Goal: Task Accomplishment & Management: Use online tool/utility

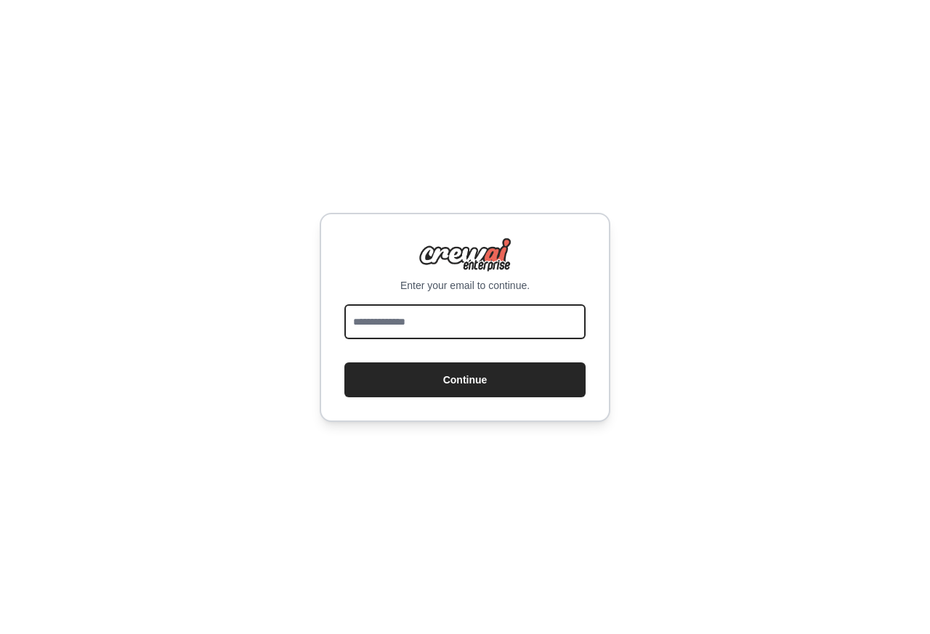
click at [434, 327] on input "email" at bounding box center [464, 321] width 241 height 35
type input "**********"
click at [344, 363] on button "Continue" at bounding box center [464, 380] width 241 height 35
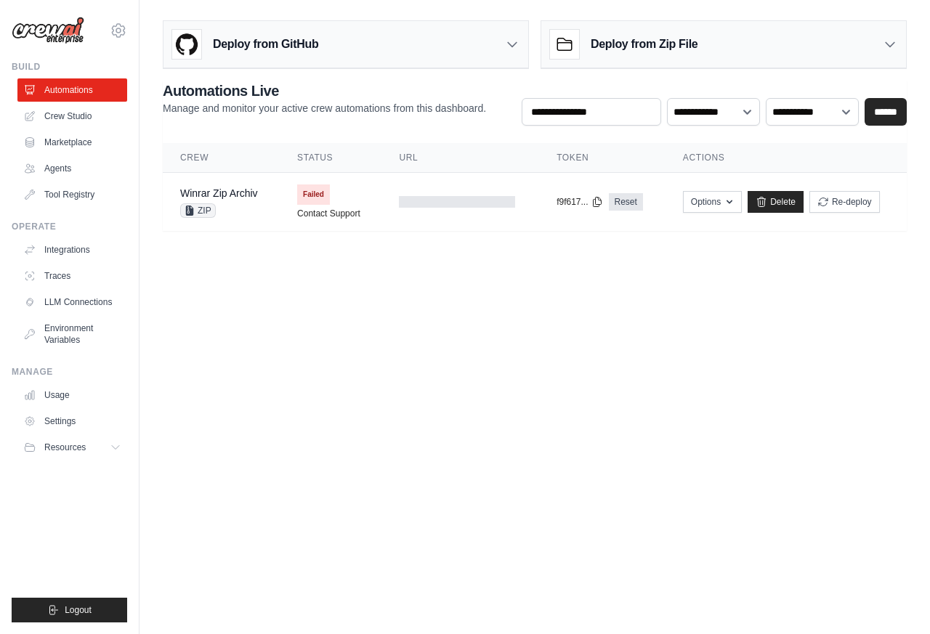
click at [626, 44] on h3 "Deploy from Zip File" at bounding box center [644, 44] width 107 height 17
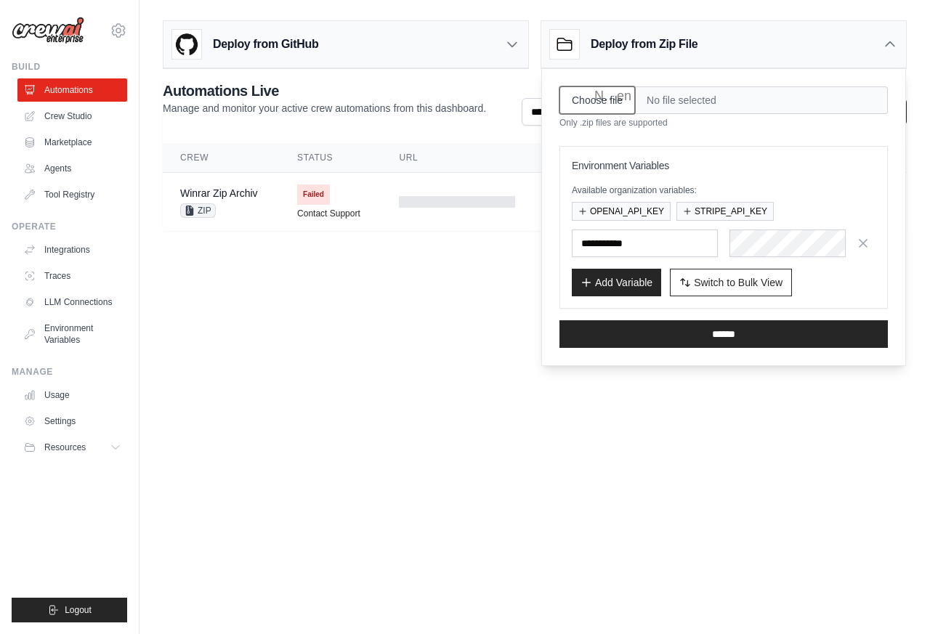
click at [589, 101] on input "Choose file" at bounding box center [598, 100] width 76 height 28
click at [574, 101] on input "Choose file" at bounding box center [598, 100] width 76 height 28
type input "**********"
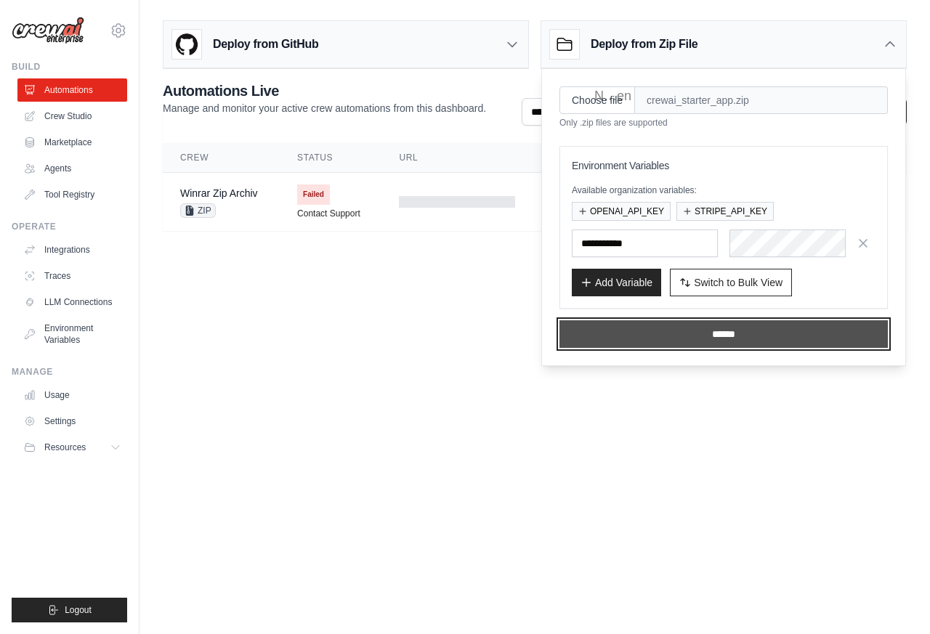
click at [725, 339] on input "******" at bounding box center [724, 334] width 328 height 28
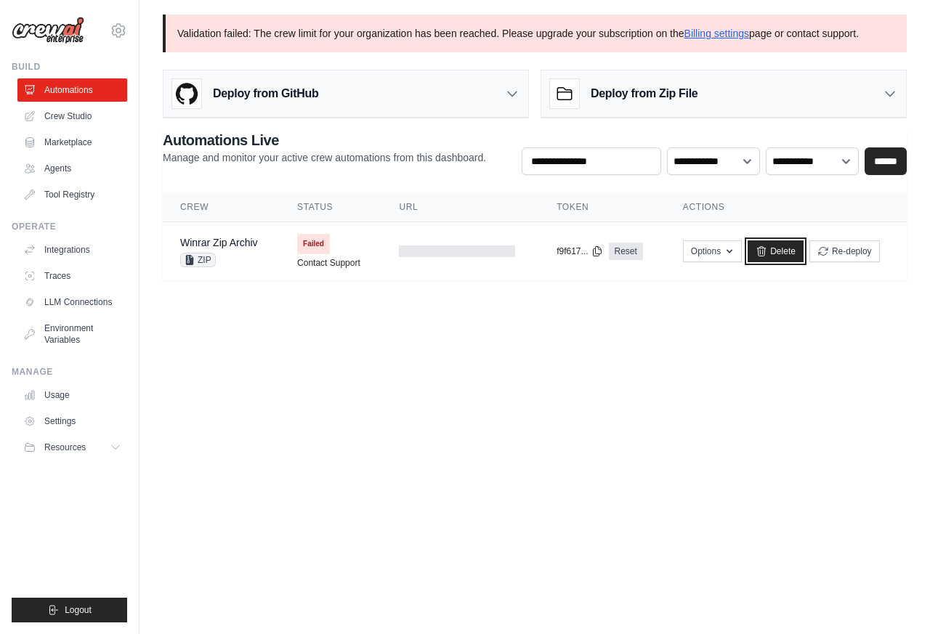
click at [789, 253] on link "Delete" at bounding box center [776, 252] width 56 height 22
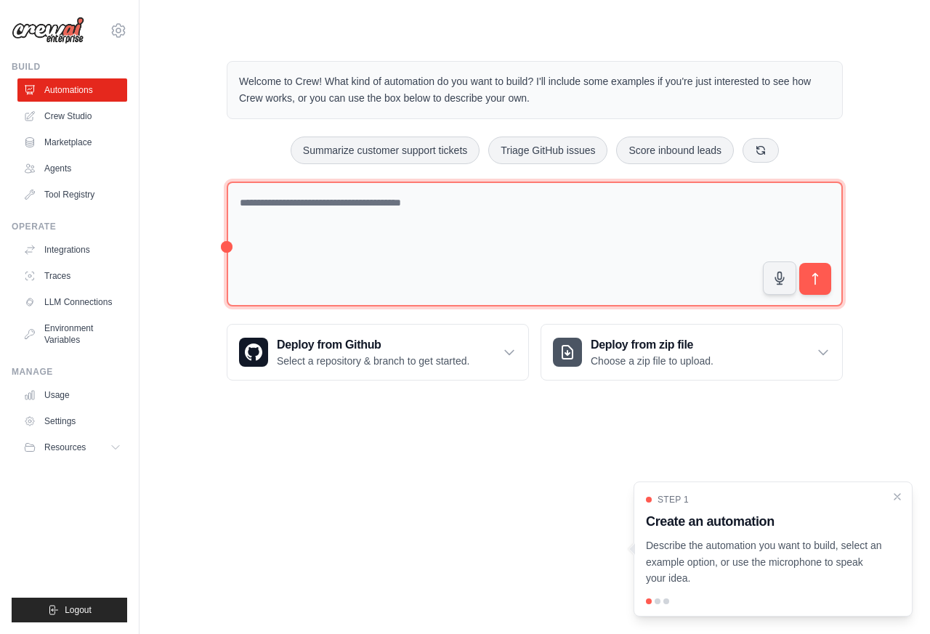
click at [785, 253] on textarea at bounding box center [535, 245] width 616 height 126
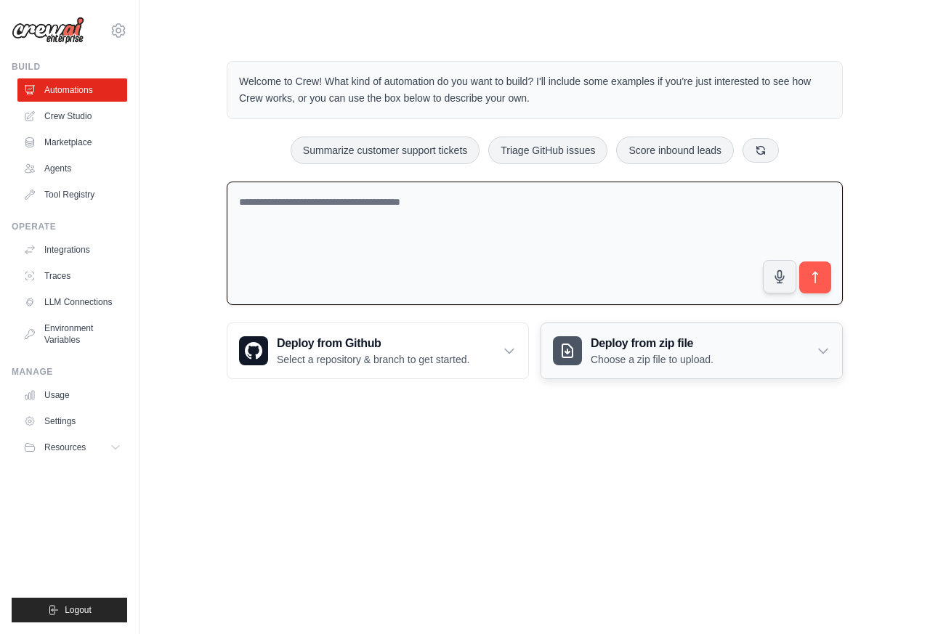
click at [632, 349] on h3 "Deploy from zip file" at bounding box center [652, 343] width 123 height 17
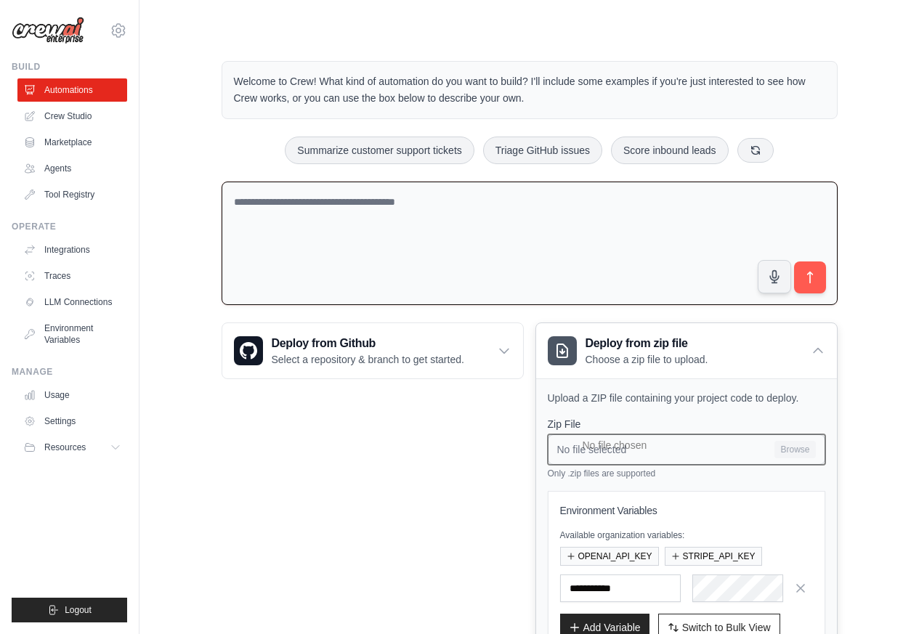
click at [793, 453] on input "No file selected Browse" at bounding box center [687, 450] width 278 height 31
type input "**********"
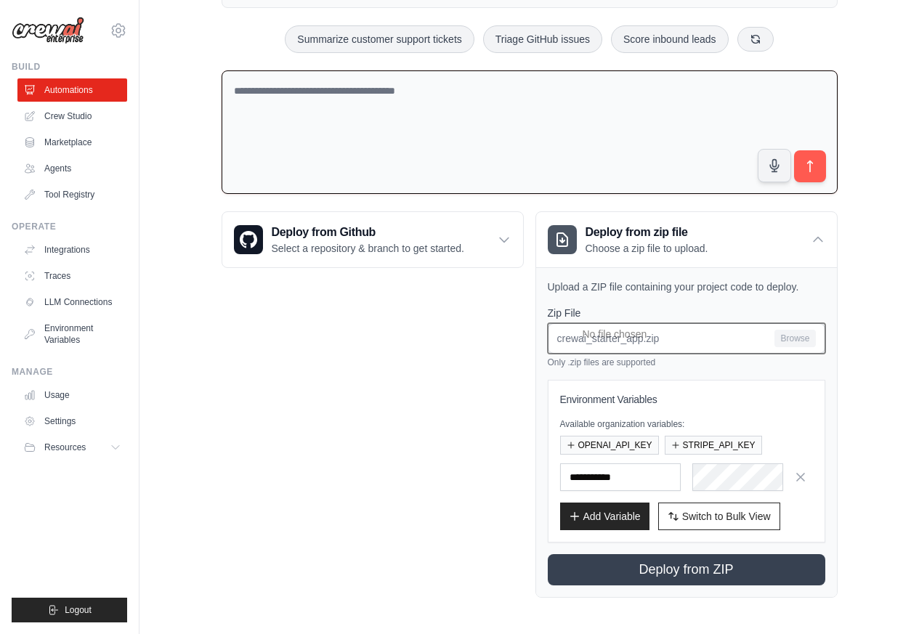
scroll to position [115, 0]
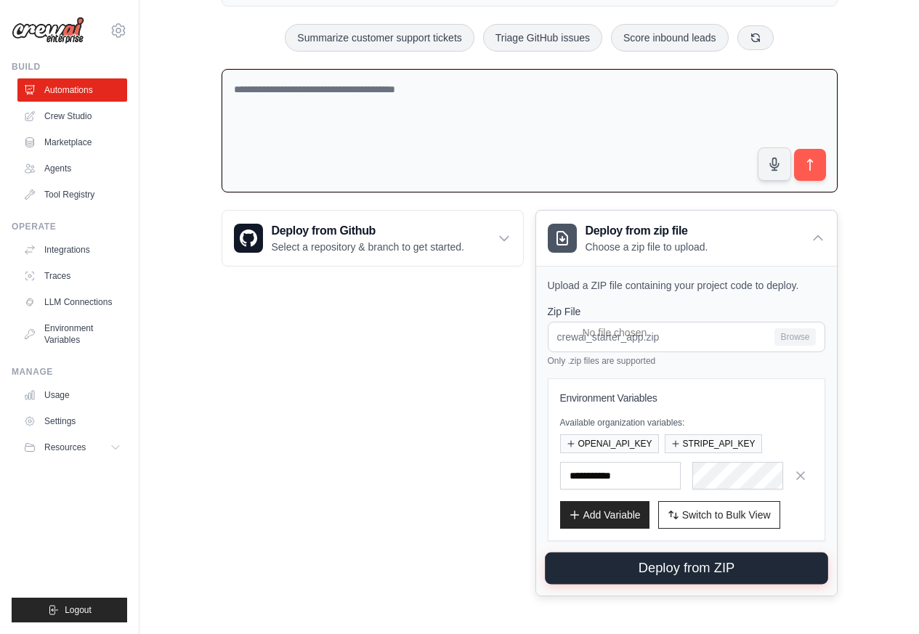
click at [647, 566] on button "Deploy from ZIP" at bounding box center [686, 569] width 283 height 32
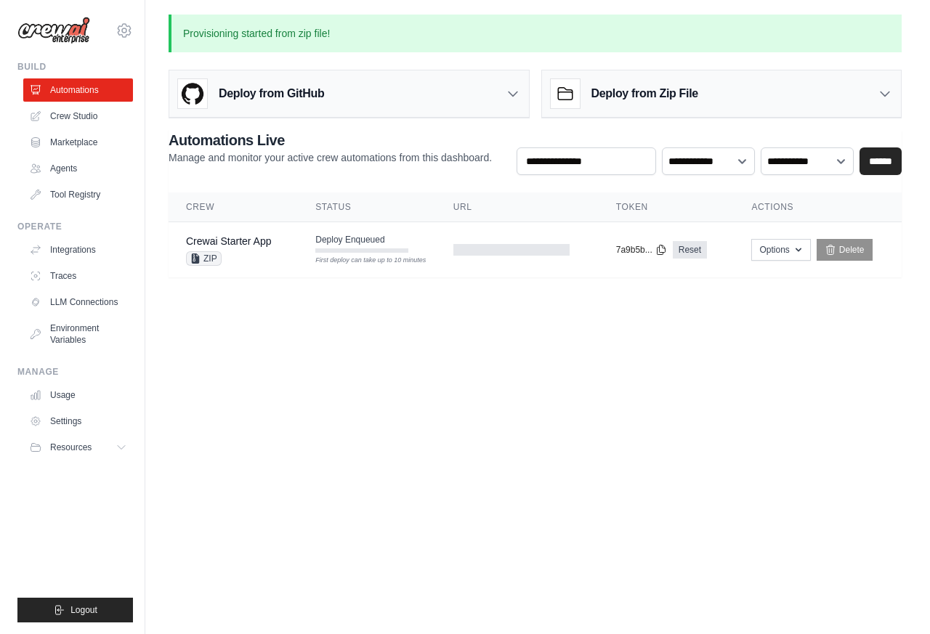
scroll to position [0, 0]
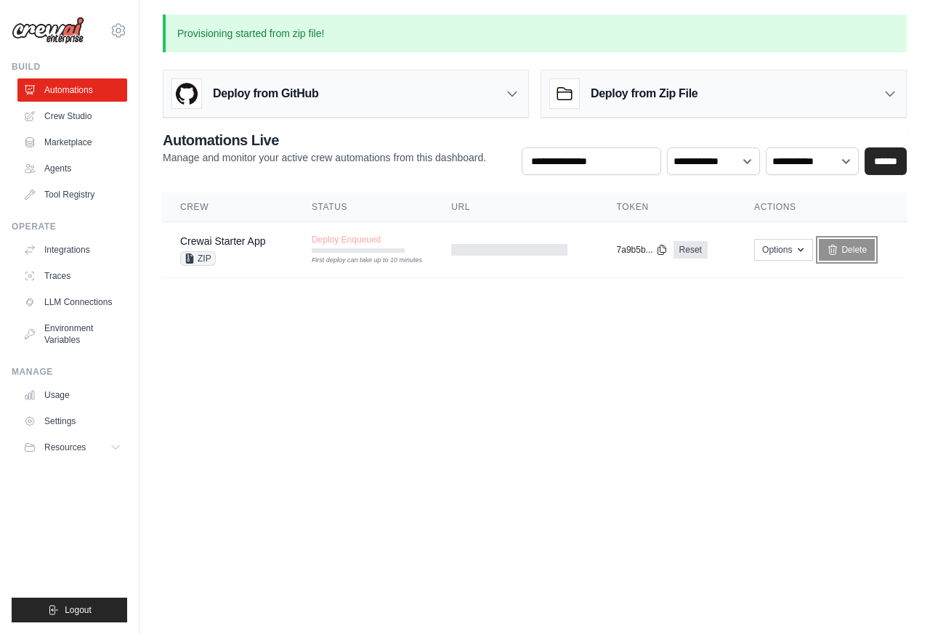
click at [843, 255] on link "Delete" at bounding box center [847, 250] width 56 height 22
click at [847, 254] on link "Delete" at bounding box center [847, 250] width 56 height 22
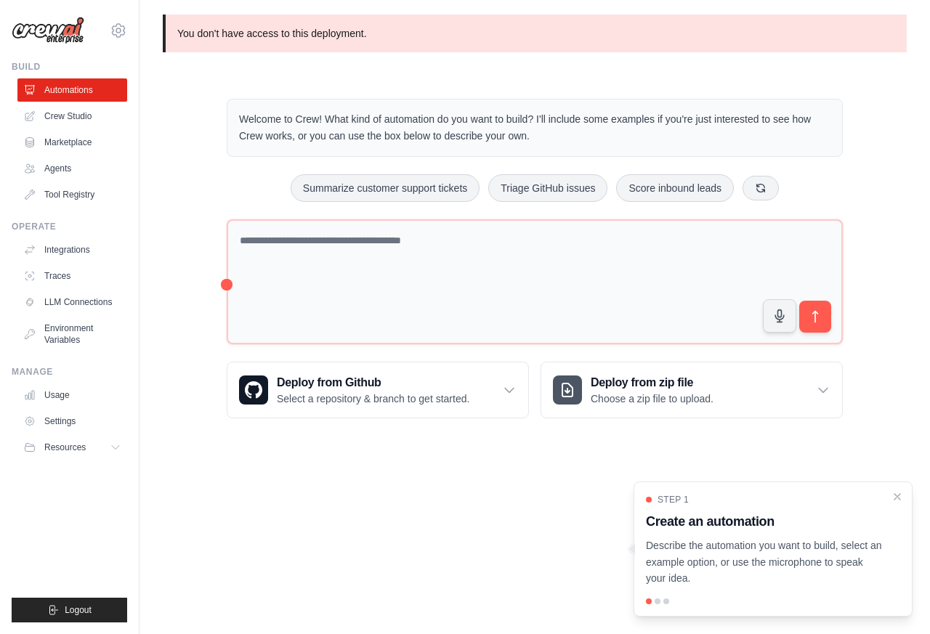
click at [845, 254] on div "Welcome to Crew! What kind of automation do you want to build? I'll include som…" at bounding box center [534, 259] width 651 height 366
click at [818, 369] on div "Deploy from zip file Choose a zip file to upload." at bounding box center [691, 390] width 301 height 55
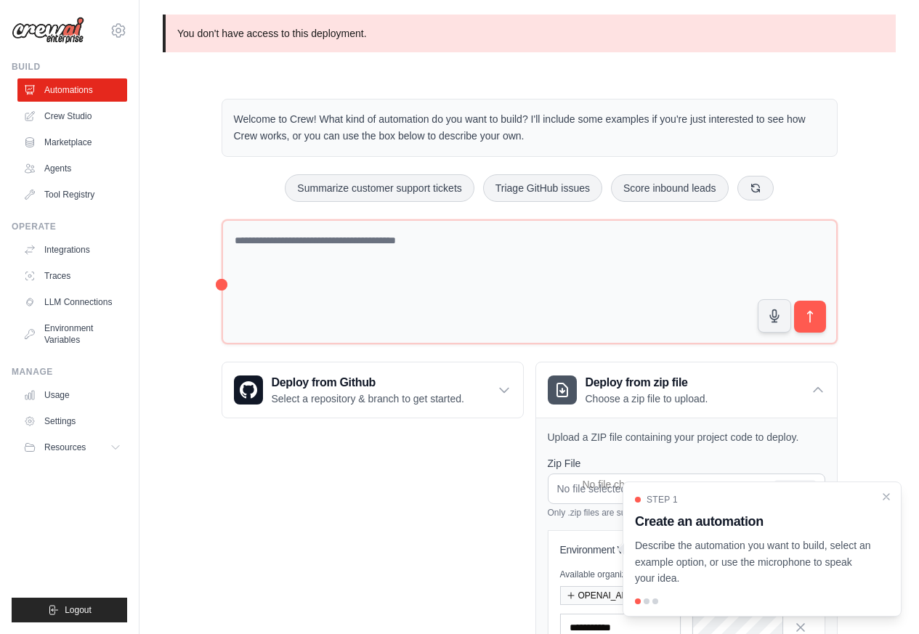
click at [656, 491] on div "Step 1 Create an automation Describe the automation you want to build, select a…" at bounding box center [762, 549] width 279 height 135
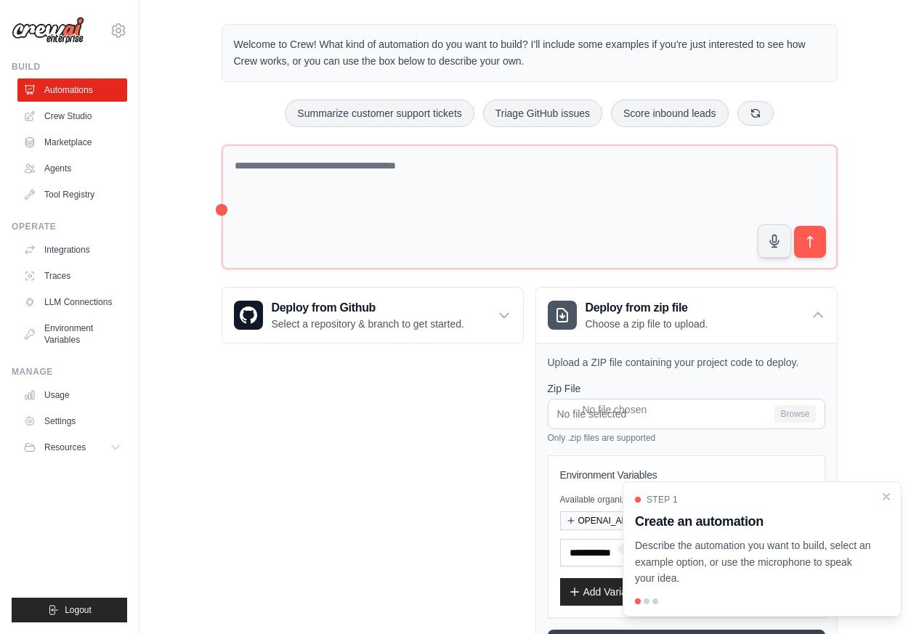
scroll to position [153, 0]
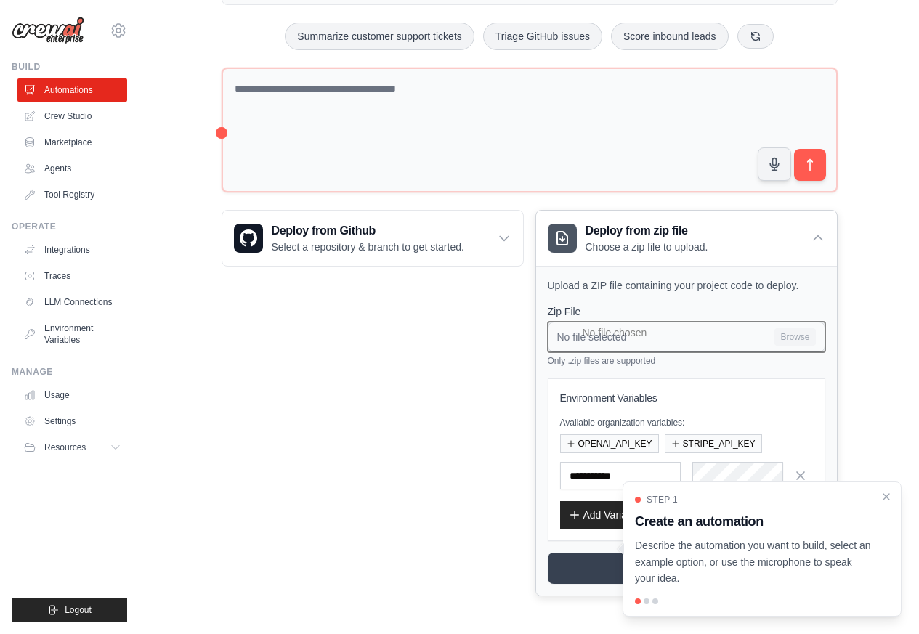
click at [796, 336] on input "No file selected Browse" at bounding box center [687, 337] width 278 height 31
type input "**********"
click at [887, 496] on icon "Close walkthrough" at bounding box center [886, 496] width 13 height 13
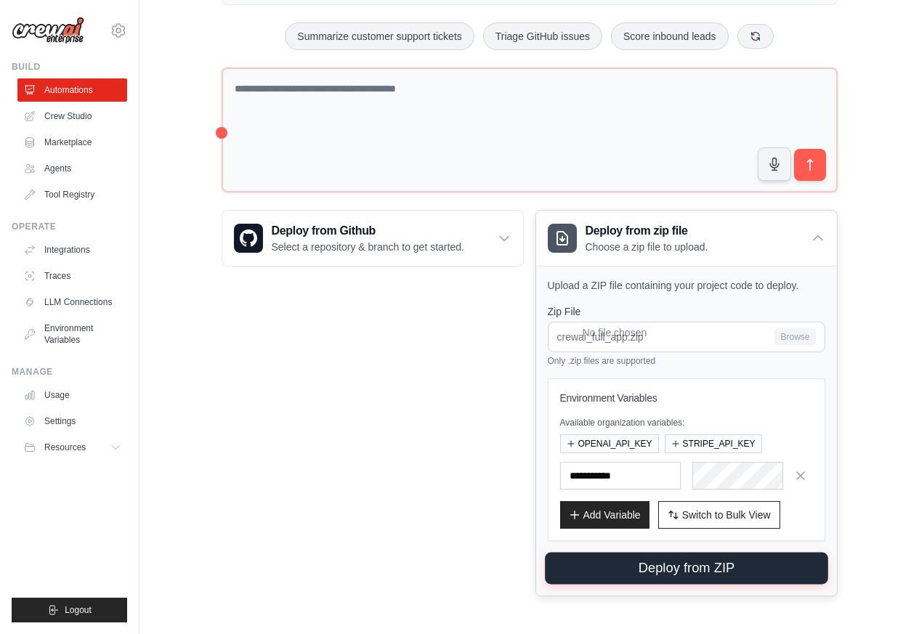
click at [654, 581] on button "Deploy from ZIP" at bounding box center [686, 569] width 283 height 32
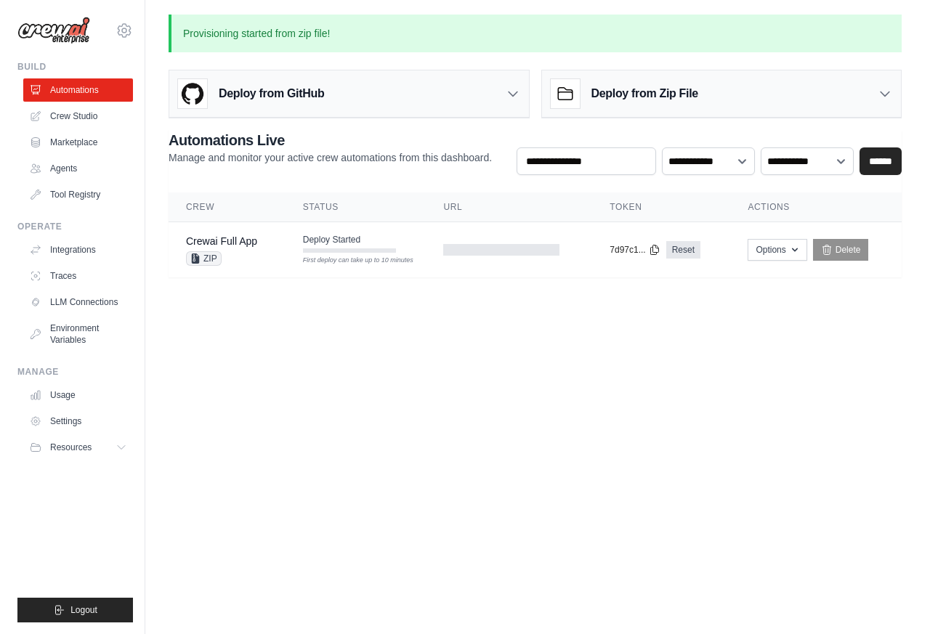
scroll to position [0, 0]
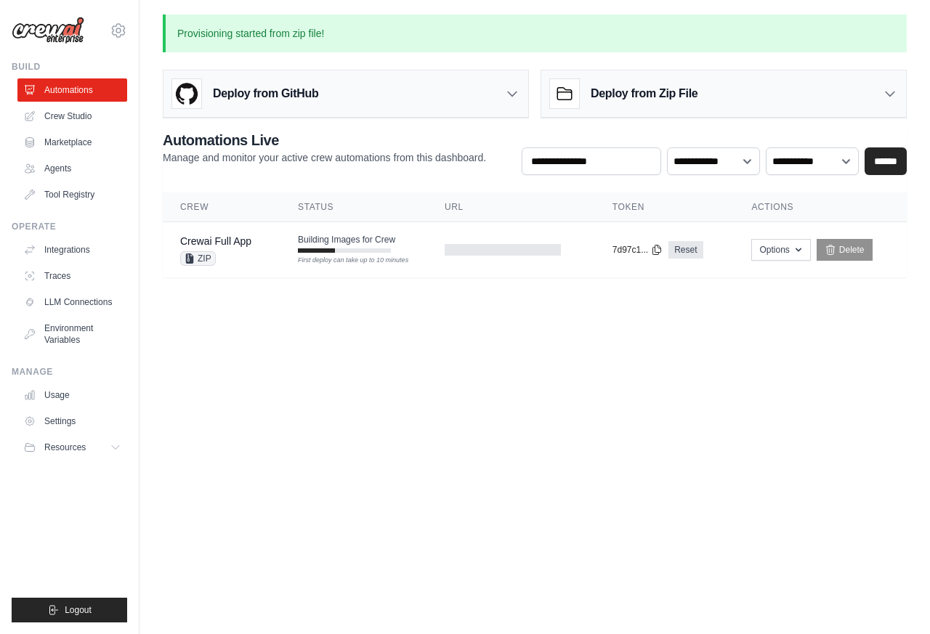
click at [658, 578] on body "hang.rob@gmail.com Settings Build Automations Crew Studio" at bounding box center [465, 317] width 930 height 634
click at [332, 243] on span "Building Images for Crew" at bounding box center [346, 240] width 97 height 12
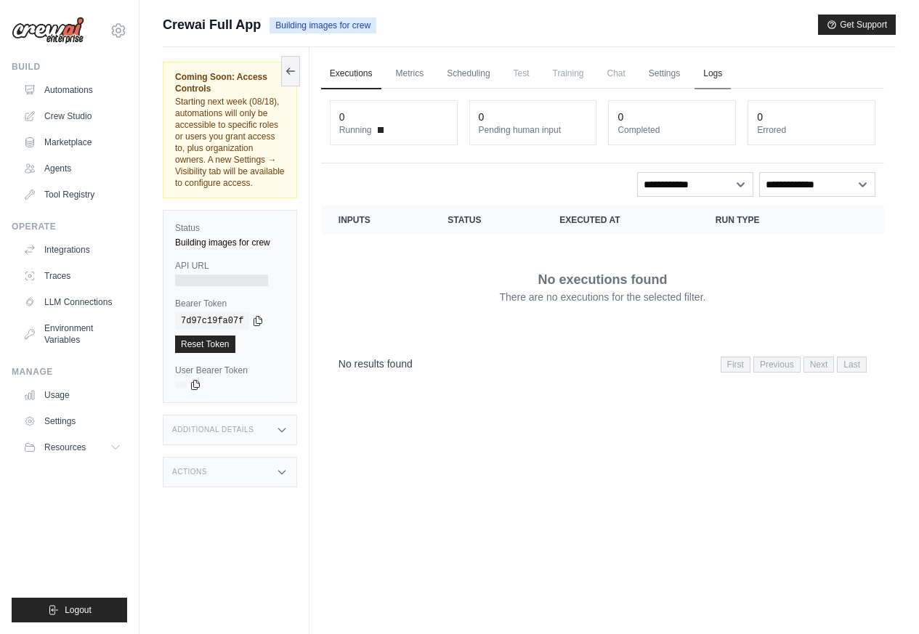
click at [714, 73] on link "Logs" at bounding box center [713, 74] width 36 height 31
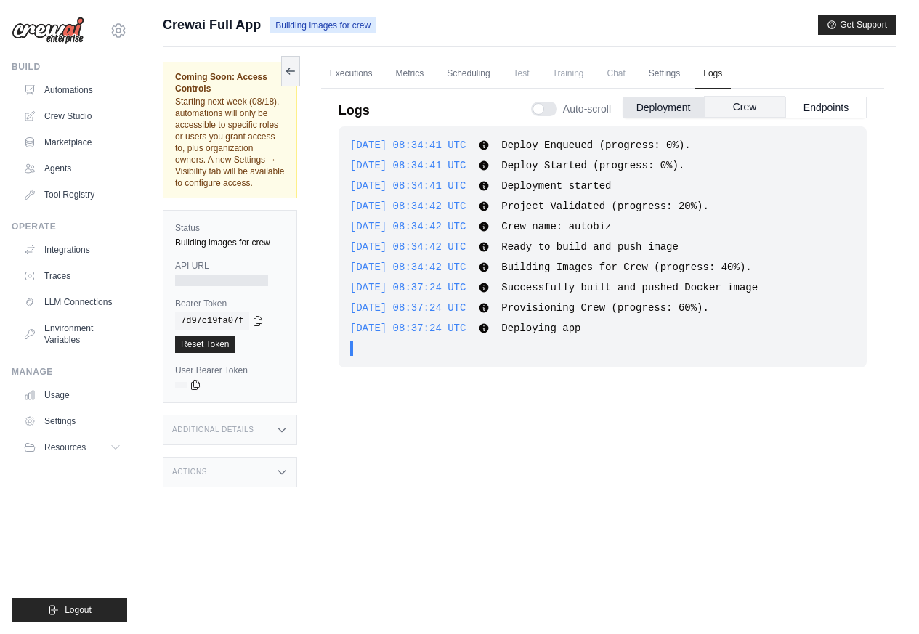
click at [722, 109] on button "Crew" at bounding box center [744, 107] width 81 height 22
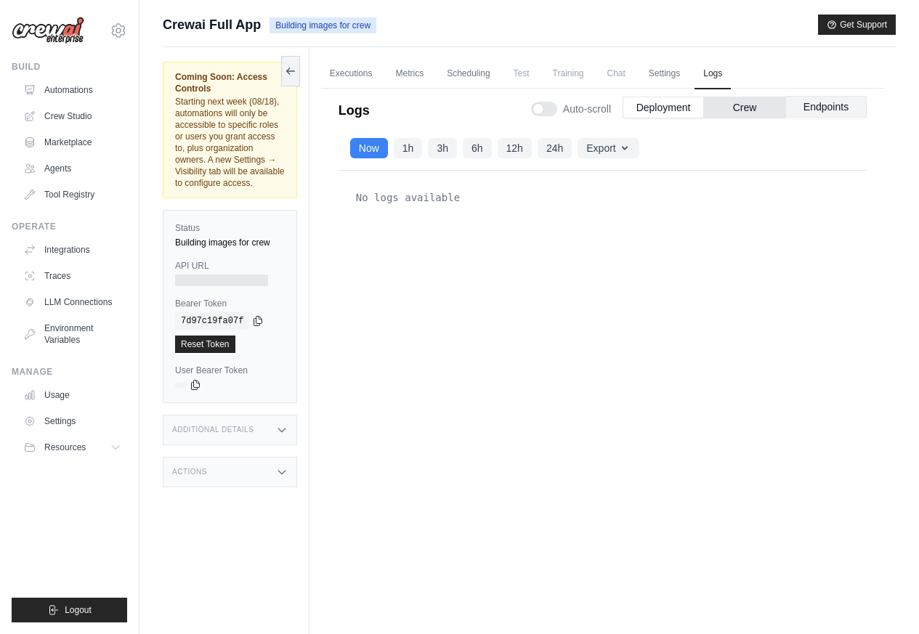
click at [832, 108] on button "Endpoints" at bounding box center [826, 107] width 81 height 22
click at [291, 73] on icon at bounding box center [291, 71] width 12 height 12
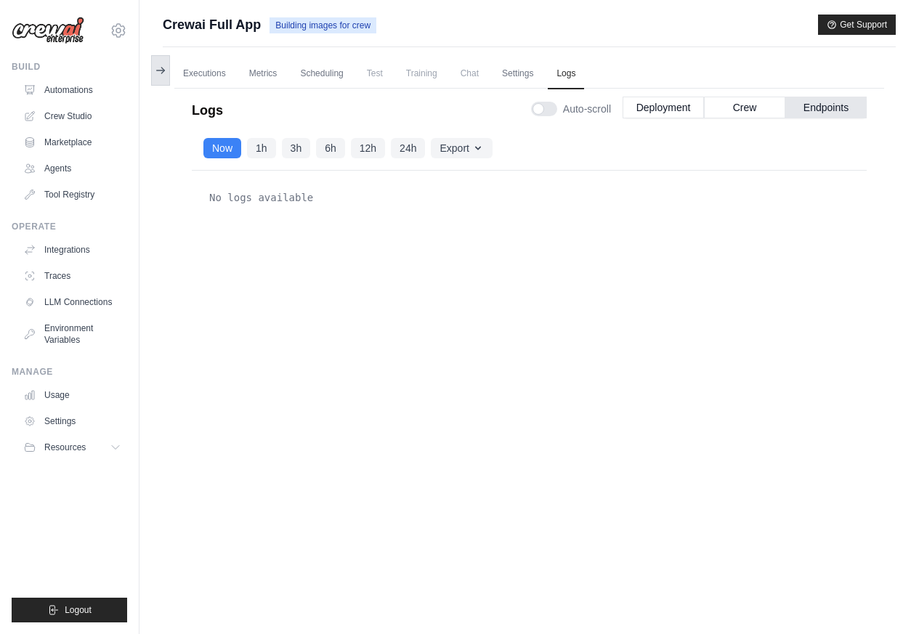
click at [160, 73] on icon at bounding box center [161, 71] width 12 height 12
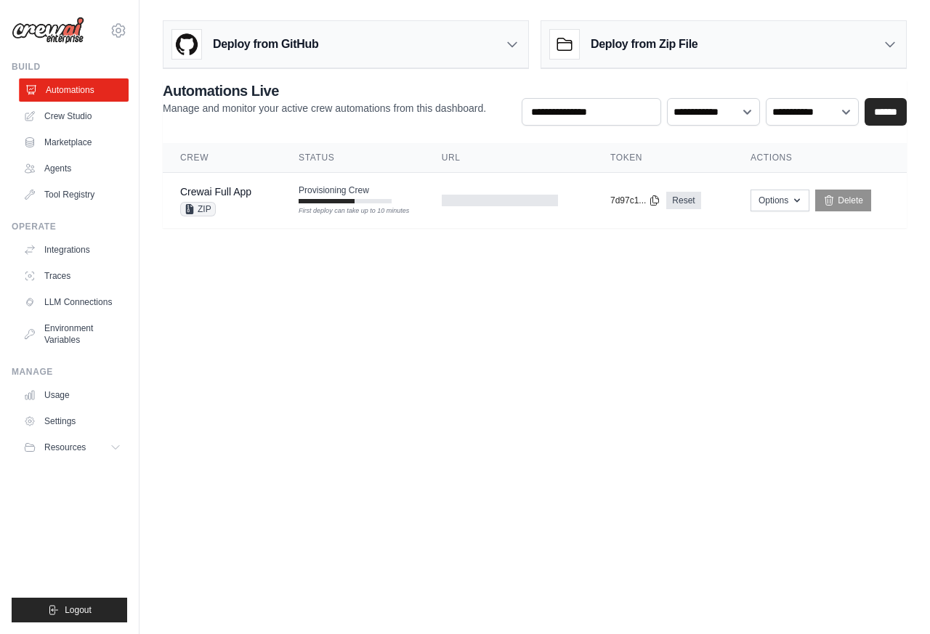
click at [62, 94] on link "Automations" at bounding box center [74, 89] width 110 height 23
click at [333, 191] on span "Provisioning Crew" at bounding box center [334, 191] width 70 height 12
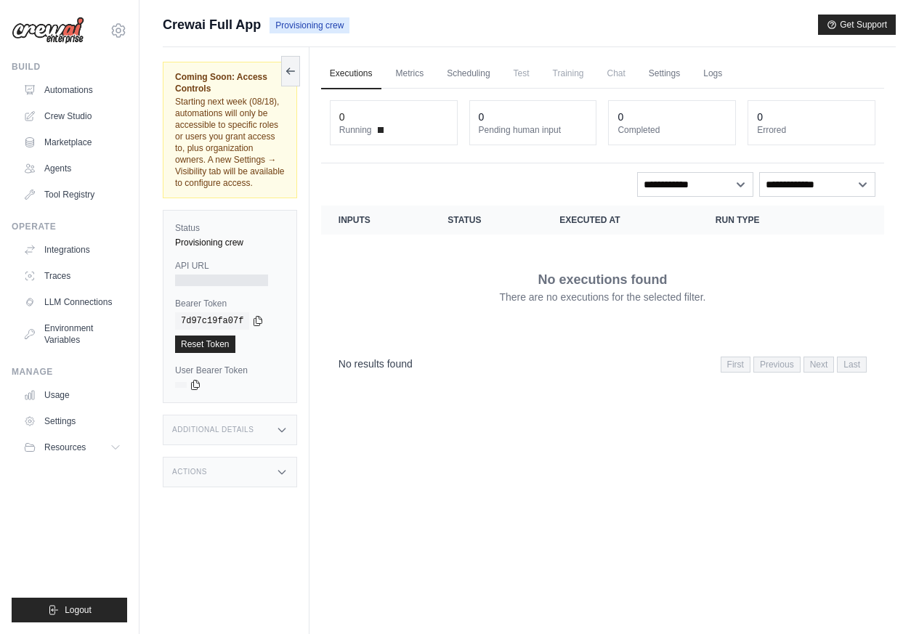
click at [194, 188] on span "Starting next week (08/18), automations will only be accessible to specific rol…" at bounding box center [230, 143] width 110 height 92
click at [714, 75] on link "Logs" at bounding box center [713, 74] width 36 height 31
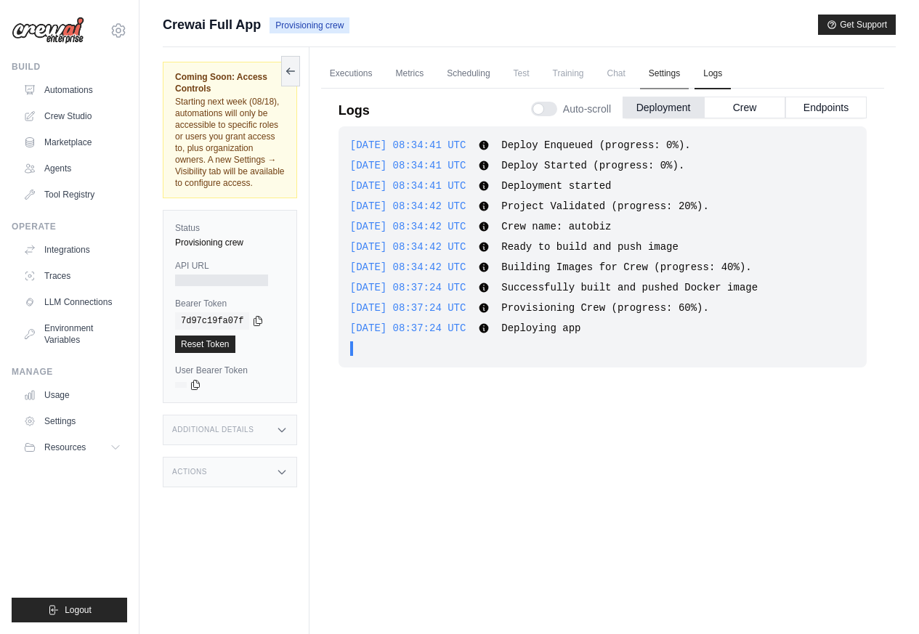
click at [656, 73] on link "Settings" at bounding box center [664, 74] width 49 height 31
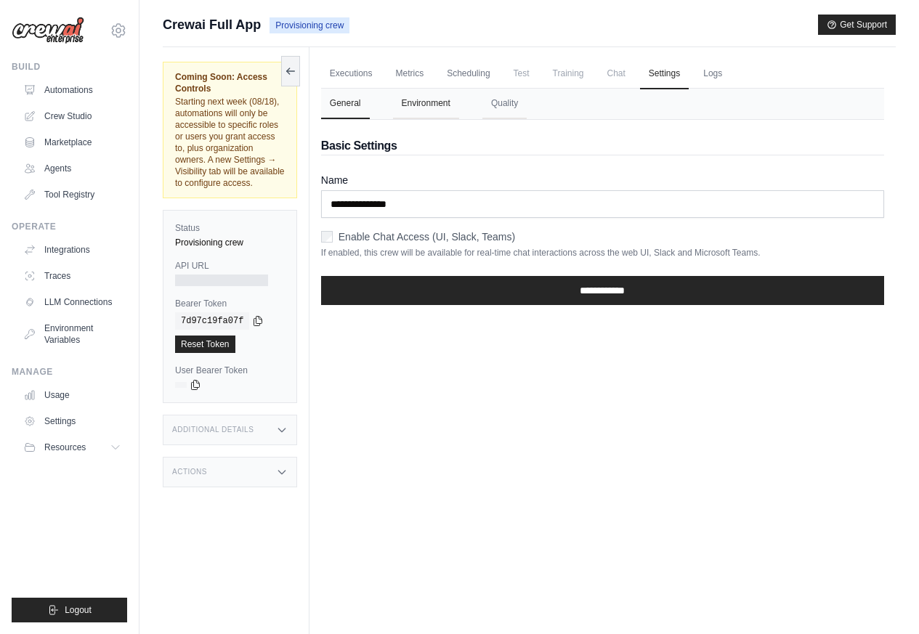
click at [414, 102] on button "Environment" at bounding box center [426, 104] width 66 height 31
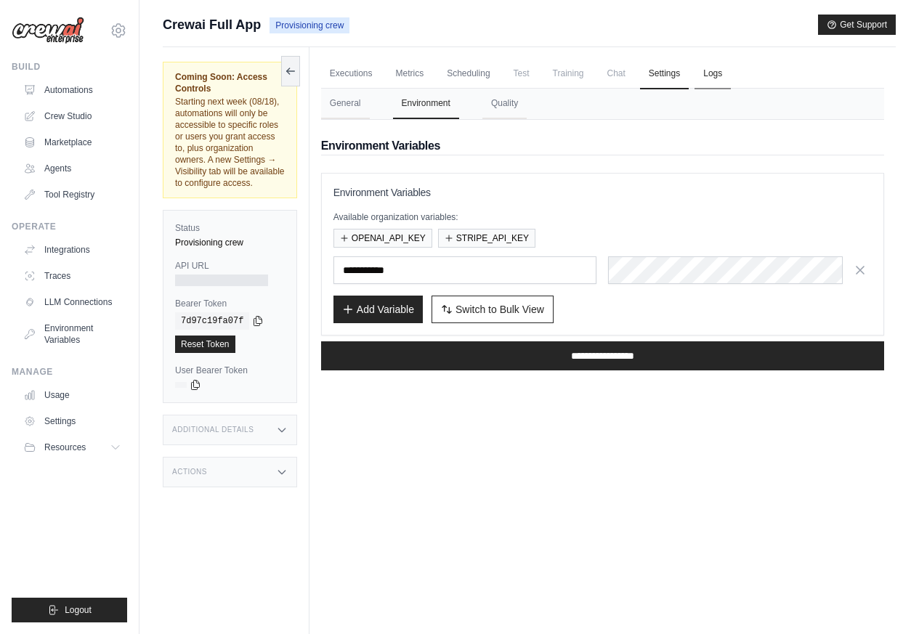
click at [708, 76] on link "Logs" at bounding box center [713, 74] width 36 height 31
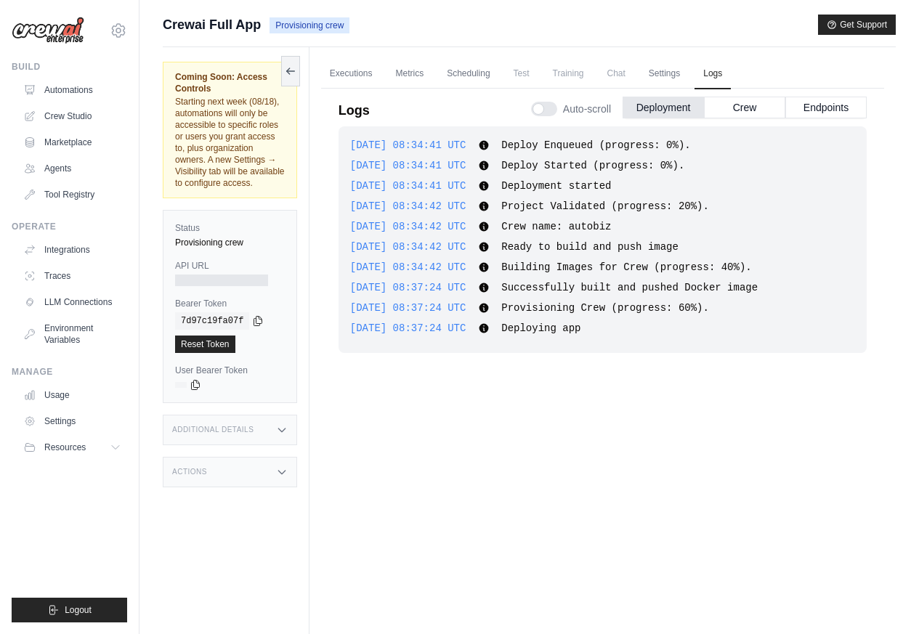
click at [662, 73] on link "Settings" at bounding box center [664, 74] width 49 height 31
click at [0, 0] on button "Environment" at bounding box center [0, 0] width 0 height 0
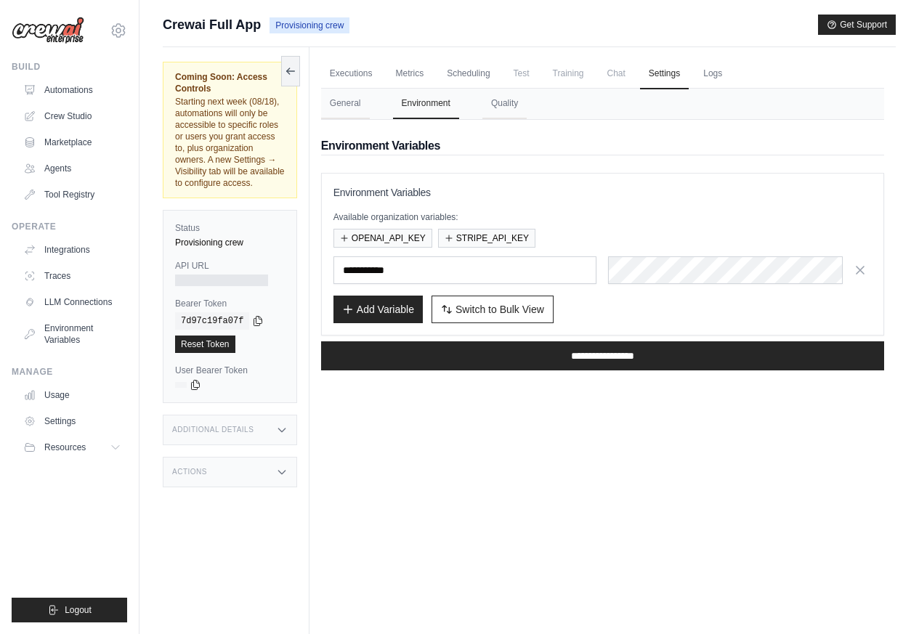
click at [844, 272] on div at bounding box center [740, 271] width 264 height 28
click at [372, 239] on button "OPENAI_API_KEY" at bounding box center [383, 237] width 99 height 19
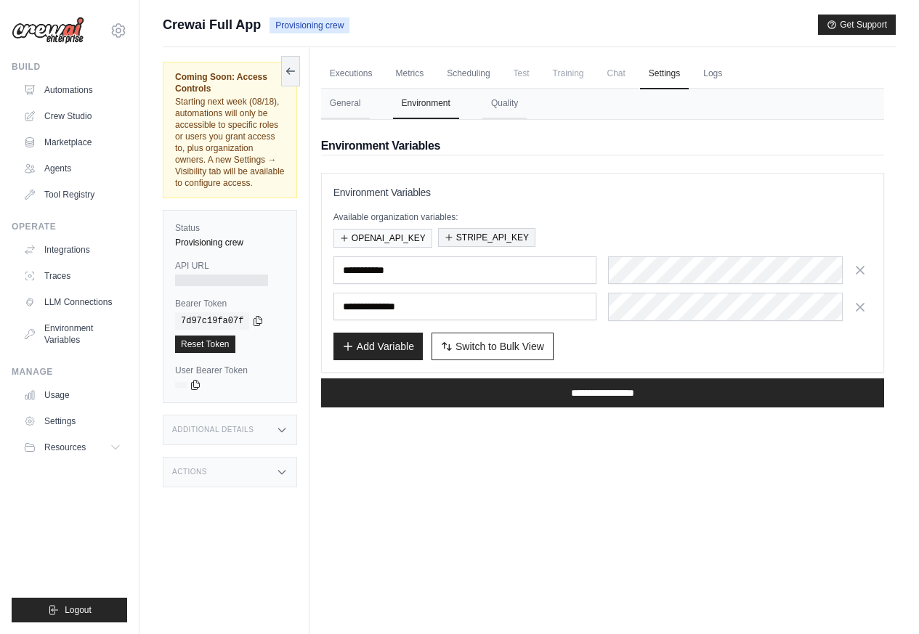
click at [480, 238] on button "STRIPE_API_KEY" at bounding box center [486, 237] width 97 height 19
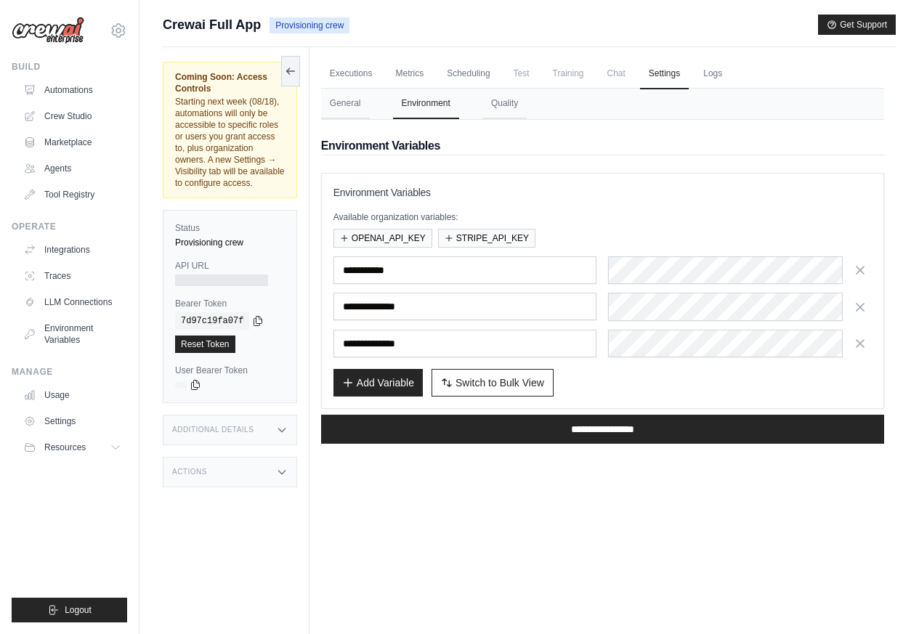
click at [844, 275] on div at bounding box center [740, 271] width 264 height 28
click at [367, 272] on input "text" at bounding box center [466, 271] width 264 height 28
paste input "**********"
type input "**********"
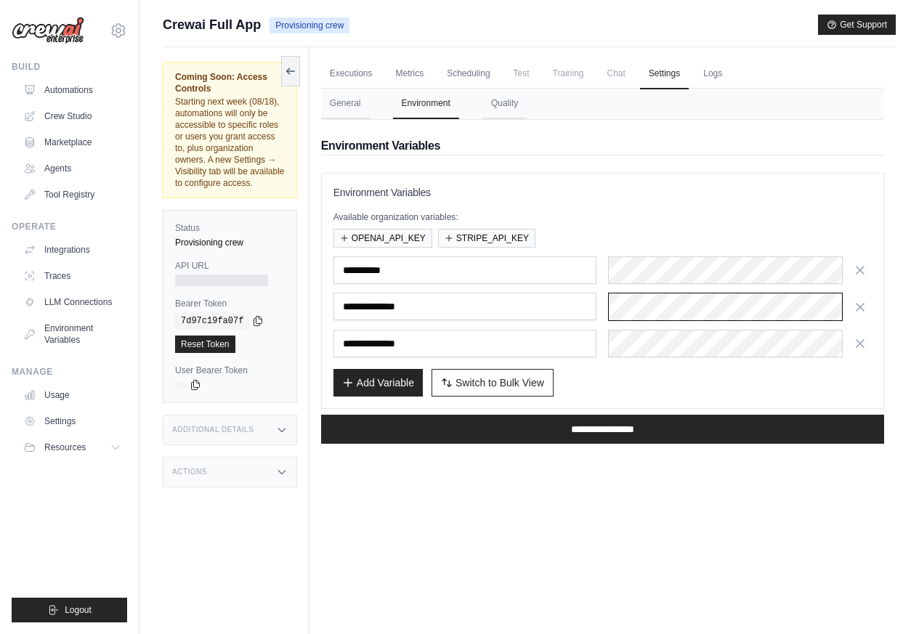
scroll to position [0, 785]
click at [847, 308] on div at bounding box center [740, 307] width 264 height 28
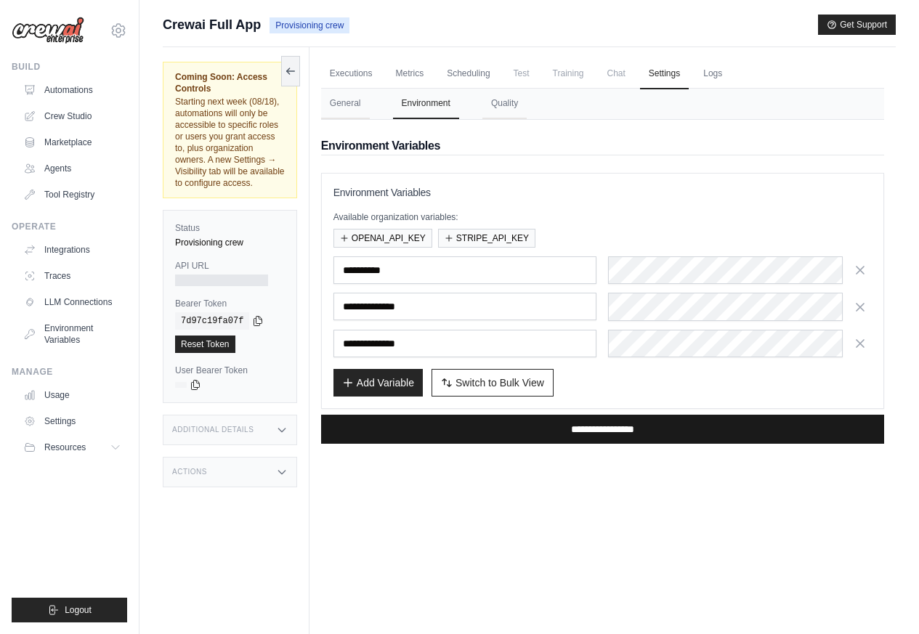
click at [629, 428] on input "**********" at bounding box center [602, 429] width 563 height 29
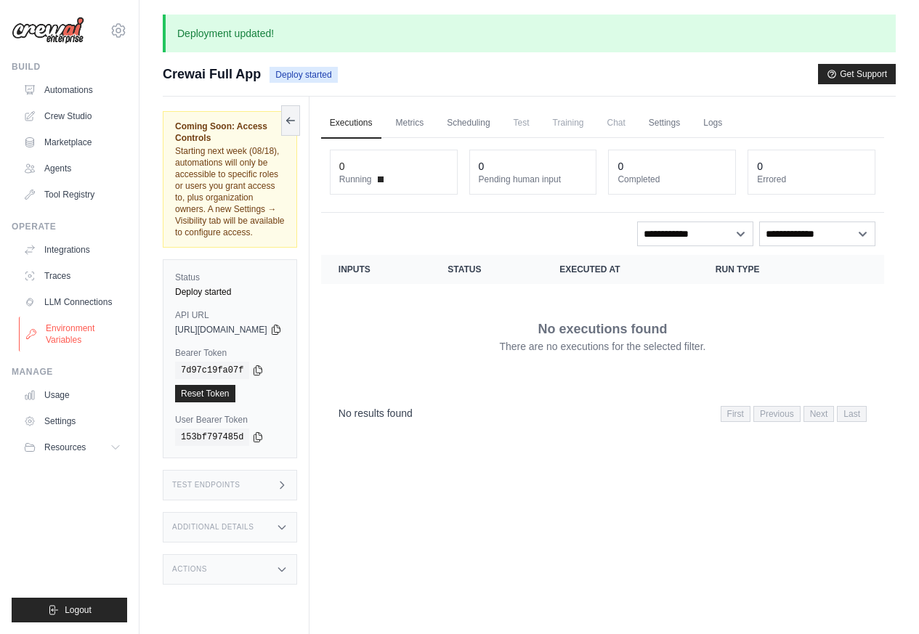
click at [69, 330] on link "Environment Variables" at bounding box center [74, 334] width 110 height 35
click at [689, 123] on link "Settings" at bounding box center [664, 123] width 49 height 31
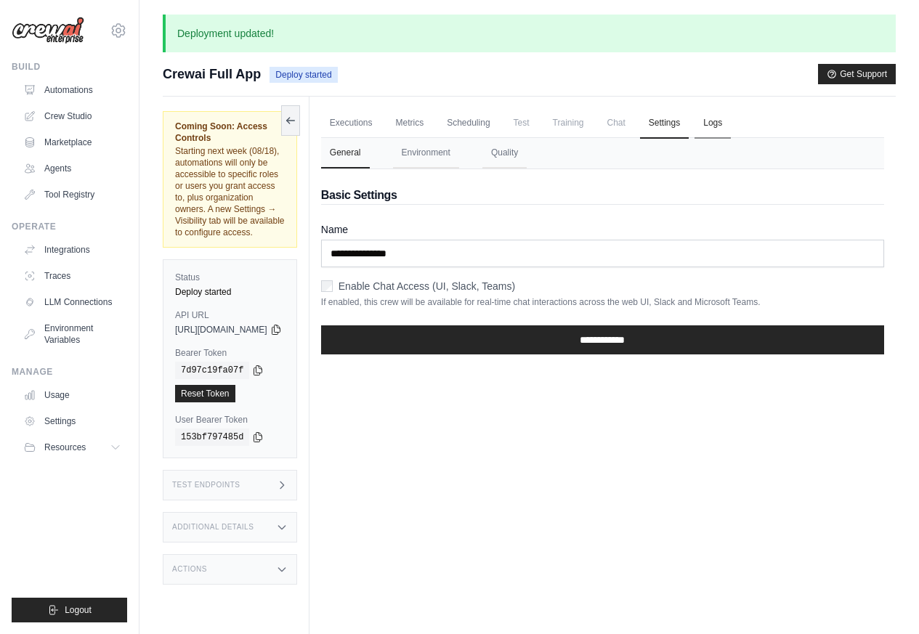
click at [731, 124] on link "Logs" at bounding box center [713, 123] width 36 height 31
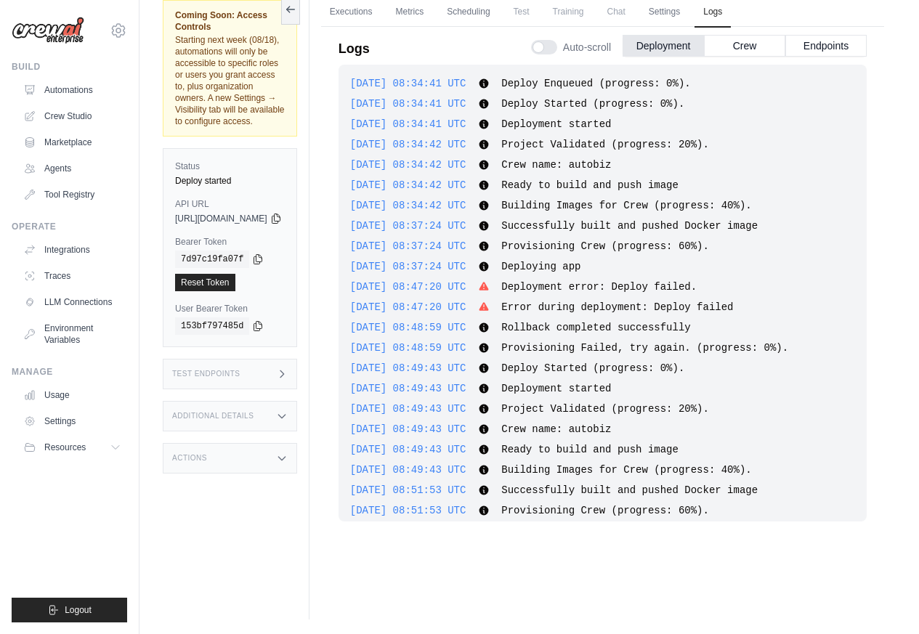
scroll to position [245, 0]
click at [73, 329] on link "Environment Variables" at bounding box center [74, 334] width 110 height 35
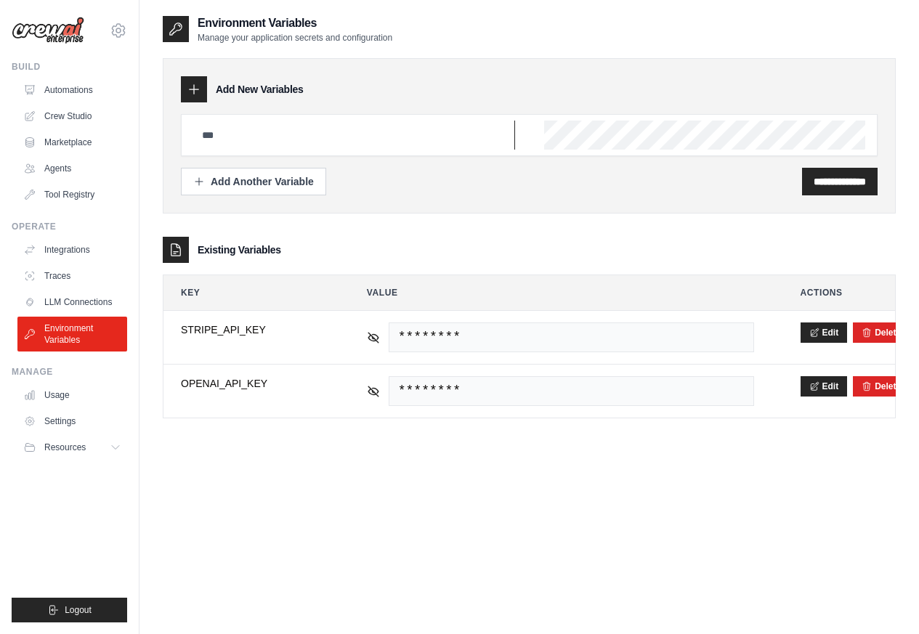
click at [230, 126] on input "text" at bounding box center [354, 135] width 322 height 29
paste input "**********"
type input "**********"
click at [520, 126] on div "**********" at bounding box center [529, 135] width 697 height 42
click at [238, 185] on div "Add Another Variable" at bounding box center [253, 181] width 121 height 15
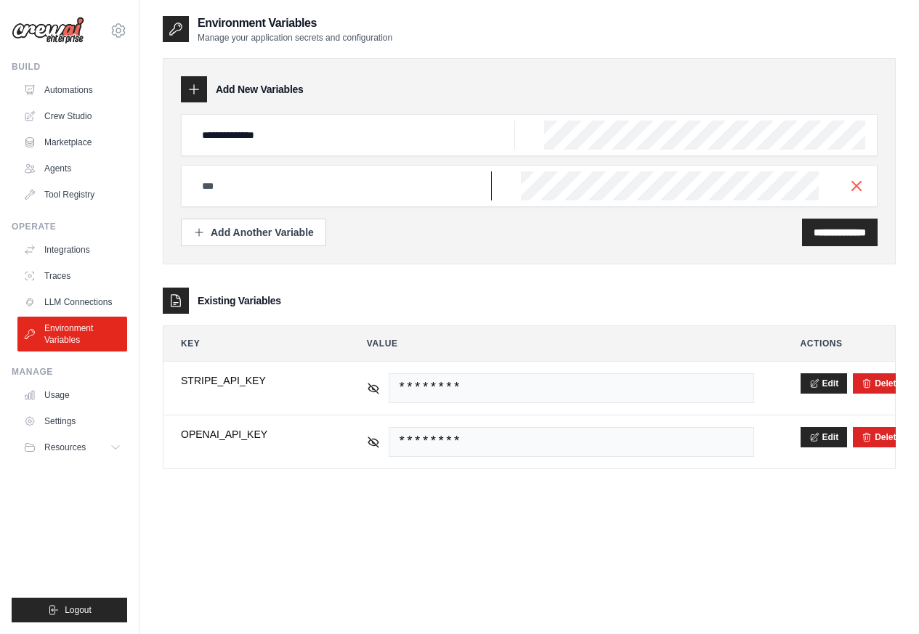
click at [214, 150] on input "text" at bounding box center [354, 135] width 322 height 29
paste input "**********"
type input "**********"
click at [218, 235] on div "Add Another Variable" at bounding box center [253, 232] width 121 height 15
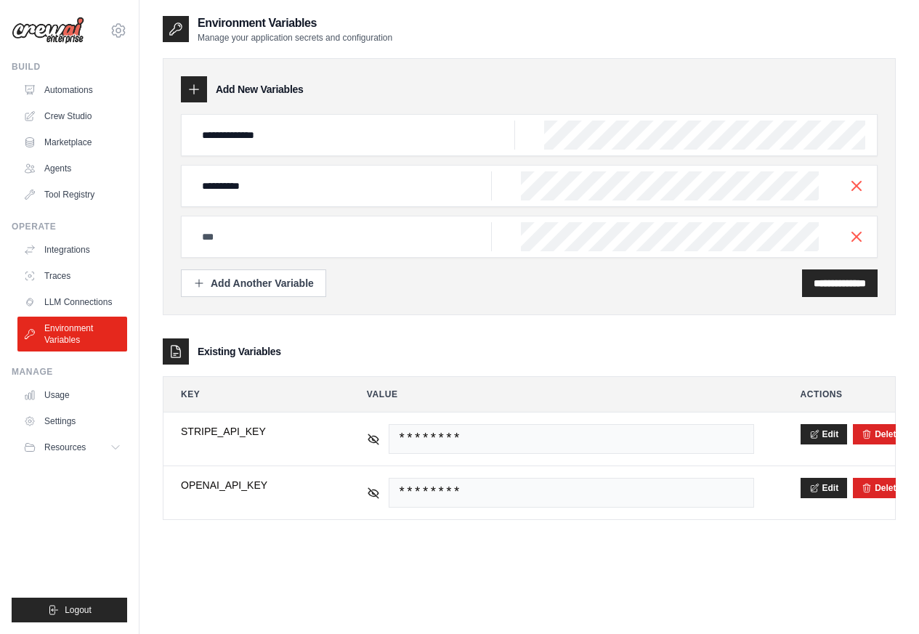
click at [215, 150] on input "text" at bounding box center [354, 135] width 322 height 29
type input "**********"
click at [825, 286] on input "**********" at bounding box center [840, 283] width 52 height 15
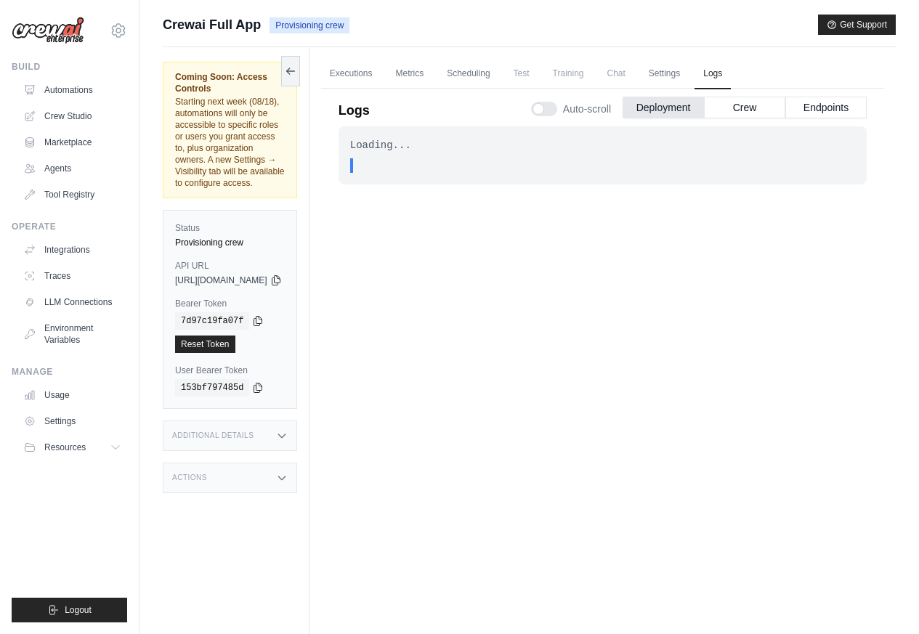
scroll to position [62, 0]
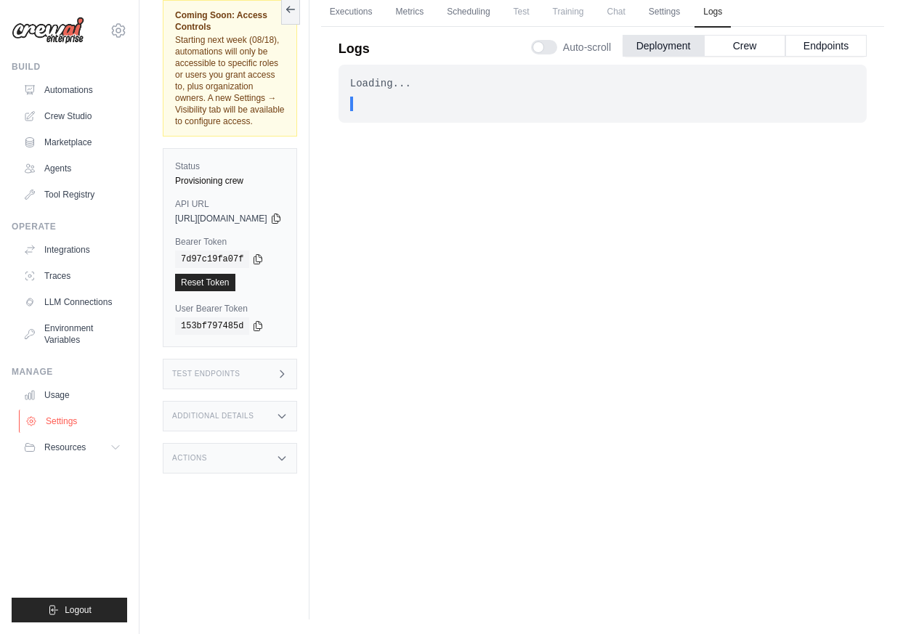
click at [45, 424] on link "Settings" at bounding box center [74, 421] width 110 height 23
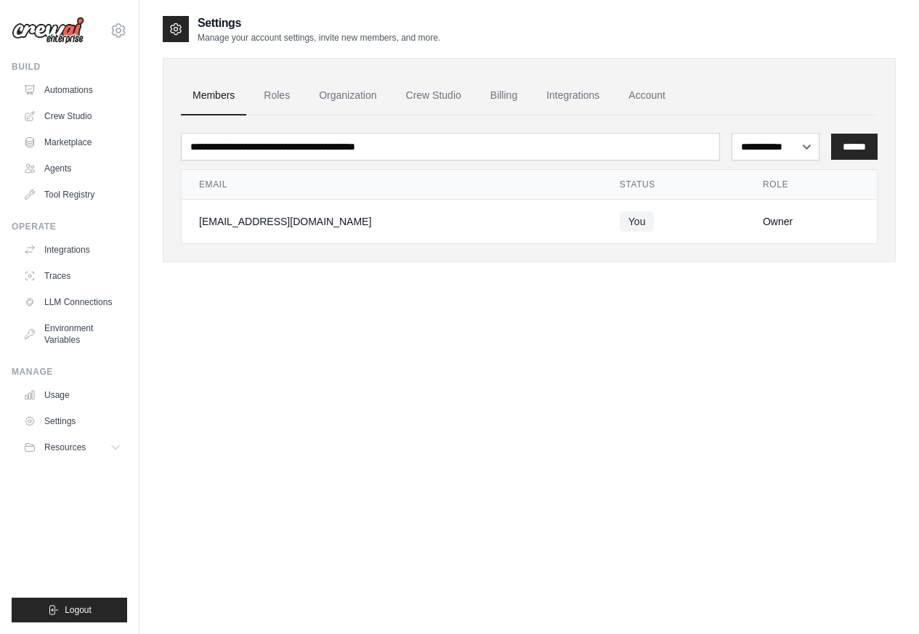
click at [705, 13] on main "**********" at bounding box center [530, 331] width 780 height 663
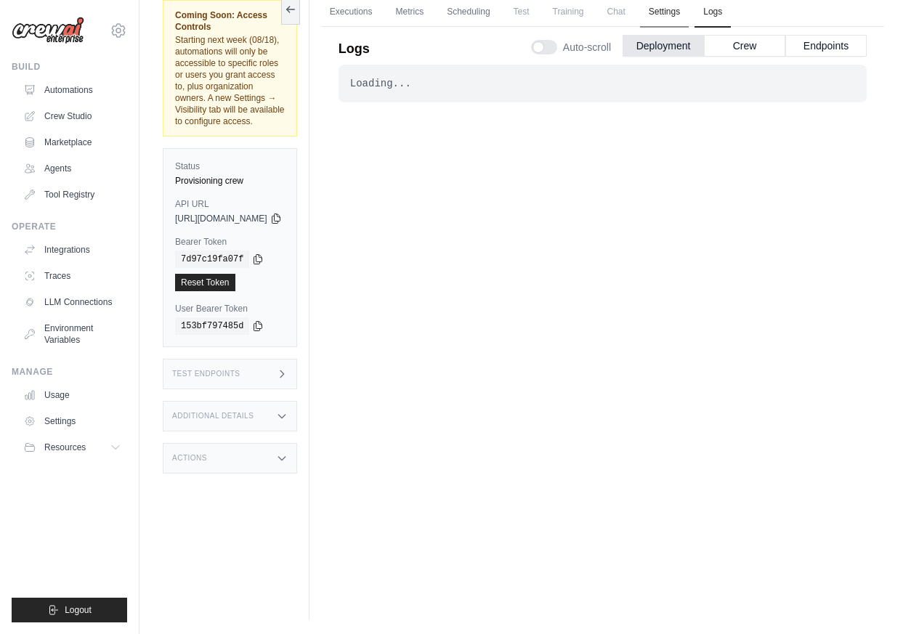
click at [689, 13] on link "Settings" at bounding box center [664, 12] width 49 height 31
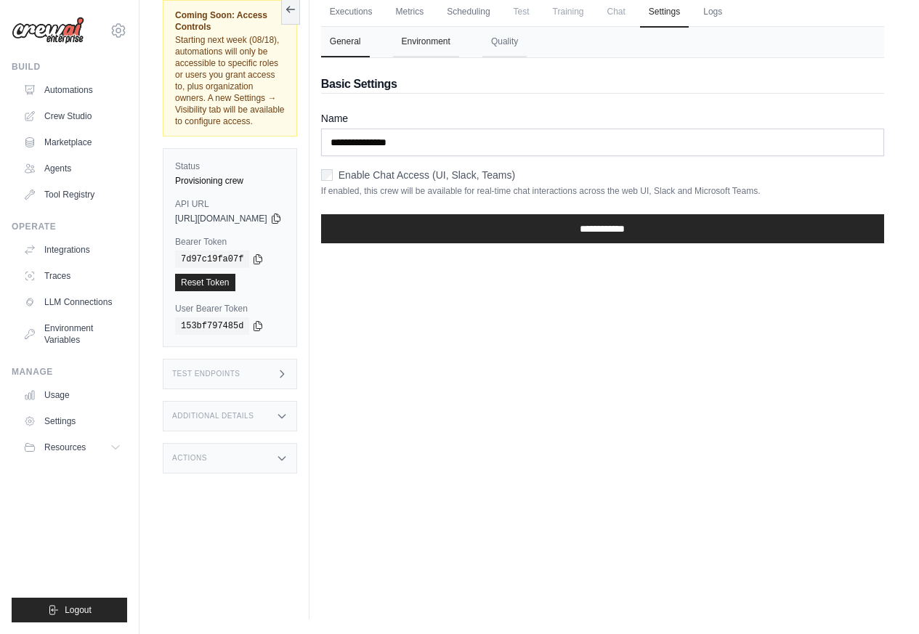
click at [459, 42] on button "Environment" at bounding box center [426, 42] width 66 height 31
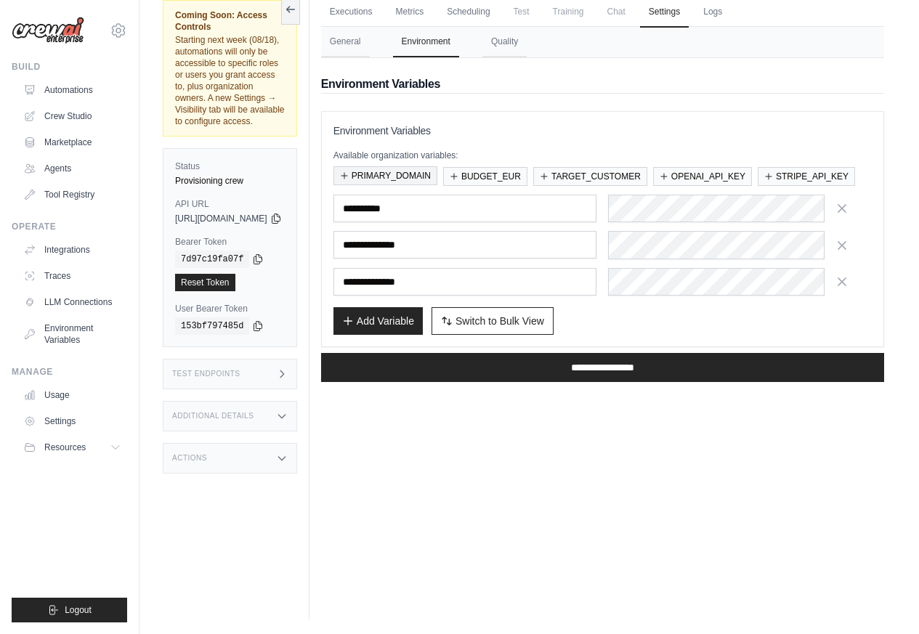
click at [419, 177] on button "PRIMARY_DOMAIN" at bounding box center [386, 175] width 104 height 19
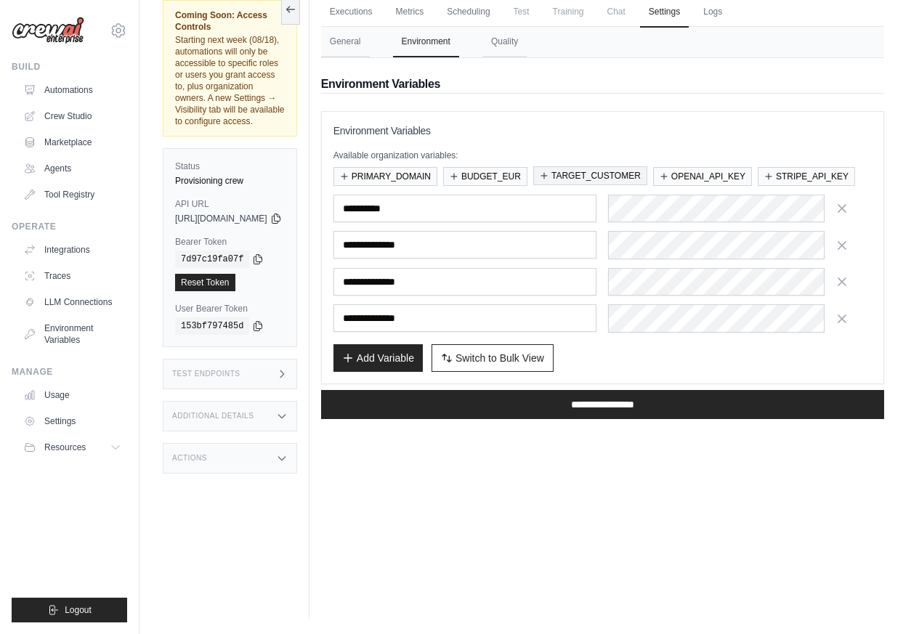
click at [634, 177] on button "TARGET_CUSTOMER" at bounding box center [590, 175] width 114 height 19
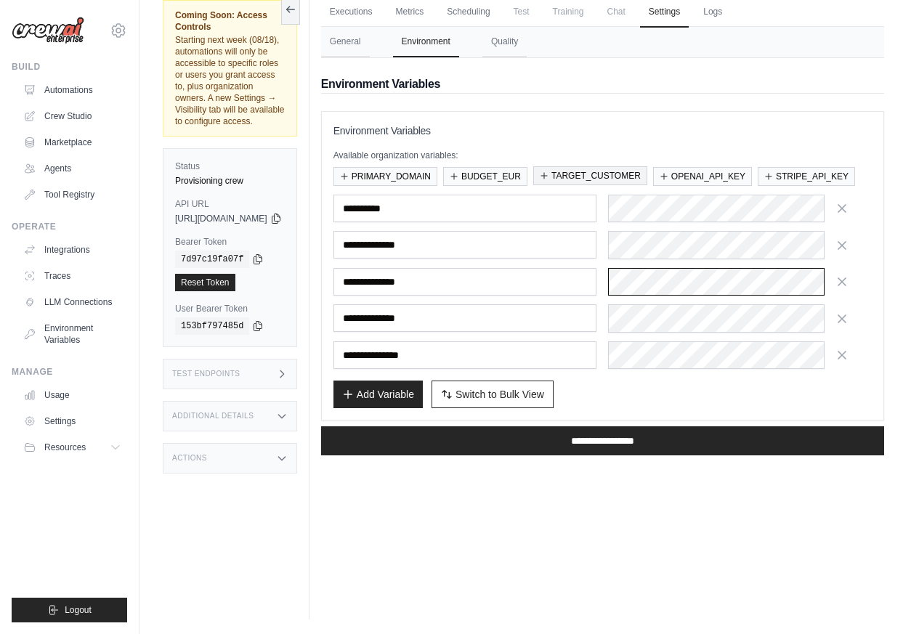
scroll to position [0, 455]
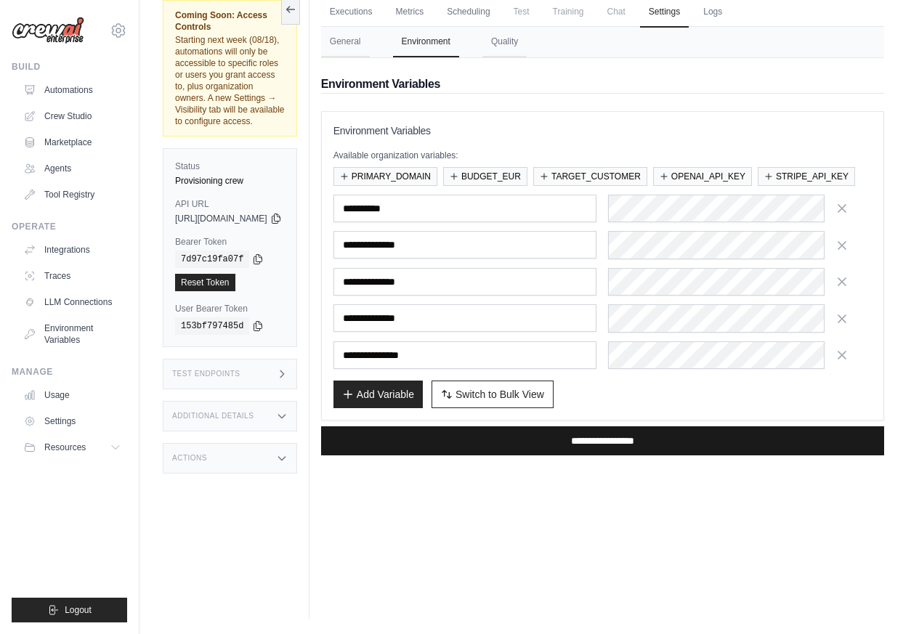
click at [608, 456] on input "**********" at bounding box center [602, 441] width 563 height 29
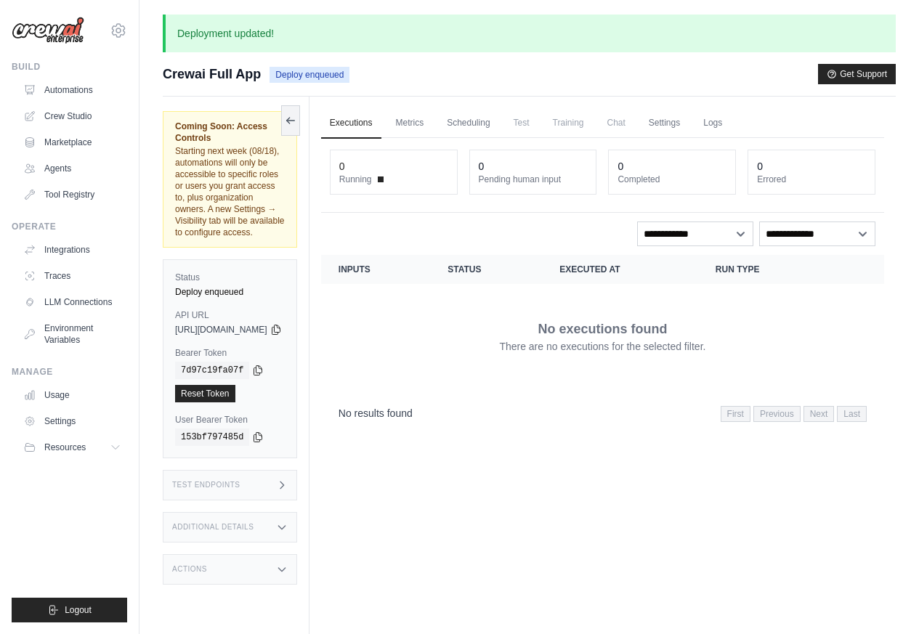
click at [600, 469] on div "Executions Metrics Scheduling Test Training Chat Settings Logs 0 Running 0 Pend…" at bounding box center [603, 414] width 586 height 634
click at [689, 124] on link "Settings" at bounding box center [664, 123] width 49 height 31
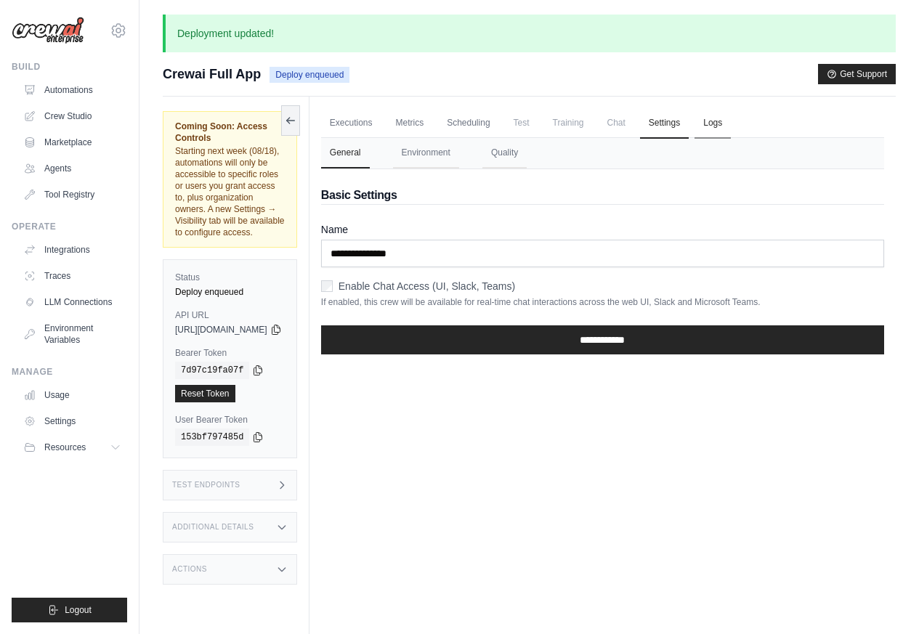
click at [731, 124] on link "Logs" at bounding box center [713, 123] width 36 height 31
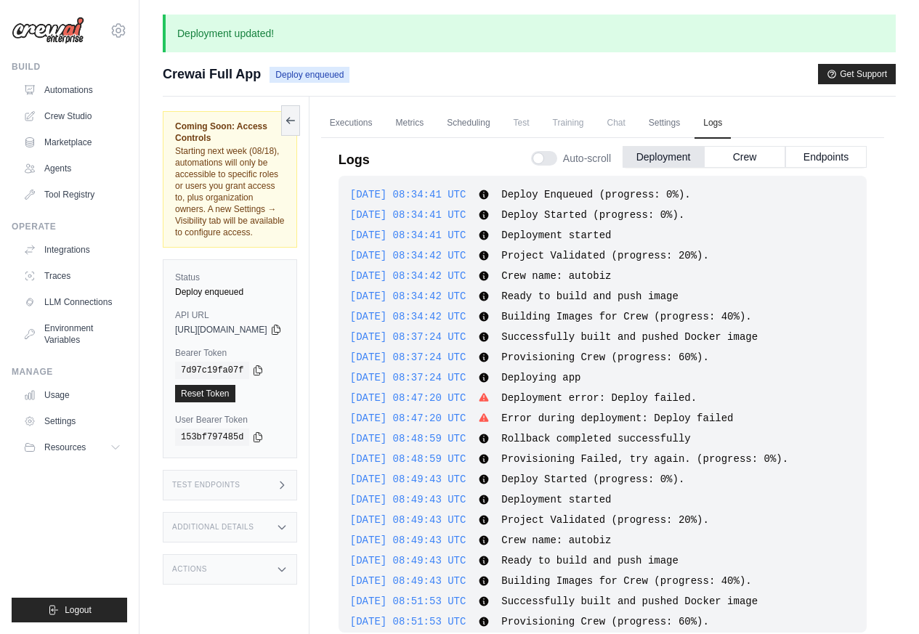
scroll to position [490, 0]
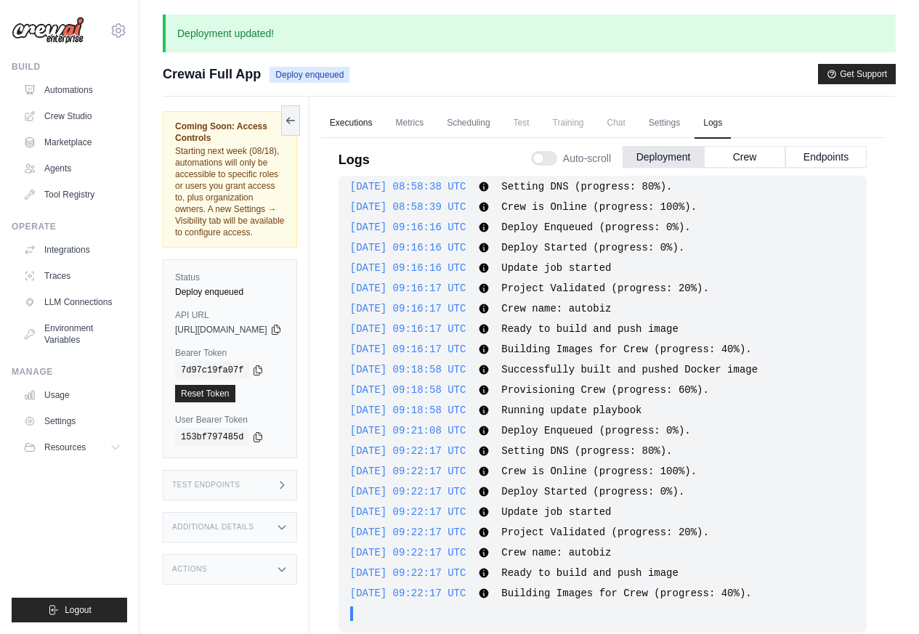
click at [381, 124] on link "Executions" at bounding box center [351, 123] width 60 height 31
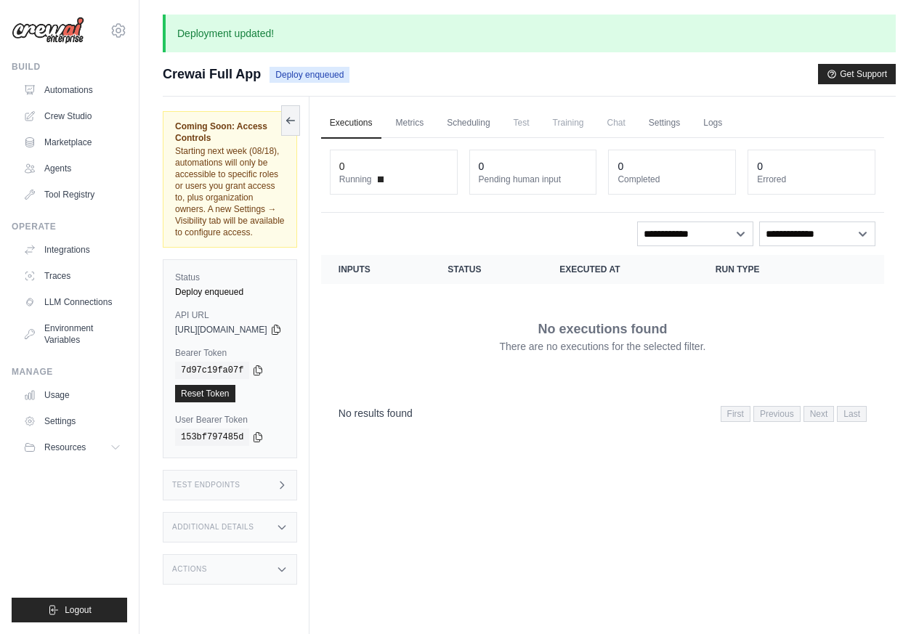
click at [307, 73] on span "Deploy enqueued" at bounding box center [310, 75] width 80 height 16
click at [672, 124] on ul "Executions Metrics Scheduling Test Training Chat Settings Logs" at bounding box center [602, 123] width 563 height 30
click at [689, 124] on link "Settings" at bounding box center [664, 123] width 49 height 31
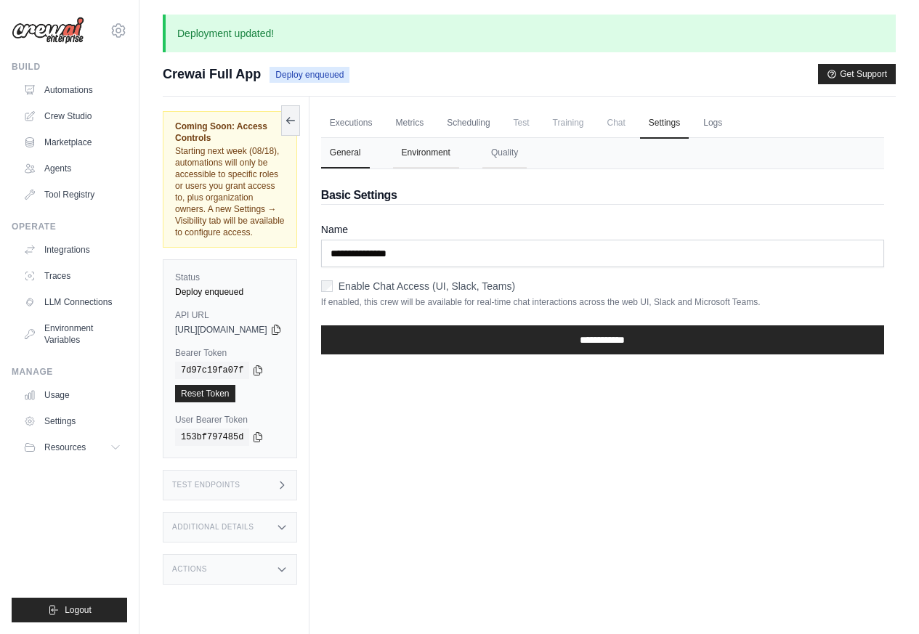
click at [449, 153] on button "Environment" at bounding box center [426, 153] width 66 height 31
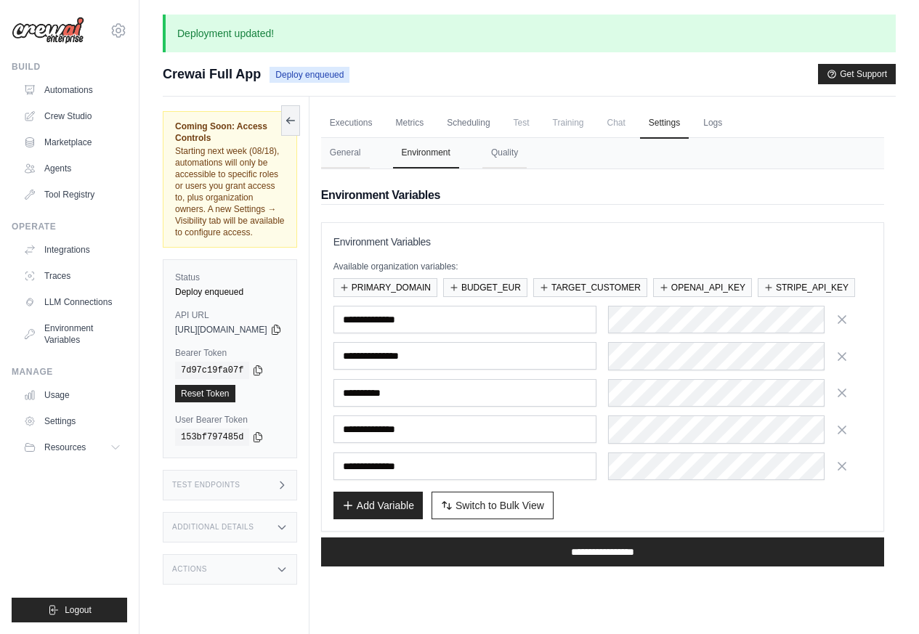
click at [288, 564] on icon at bounding box center [282, 570] width 12 height 12
click at [208, 597] on button "Upload Zip & Deploy" at bounding box center [230, 608] width 110 height 23
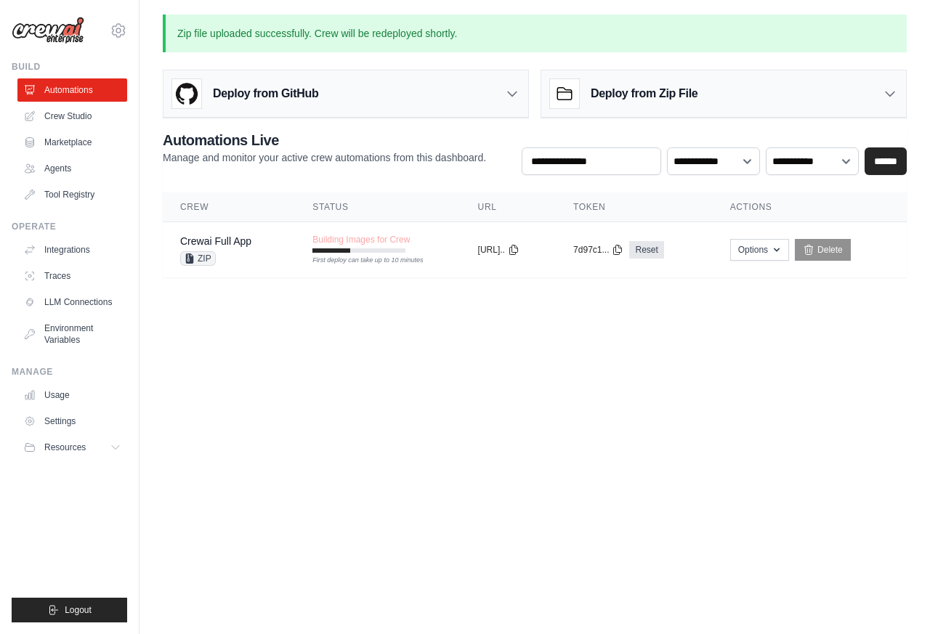
click at [746, 124] on div "Zip file uploaded successfully. Crew will be redeployed shortly. Deploy from Gi…" at bounding box center [535, 146] width 791 height 263
click at [219, 243] on link "Crewai Full App" at bounding box center [215, 241] width 71 height 12
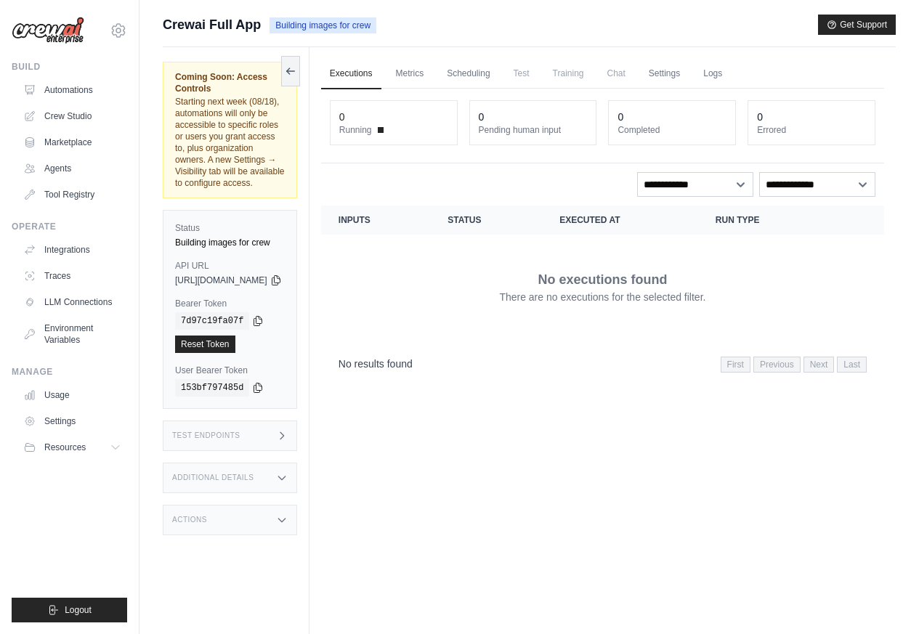
click at [202, 275] on span "[URL][DOMAIN_NAME]" at bounding box center [221, 281] width 92 height 12
click at [731, 73] on link "Logs" at bounding box center [713, 74] width 36 height 31
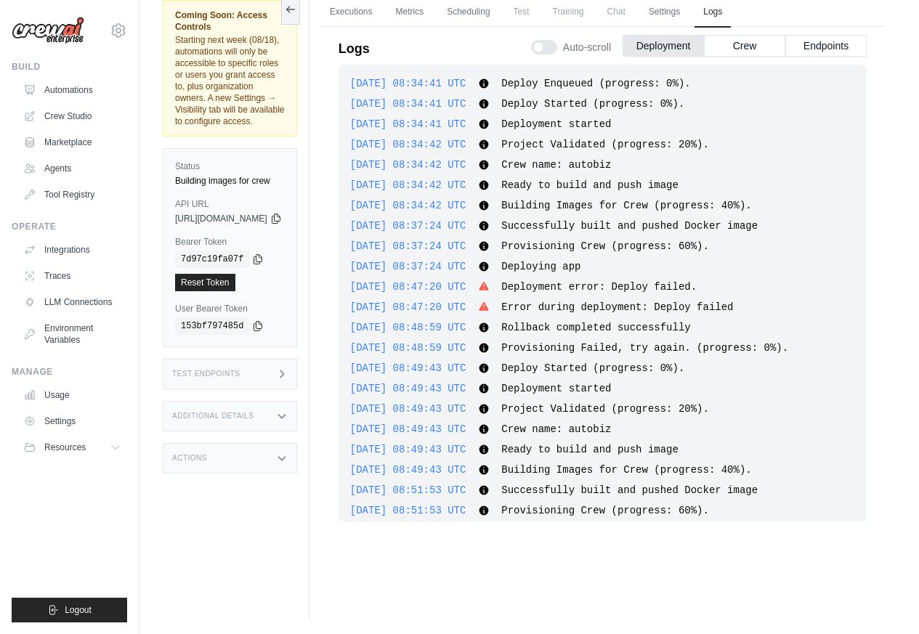
scroll to position [812, 0]
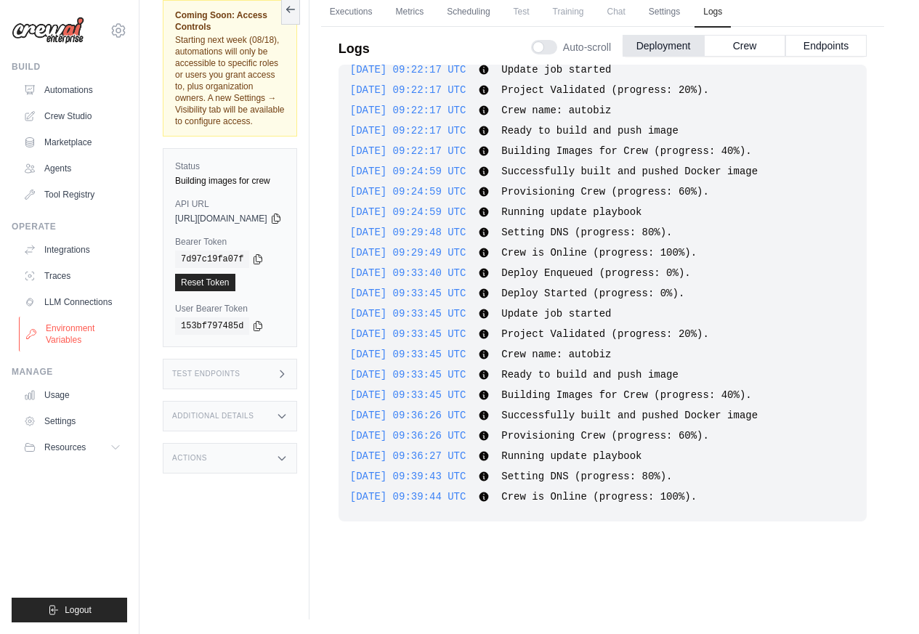
click at [74, 331] on link "Environment Variables" at bounding box center [74, 334] width 110 height 35
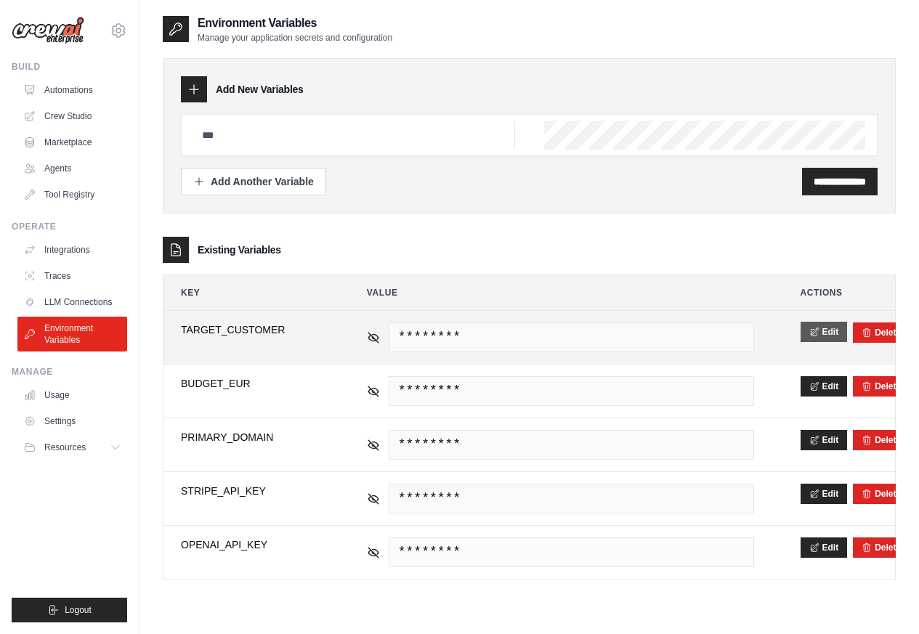
click at [832, 334] on button "Edit" at bounding box center [824, 332] width 47 height 20
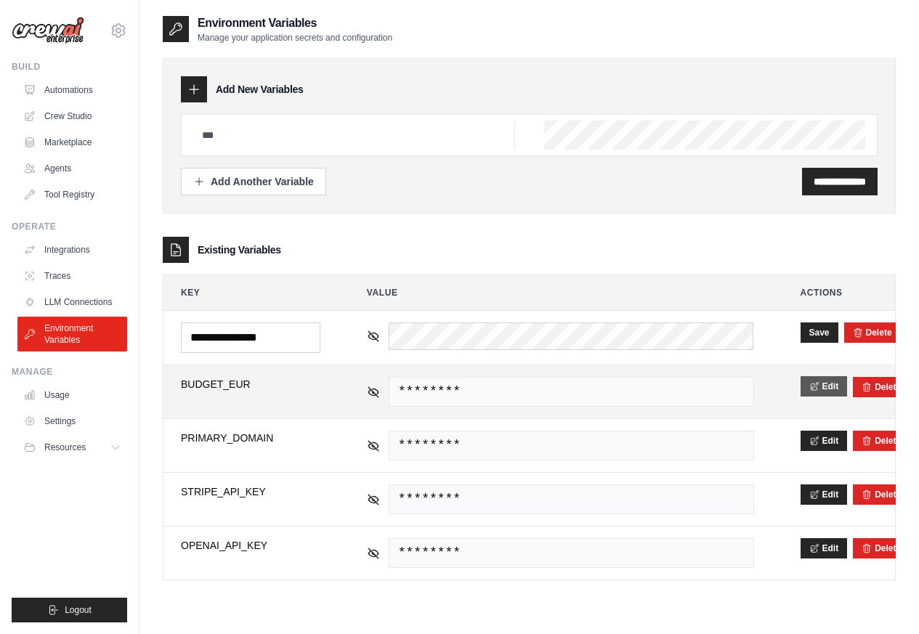
click at [830, 392] on button "Edit" at bounding box center [824, 386] width 47 height 20
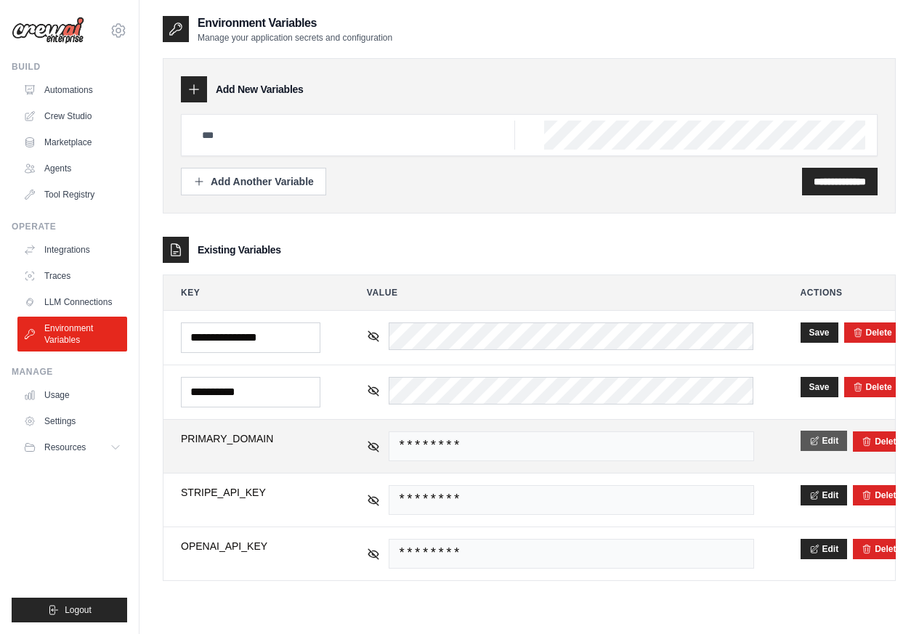
click at [831, 447] on button "Edit" at bounding box center [824, 441] width 47 height 20
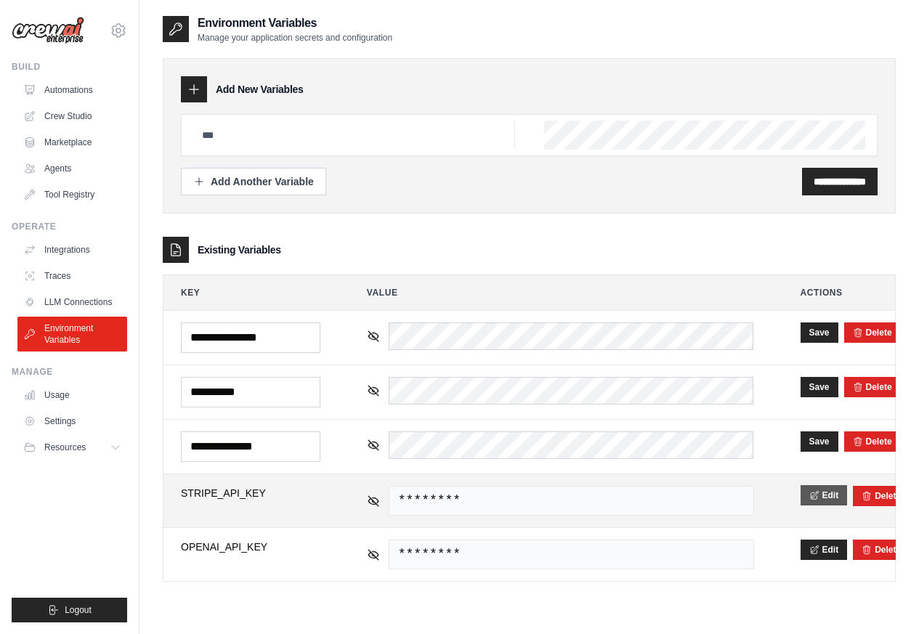
click at [830, 498] on button "Edit" at bounding box center [824, 495] width 47 height 20
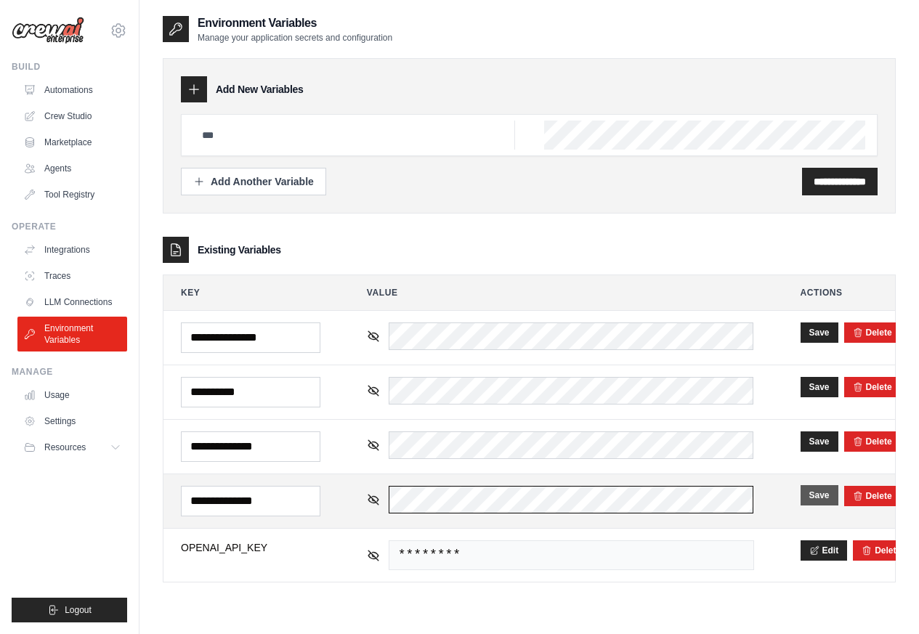
scroll to position [0, 400]
click at [817, 501] on button "Save" at bounding box center [820, 495] width 38 height 20
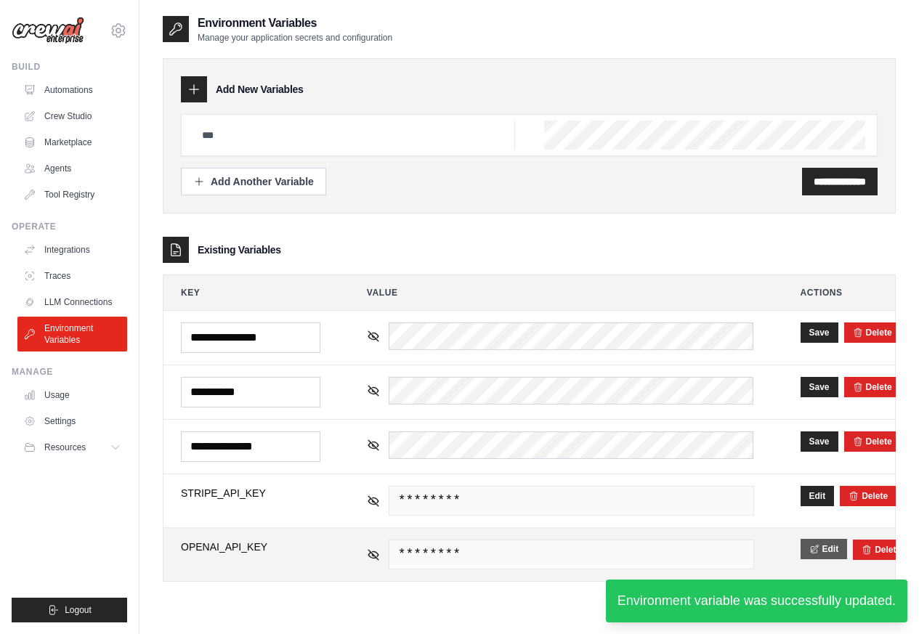
click at [830, 555] on button "Edit" at bounding box center [824, 549] width 47 height 20
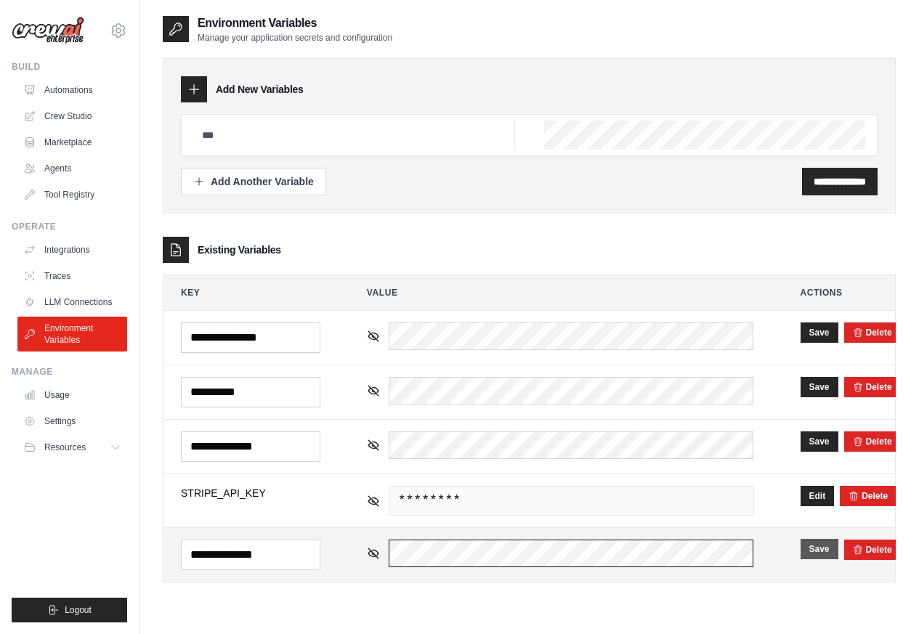
scroll to position [0, 797]
click at [815, 554] on button "Save" at bounding box center [820, 549] width 38 height 20
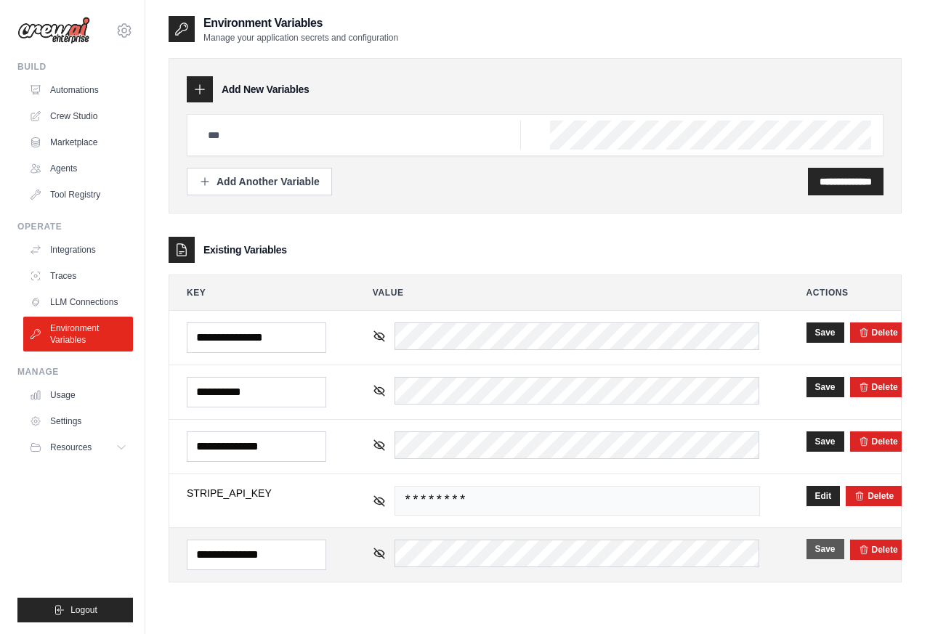
scroll to position [0, 0]
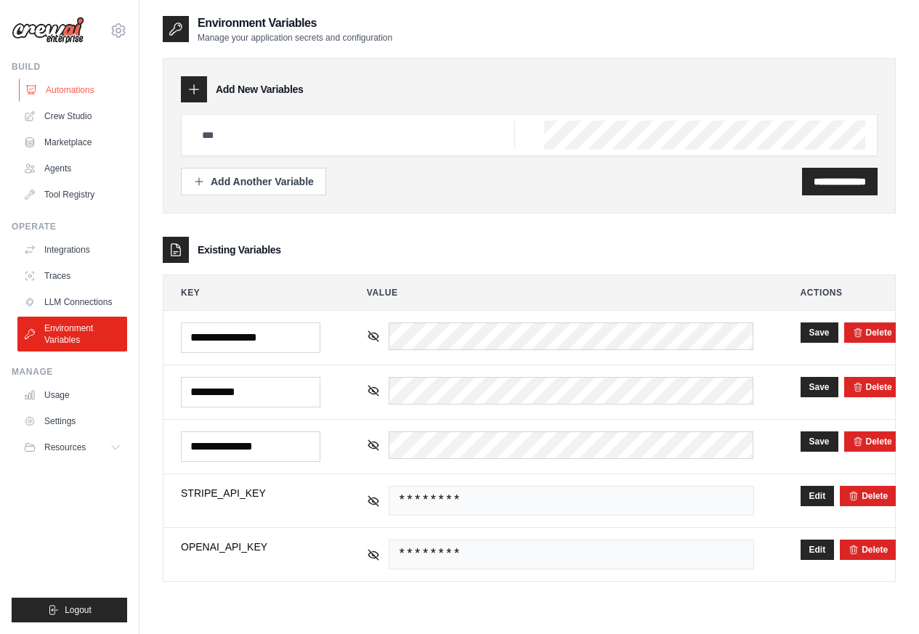
click at [59, 90] on link "Automations" at bounding box center [74, 89] width 110 height 23
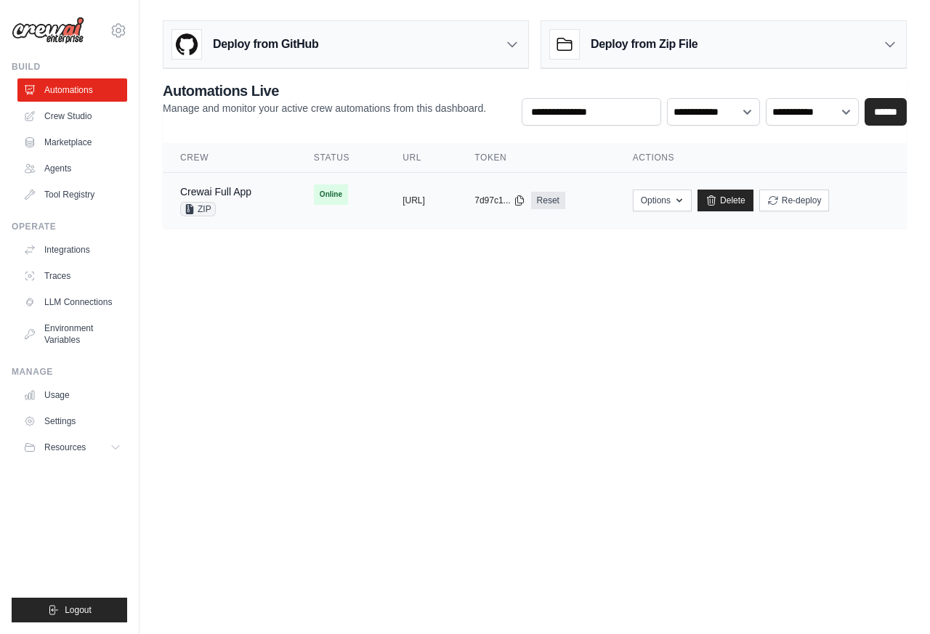
click at [676, 200] on td "Options Upload Zip & Deploy Chat with this Crew Export React JSX Component Expo…" at bounding box center [760, 201] width 291 height 56
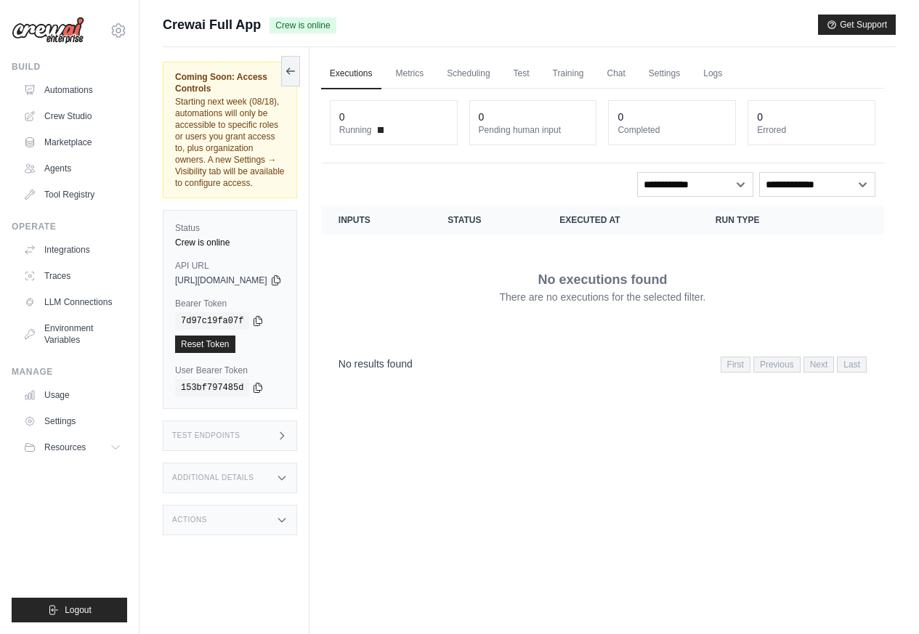
click at [288, 514] on icon at bounding box center [282, 520] width 12 height 12
click at [233, 432] on h3 "Test Endpoints" at bounding box center [206, 436] width 68 height 9
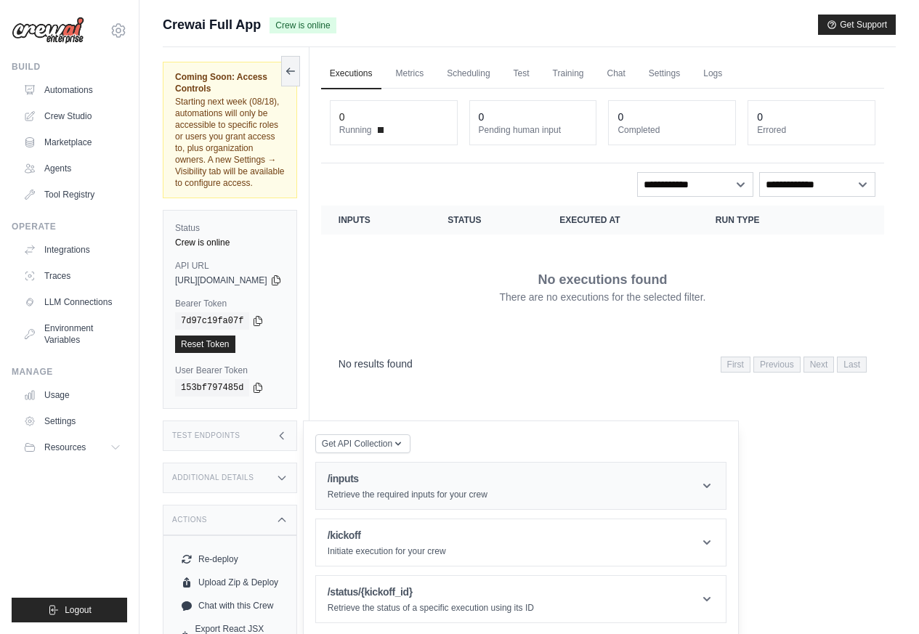
click at [726, 463] on header "/inputs Retrieve the required inputs for your crew" at bounding box center [521, 486] width 410 height 47
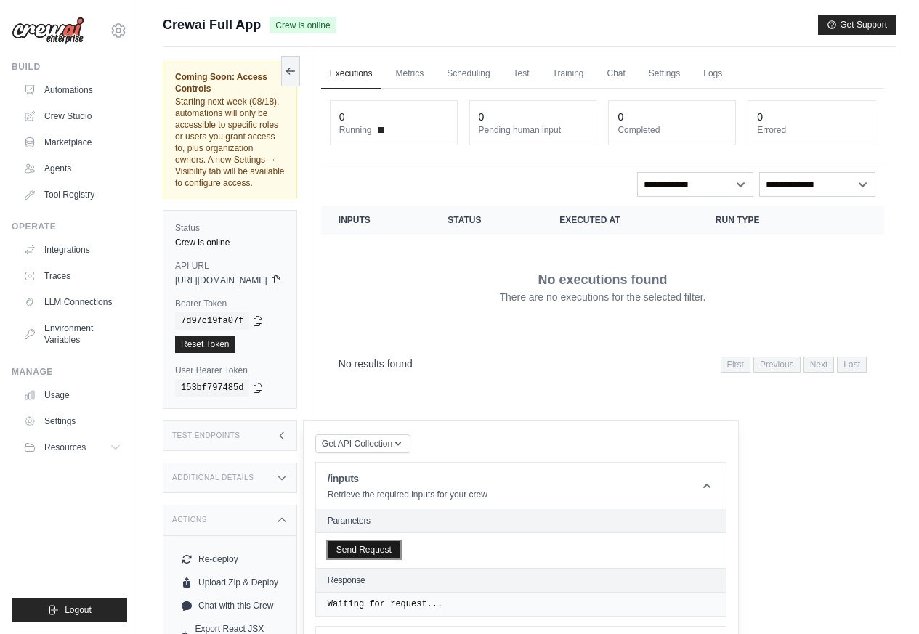
click at [400, 541] on button "Send Request" at bounding box center [364, 549] width 73 height 17
click at [714, 615] on pre "[ ]" at bounding box center [521, 630] width 387 height 31
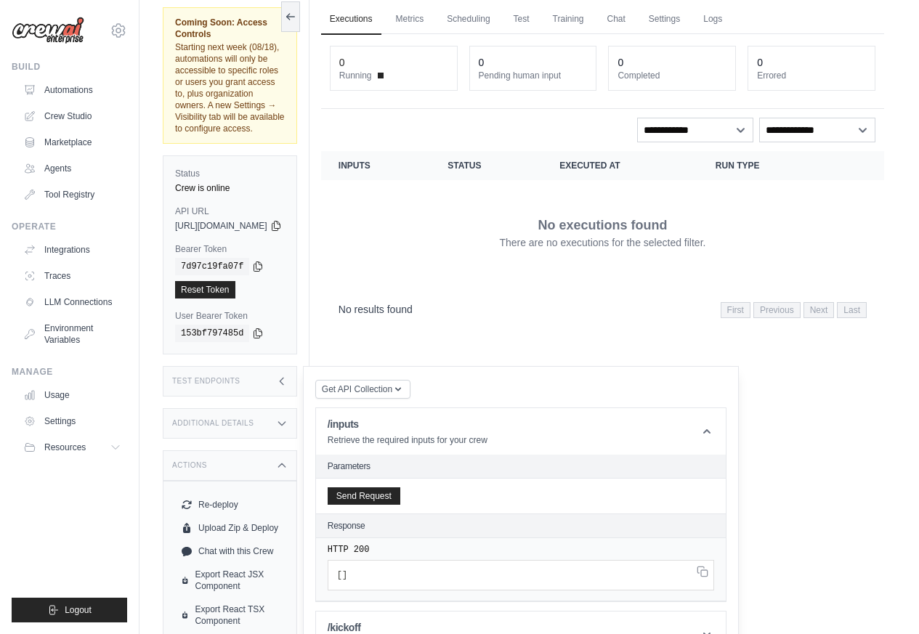
scroll to position [116, 0]
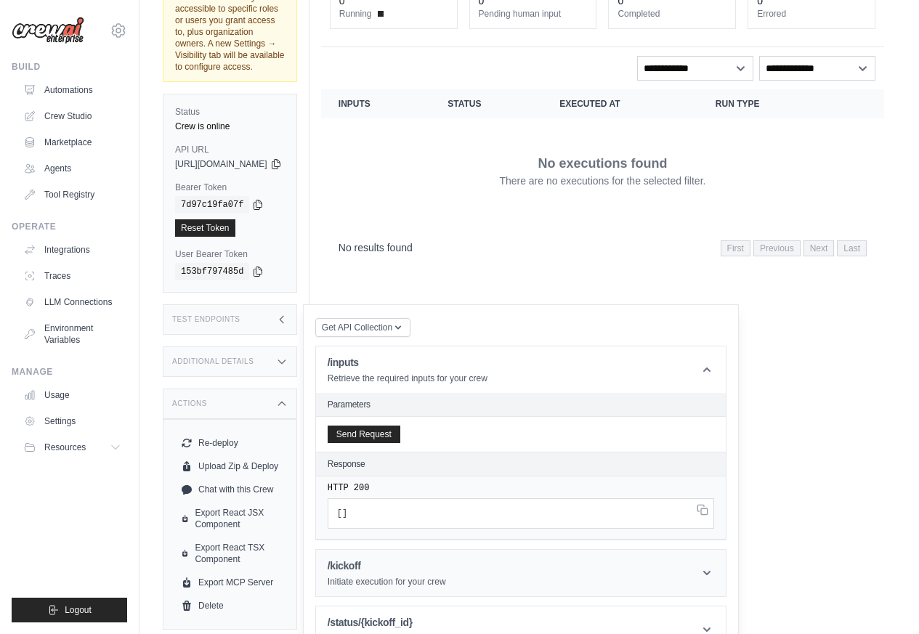
click at [726, 550] on header "/kickoff Initiate execution for your crew" at bounding box center [521, 573] width 410 height 47
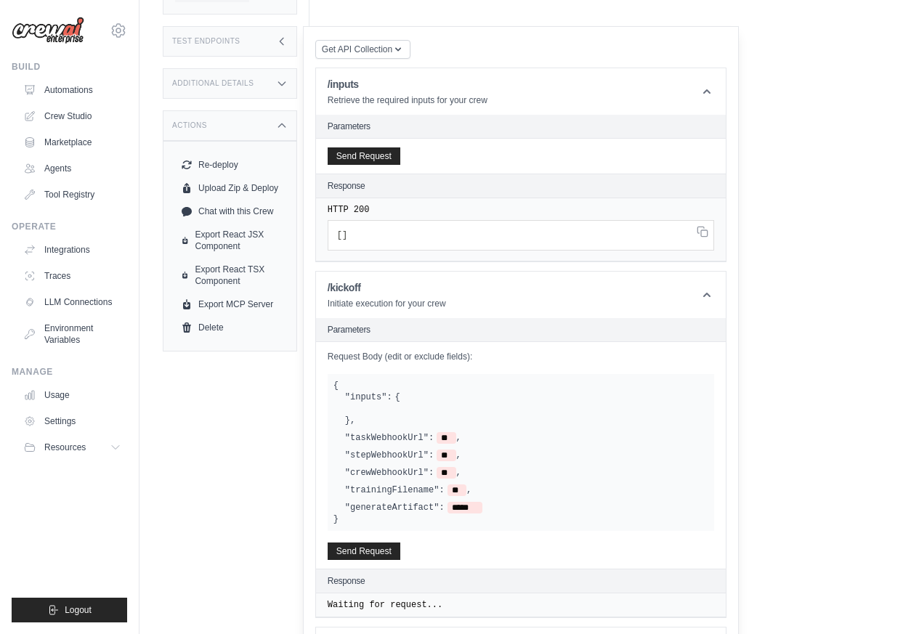
scroll to position [416, 0]
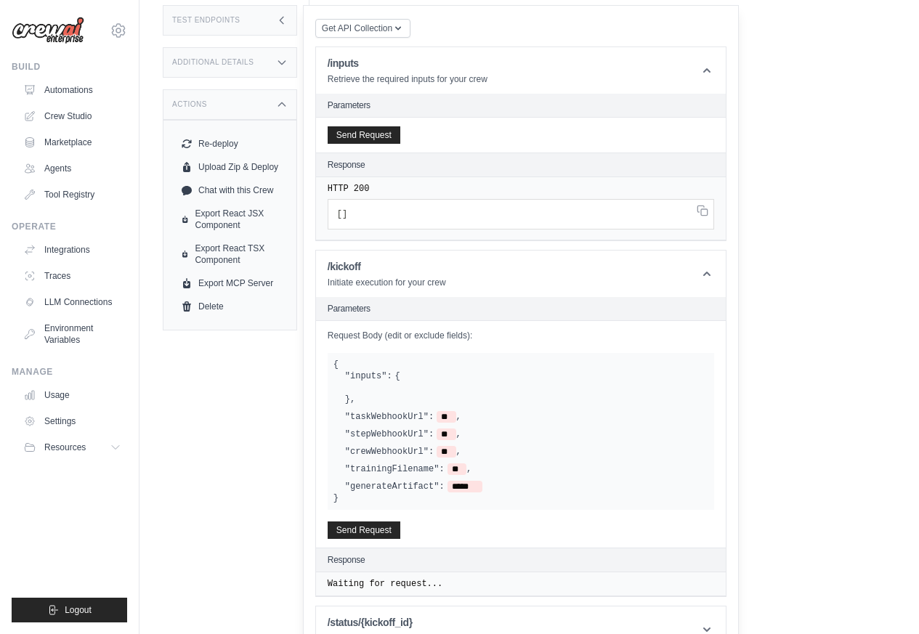
click at [405, 153] on div "Request Body (edit or exclude fields): { "inputs": { } , "taskWebhookUrl": ** ,…" at bounding box center [521, 135] width 410 height 35
click at [213, 179] on link "Chat with this Crew" at bounding box center [230, 190] width 110 height 23
click at [674, 47] on header "/inputs Retrieve the required inputs for your crew" at bounding box center [521, 70] width 410 height 47
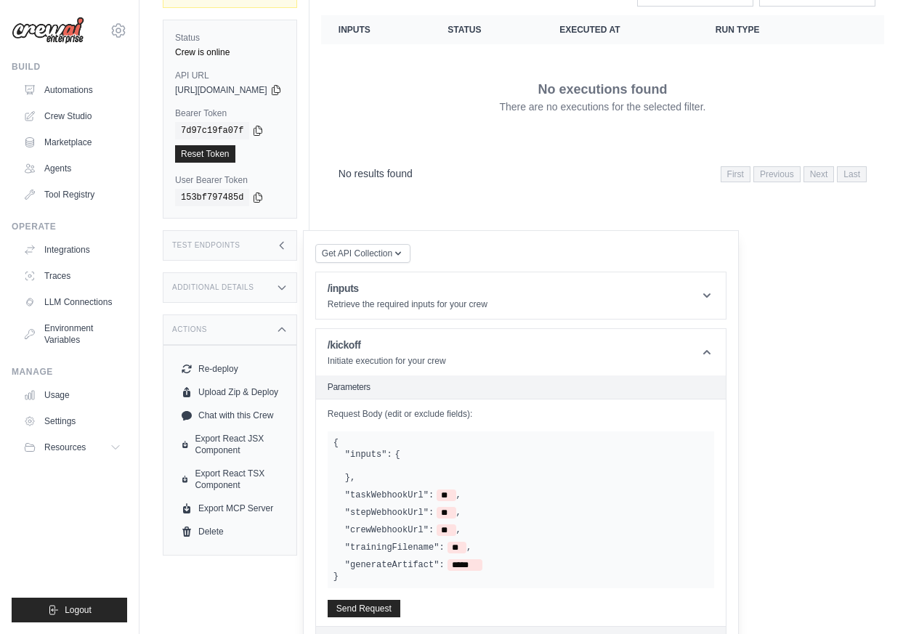
scroll to position [0, 0]
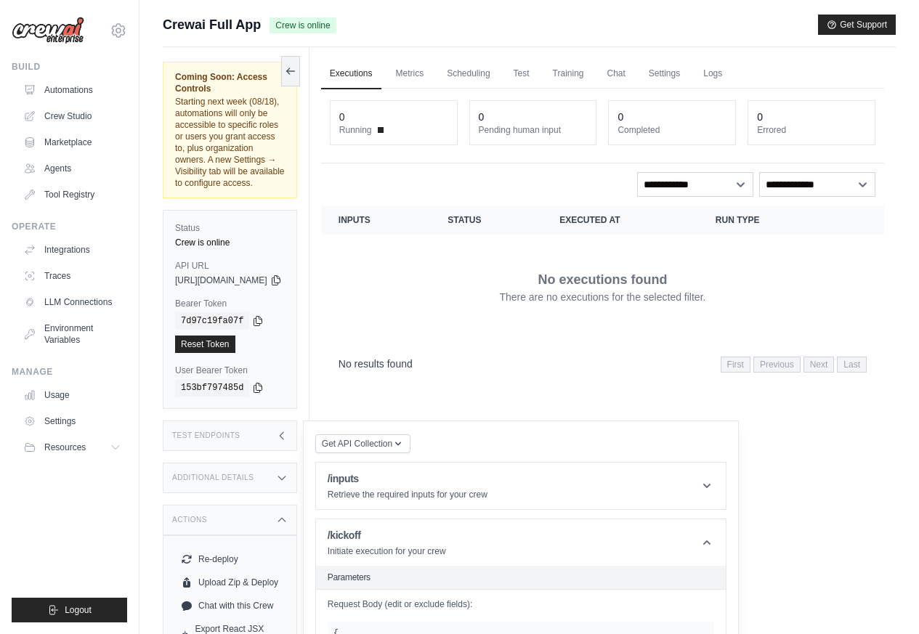
click at [673, 73] on ul "Executions Metrics Scheduling Test Training Chat Settings Logs" at bounding box center [602, 74] width 563 height 30
click at [689, 73] on link "Settings" at bounding box center [664, 74] width 49 height 31
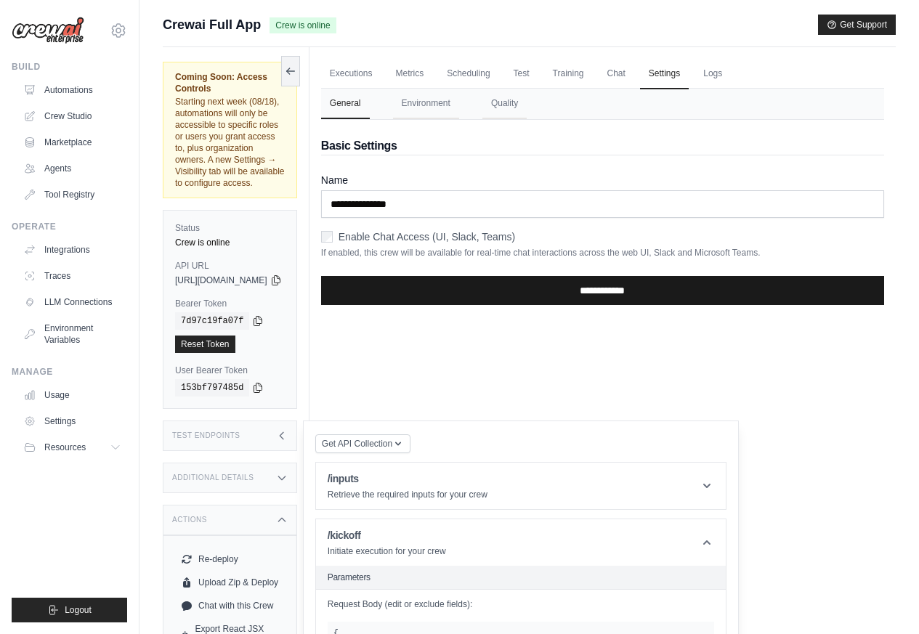
click at [619, 290] on input "**********" at bounding box center [602, 290] width 563 height 29
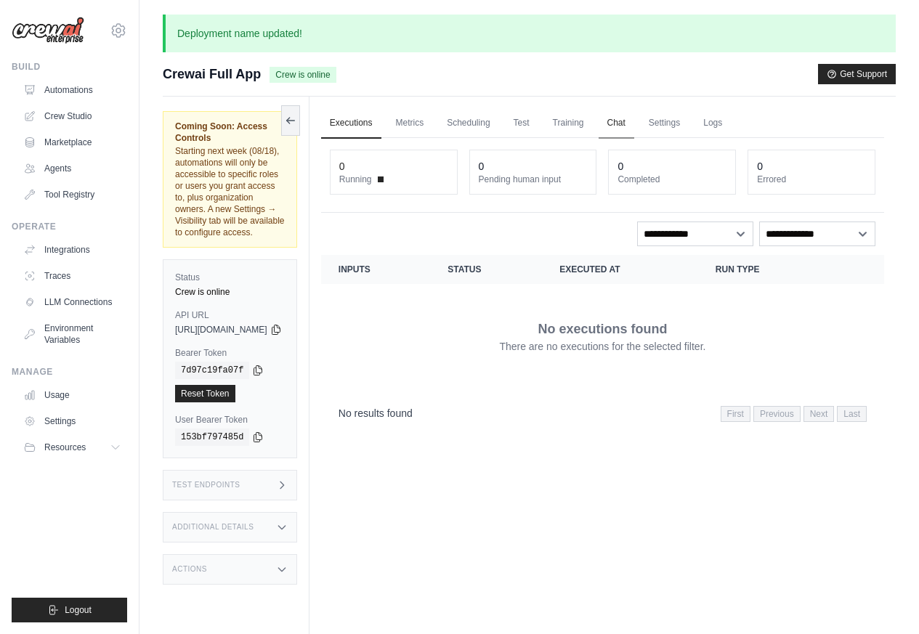
click at [634, 124] on link "Chat" at bounding box center [617, 123] width 36 height 31
click at [160, 455] on div "Deployment name updated! Submit a support request Describe your issue or questi…" at bounding box center [530, 373] width 780 height 716
click at [201, 470] on div "Test Endpoints" at bounding box center [230, 485] width 134 height 31
click at [726, 569] on header "/kickoff Initiate execution for your crew" at bounding box center [521, 592] width 410 height 47
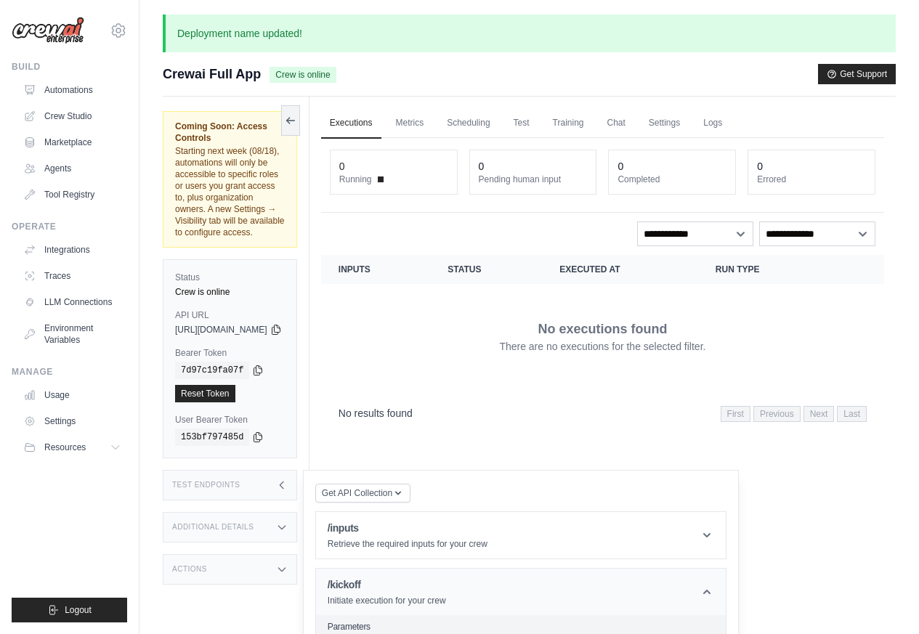
click at [726, 569] on header "/kickoff Initiate execution for your crew" at bounding box center [521, 592] width 410 height 47
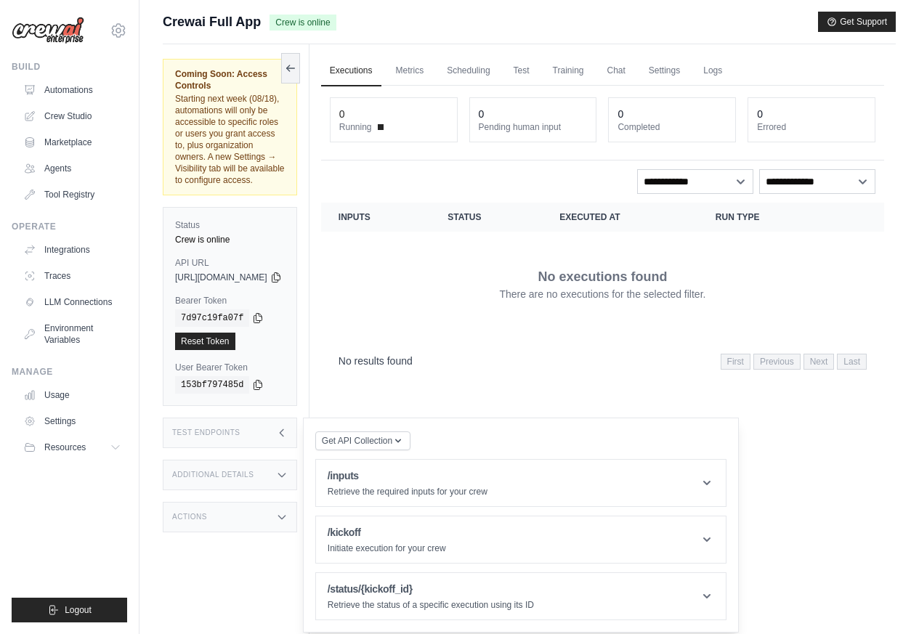
scroll to position [111, 0]
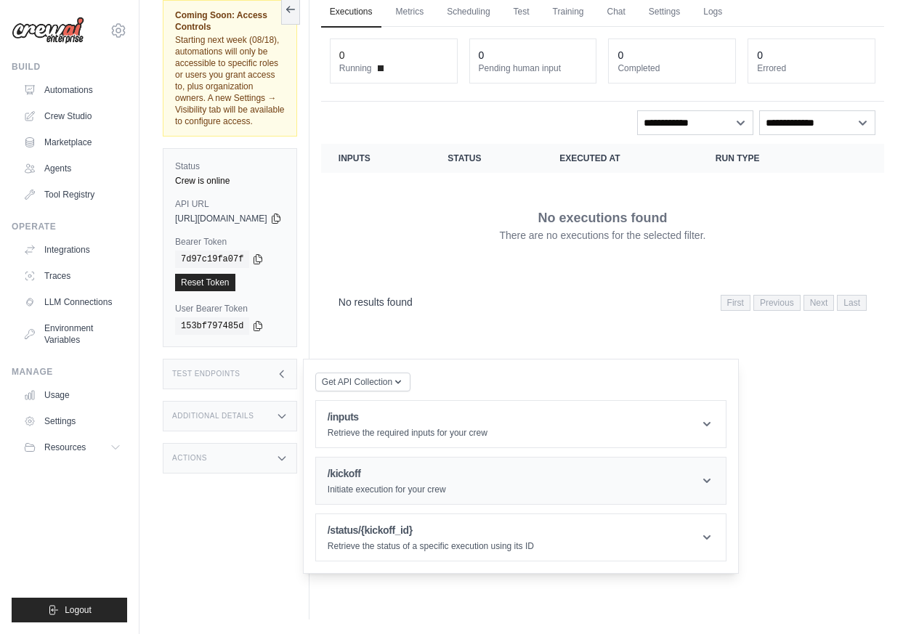
click at [726, 458] on header "/kickoff Initiate execution for your crew" at bounding box center [521, 481] width 410 height 47
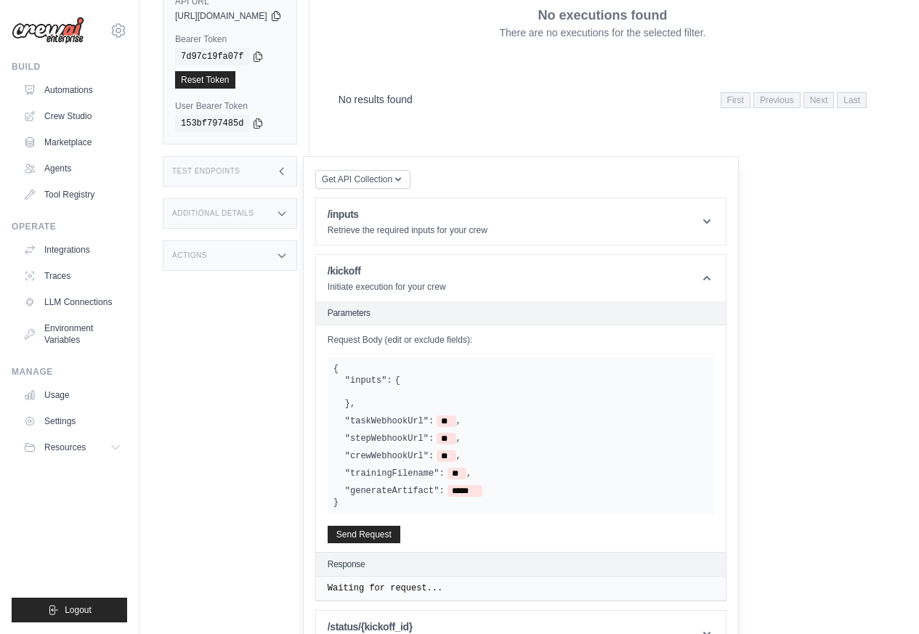
scroll to position [318, 0]
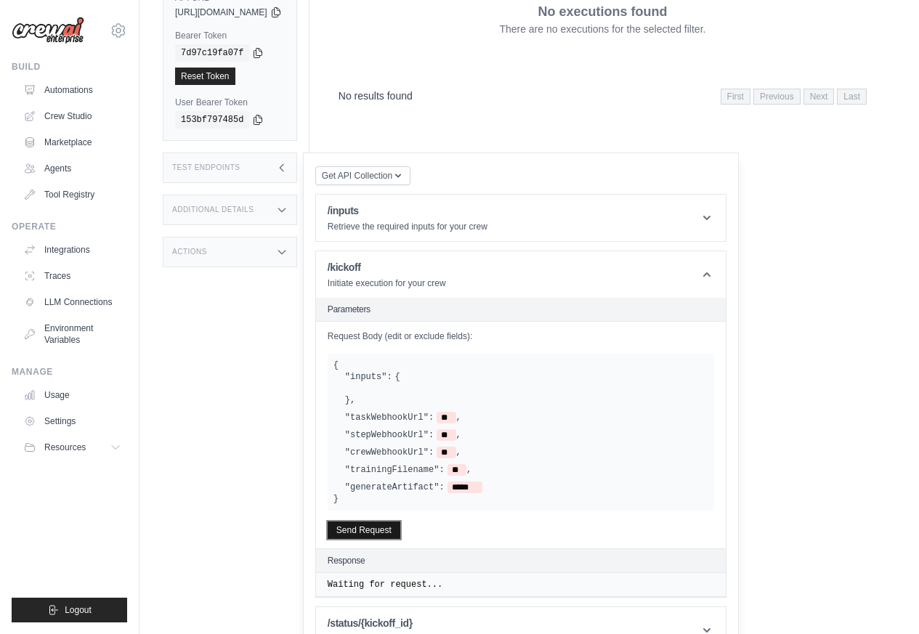
click at [396, 522] on button "Send Request" at bounding box center [364, 530] width 73 height 17
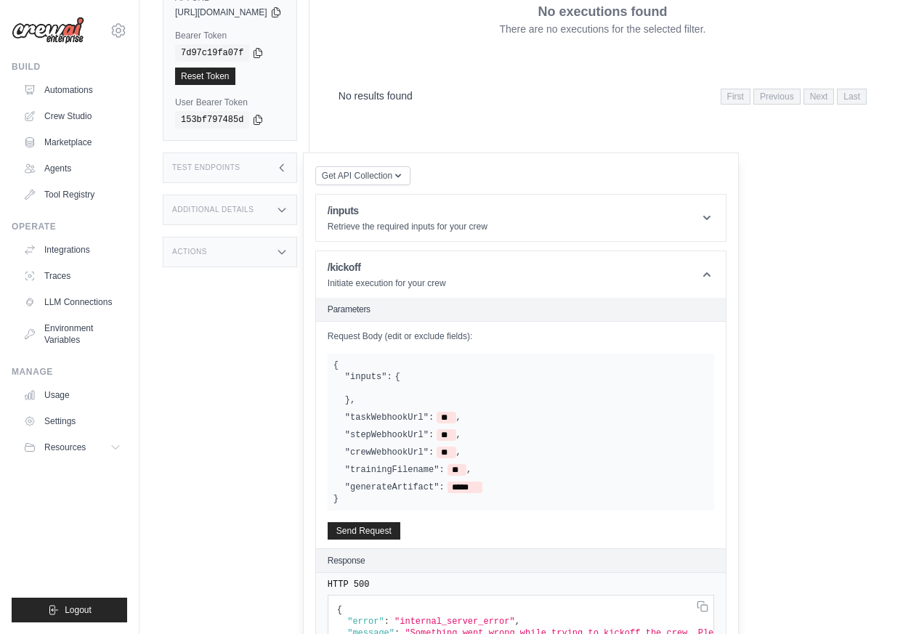
click at [189, 153] on div "Coming Soon: Access Controls Starting next week (08/18), automations will only …" at bounding box center [236, 96] width 147 height 634
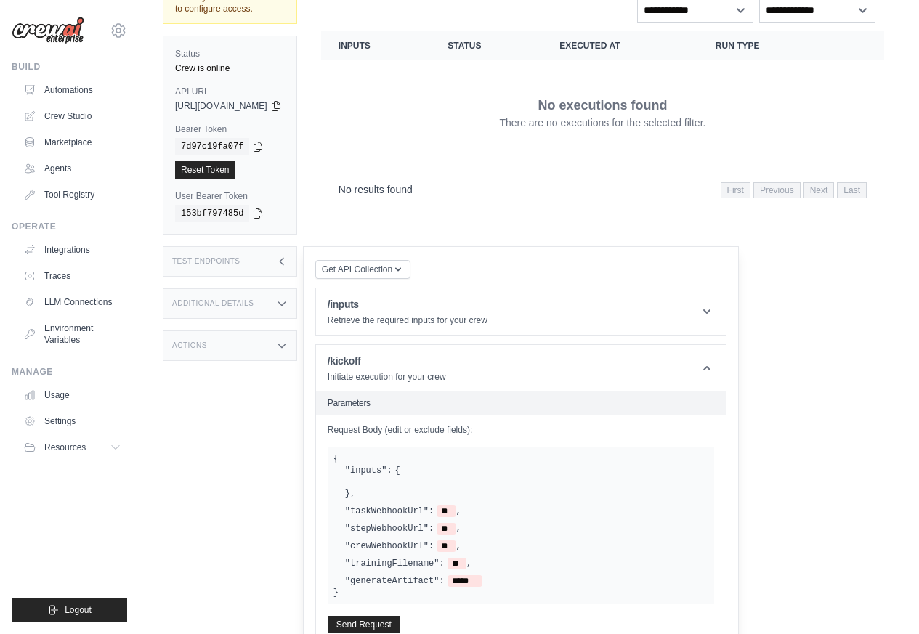
scroll to position [0, 0]
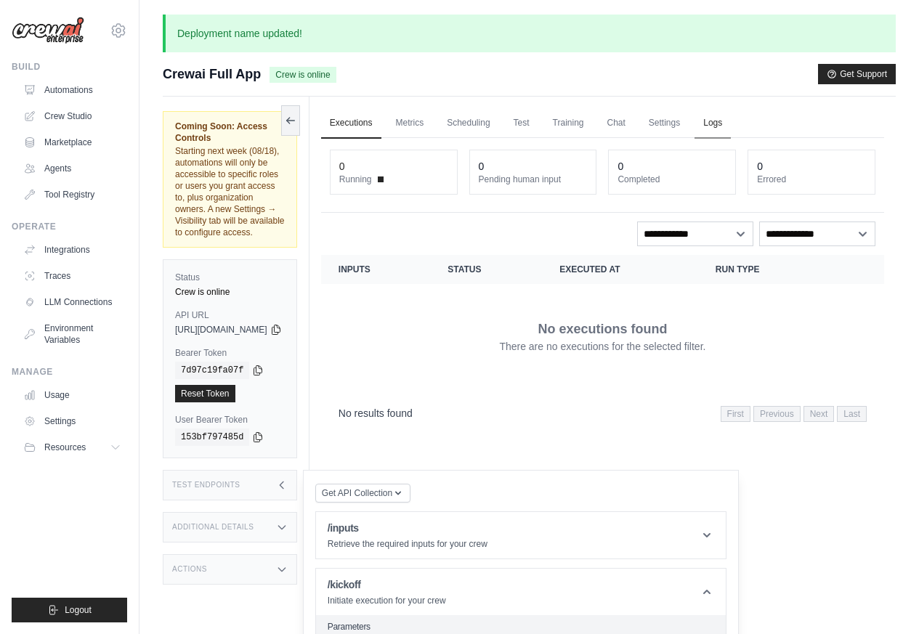
click at [731, 123] on link "Logs" at bounding box center [713, 123] width 36 height 31
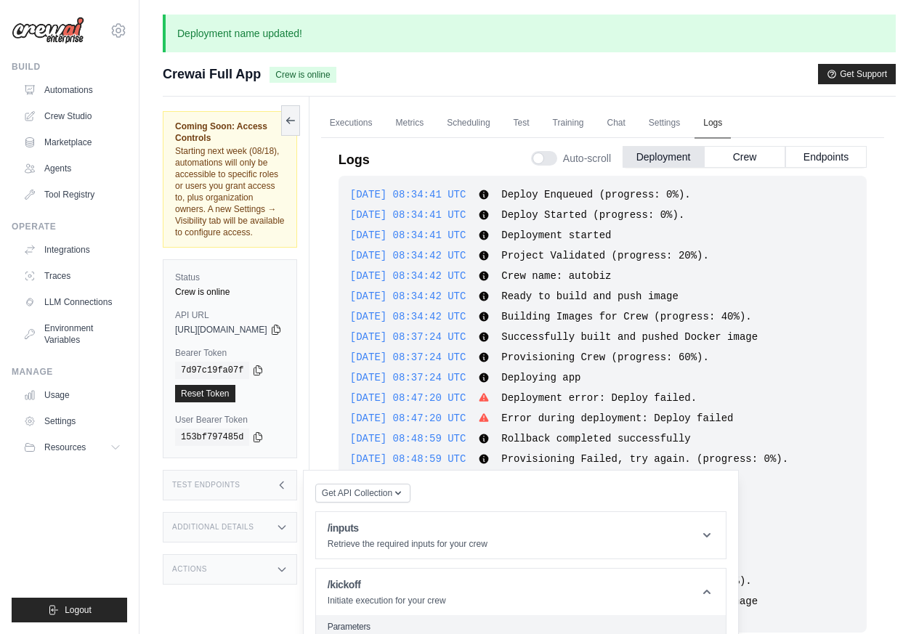
scroll to position [821, 0]
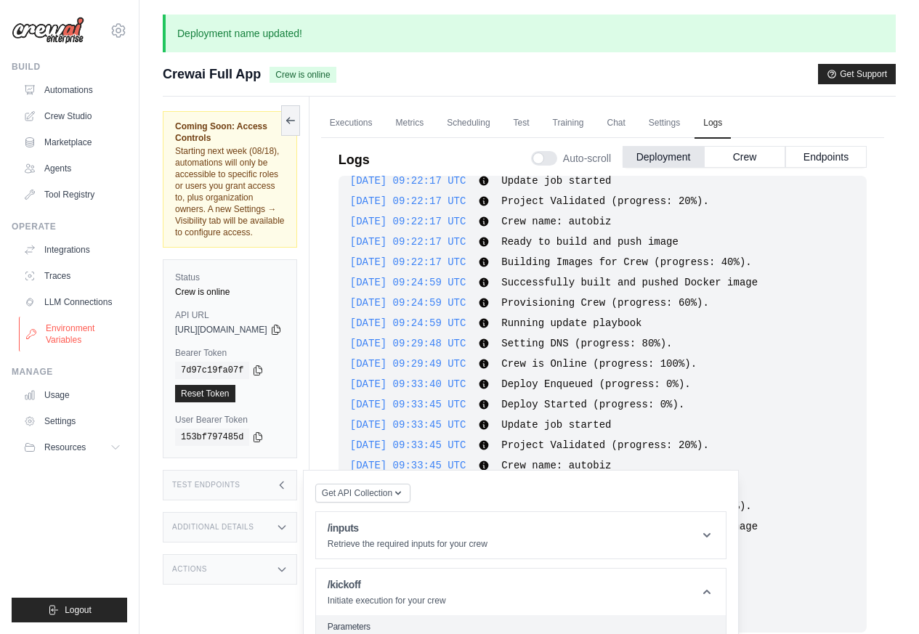
click at [73, 328] on link "Environment Variables" at bounding box center [74, 334] width 110 height 35
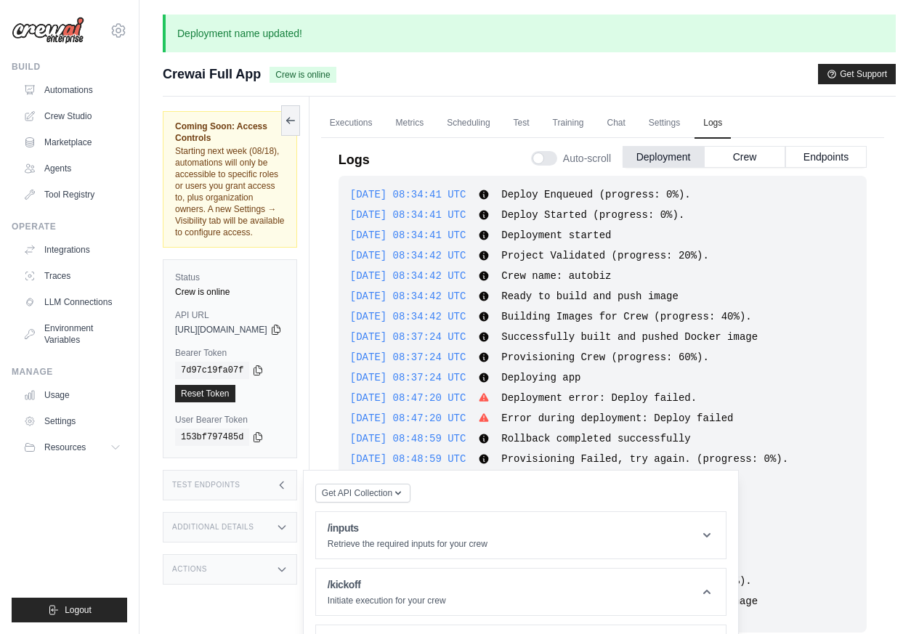
scroll to position [111, 0]
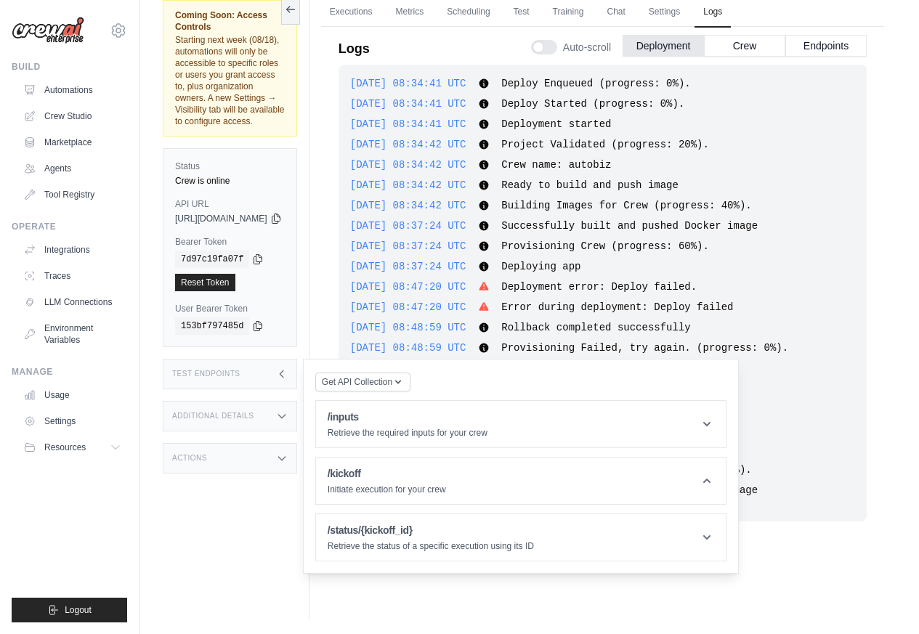
click at [829, 160] on div "2025-08-13 08:34:42 UTC Crew name: autobiz Show more Show less" at bounding box center [602, 165] width 505 height 15
click at [823, 44] on button "Endpoints" at bounding box center [826, 45] width 81 height 22
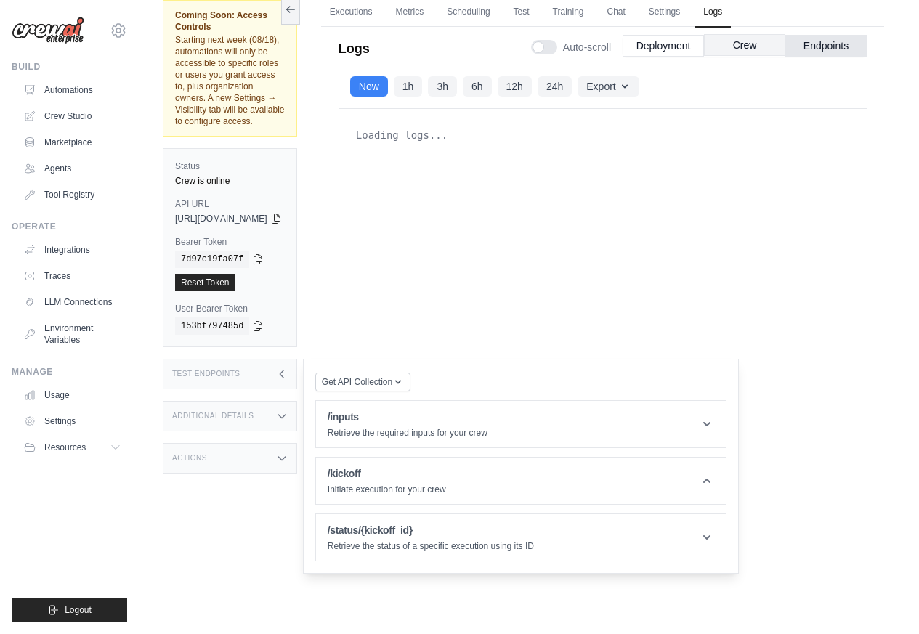
click at [738, 46] on button "Crew" at bounding box center [744, 45] width 81 height 22
click at [212, 213] on span "https://crewai-full-app-37d01fab-bd00-496a-b159-402-24994ac2.crewai.com" at bounding box center [221, 219] width 92 height 12
click at [267, 213] on span "https://crewai-full-app-37d01fab-bd00-496a-b159-402-24994ac2.crewai.com" at bounding box center [221, 219] width 92 height 12
click at [385, 376] on span "Get API Collection" at bounding box center [357, 382] width 70 height 12
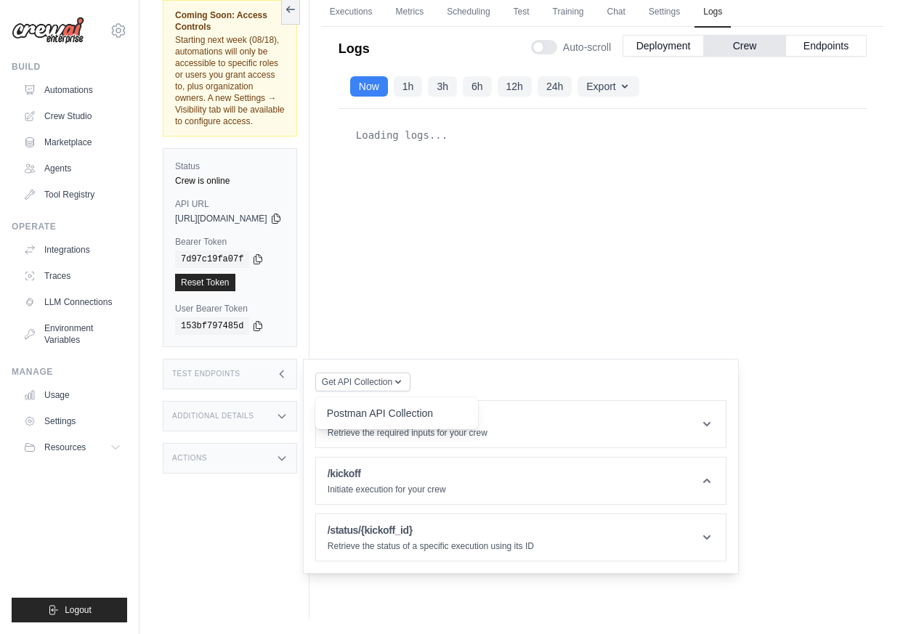
click at [395, 406] on div "Postman API Collection" at bounding box center [397, 413] width 140 height 15
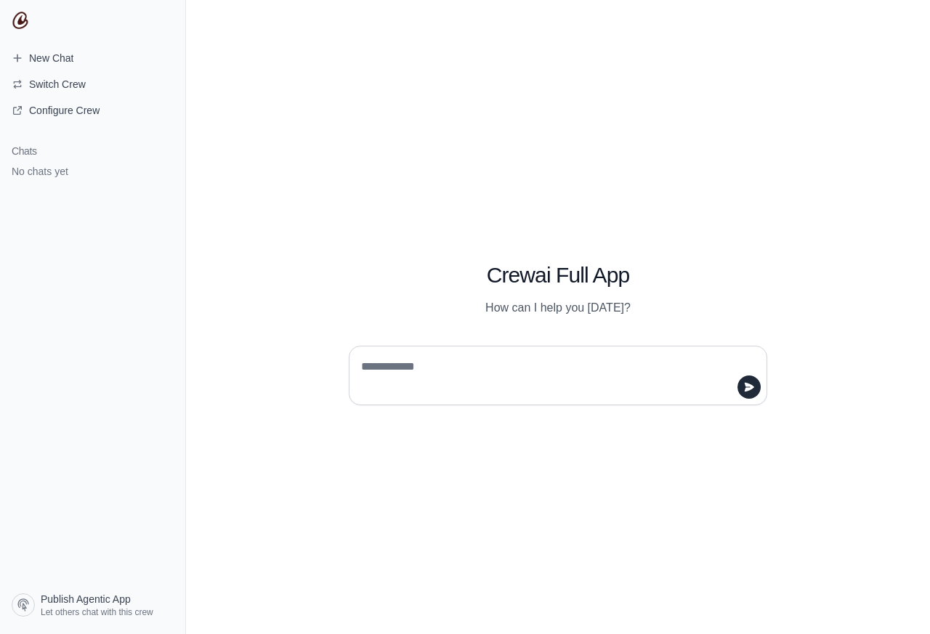
click at [381, 367] on textarea at bounding box center [553, 375] width 391 height 41
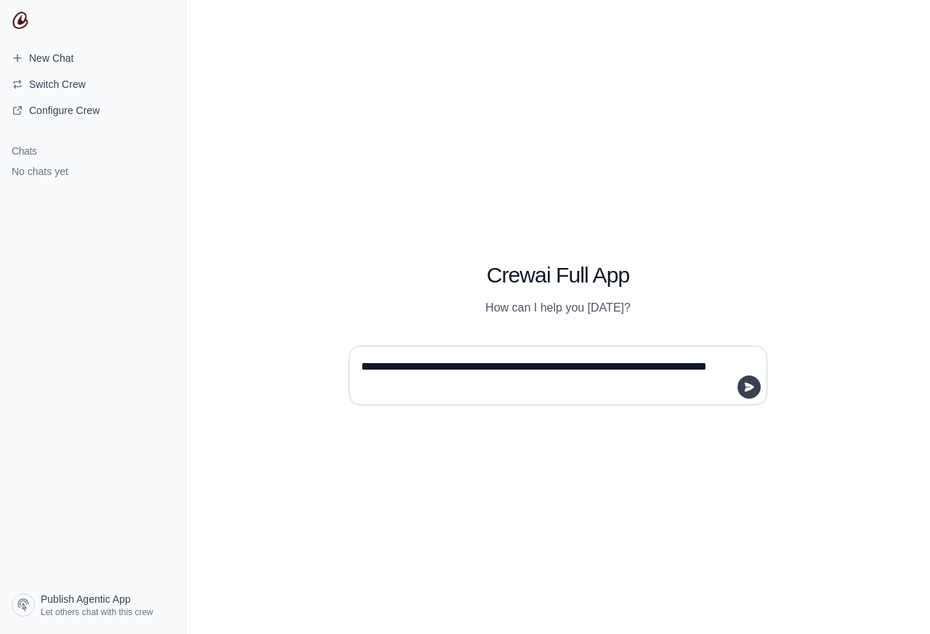
type textarea "**********"
click at [746, 392] on icon "submit" at bounding box center [749, 387] width 9 height 9
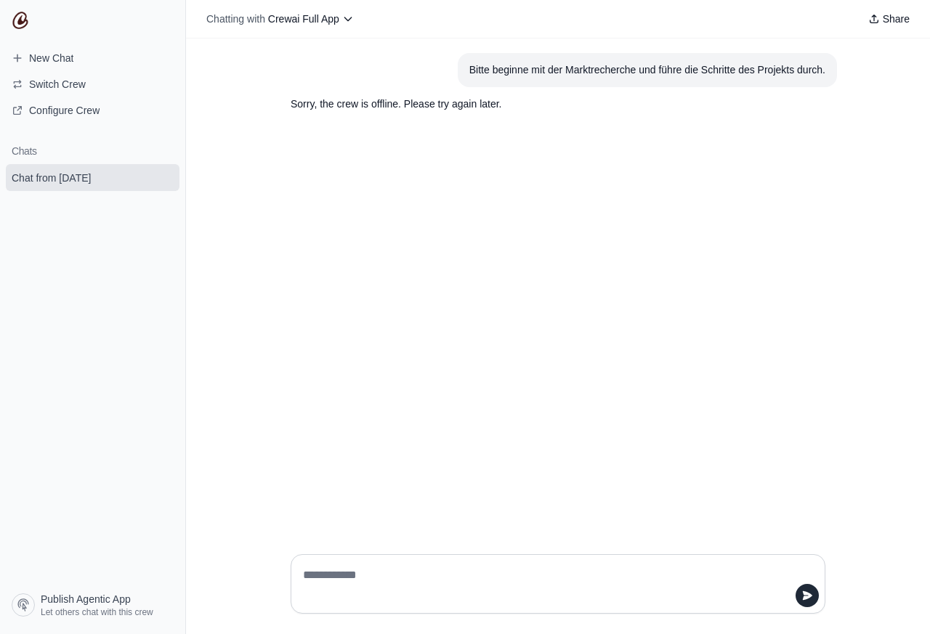
click at [389, 369] on div "Bitte beginne mit der Marktrecherche und führe die Schritte des Projekts durch.…" at bounding box center [558, 291] width 744 height 504
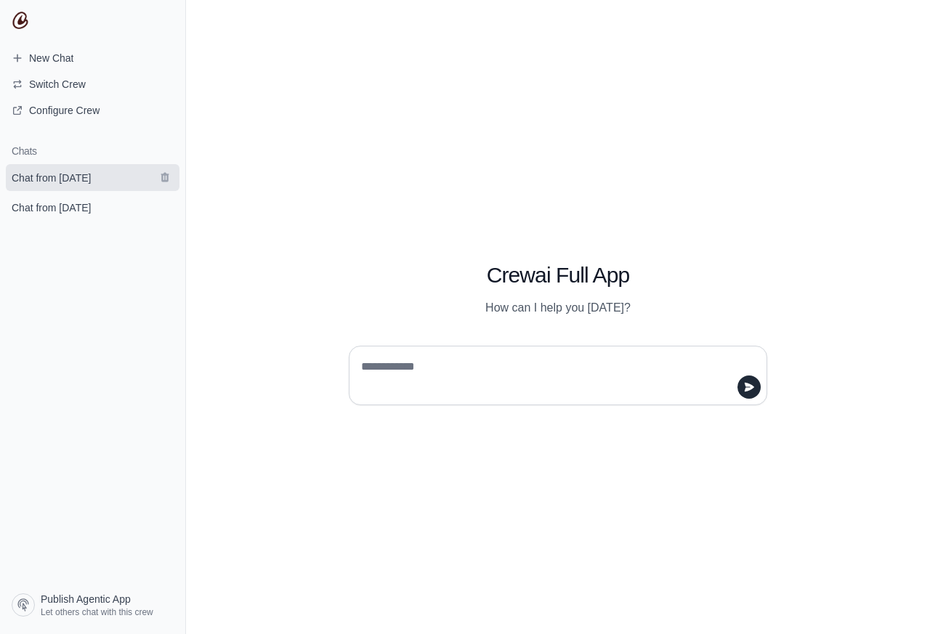
click at [65, 178] on span "Chat from [DATE]" at bounding box center [51, 178] width 79 height 15
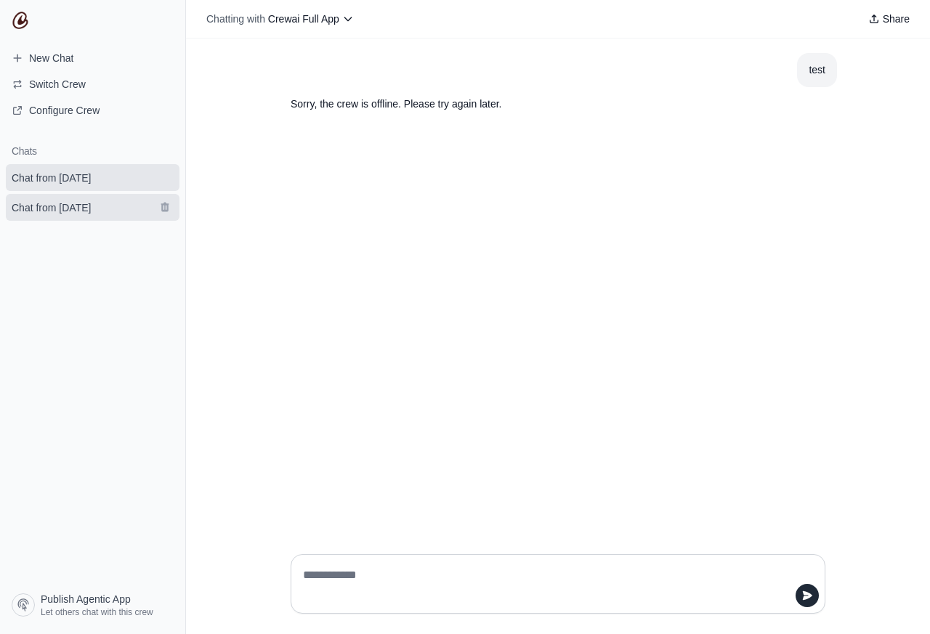
click at [73, 211] on span "Chat from [DATE]" at bounding box center [51, 208] width 79 height 15
click at [47, 57] on span "New Chat" at bounding box center [51, 58] width 44 height 15
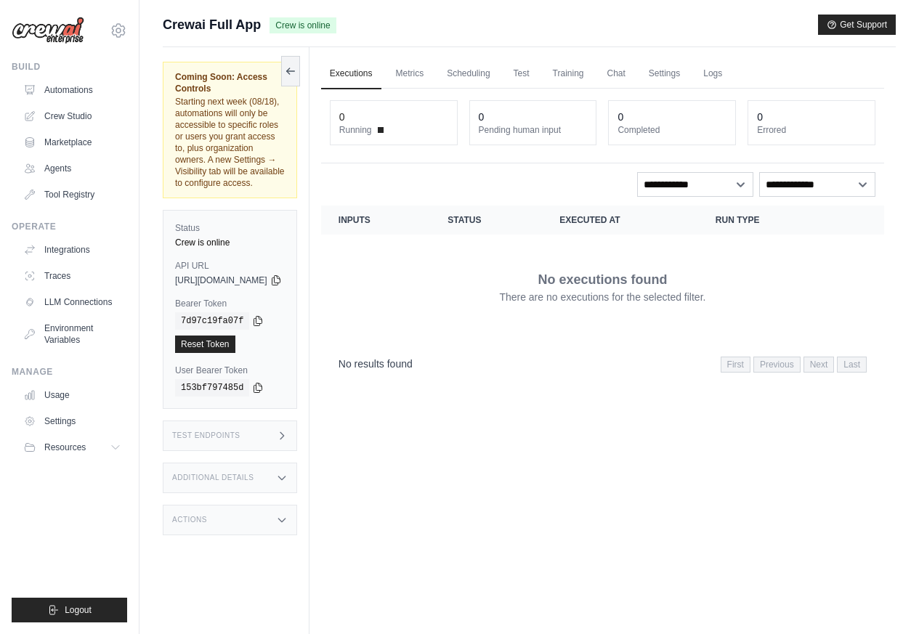
click at [206, 432] on h3 "Test Endpoints" at bounding box center [206, 436] width 68 height 9
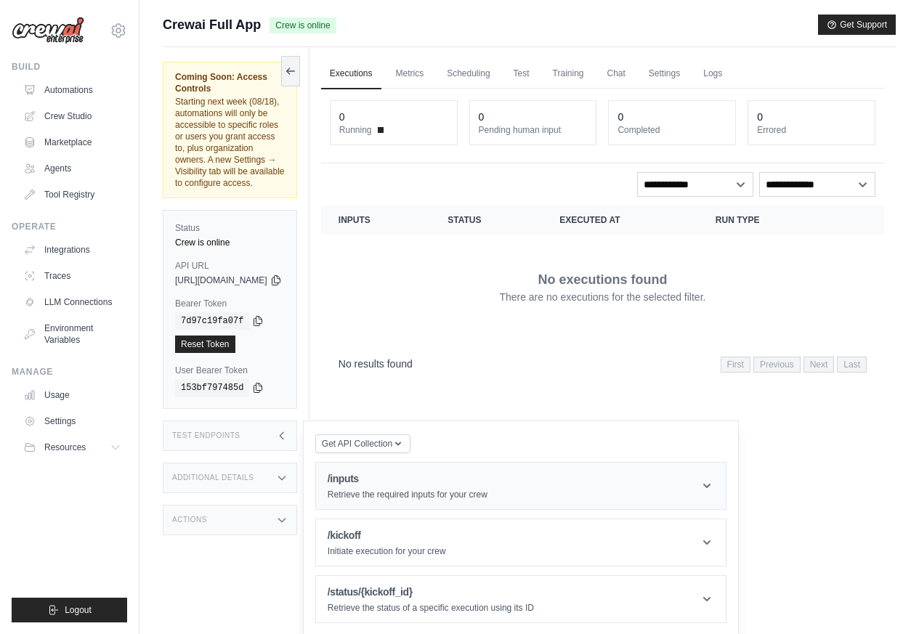
click at [714, 479] on icon at bounding box center [707, 486] width 15 height 15
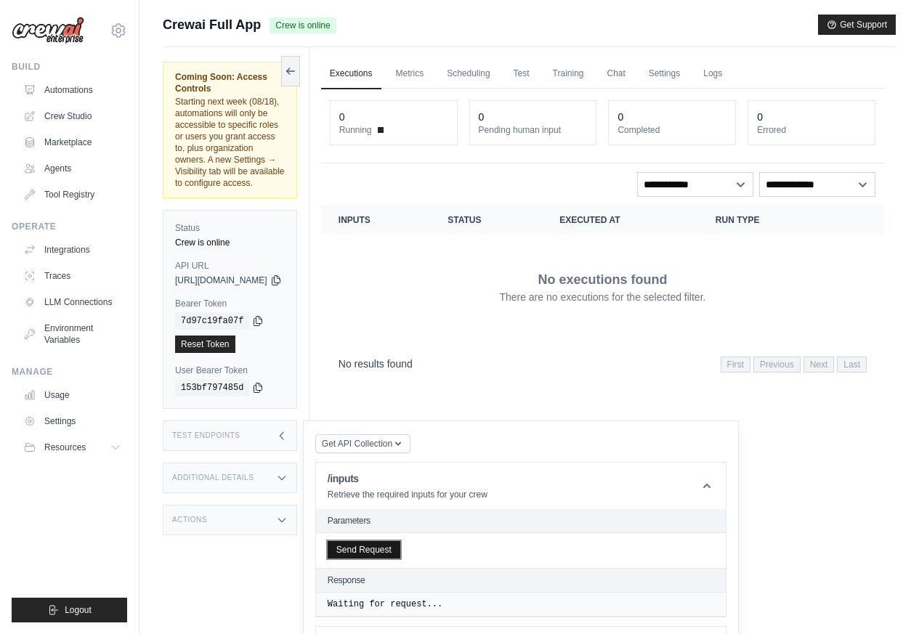
click at [400, 541] on button "Send Request" at bounding box center [364, 549] width 73 height 17
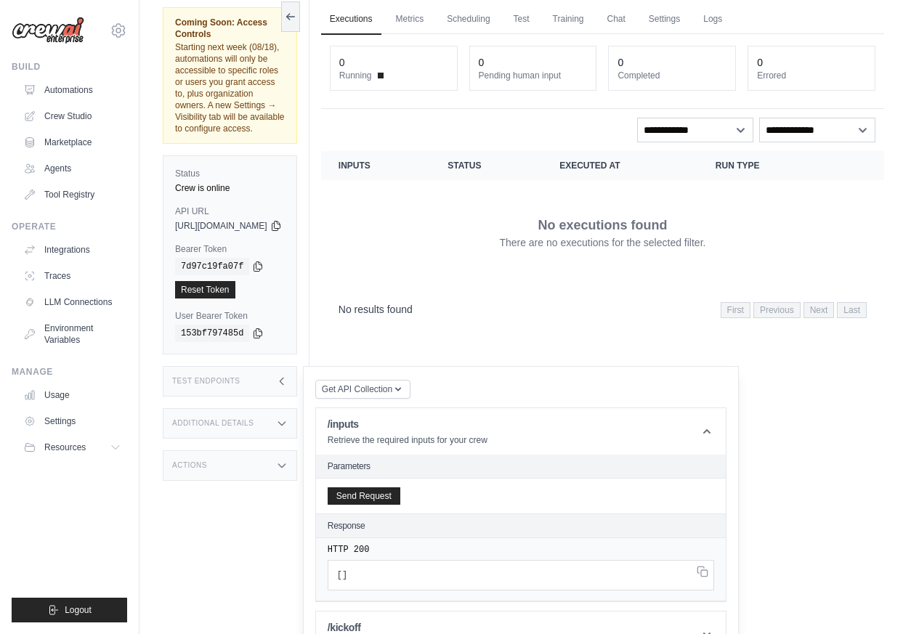
scroll to position [116, 0]
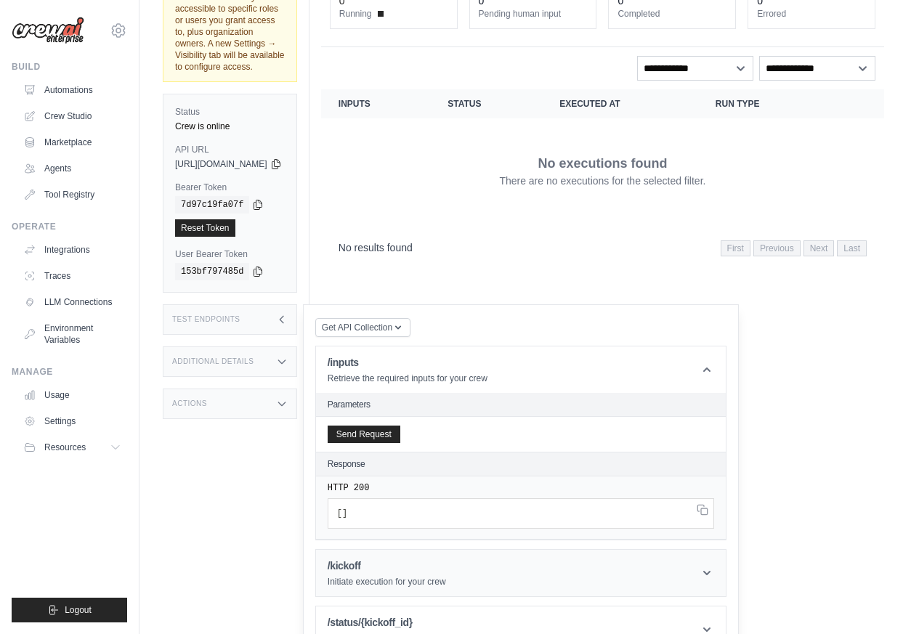
click at [714, 566] on icon at bounding box center [707, 573] width 15 height 15
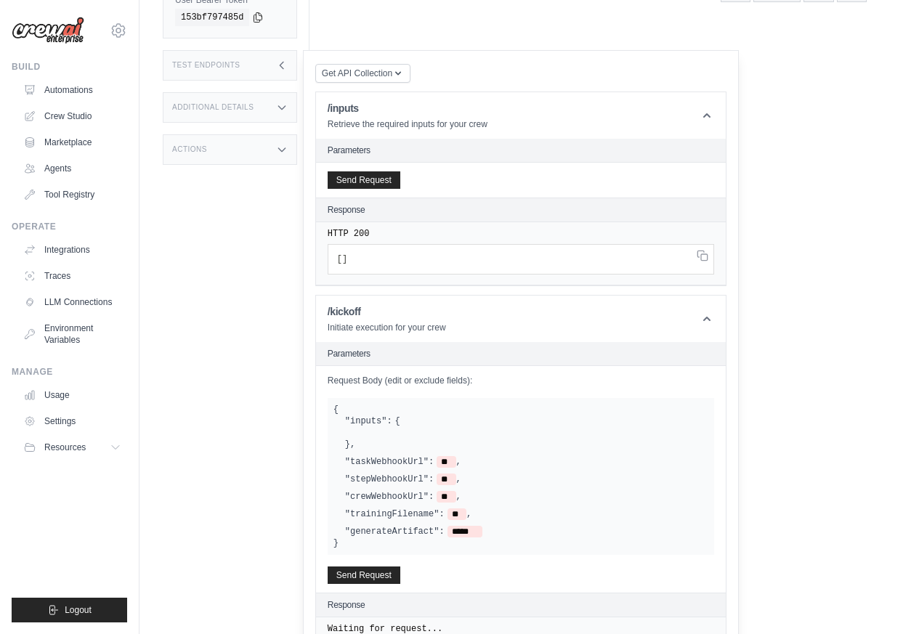
scroll to position [416, 0]
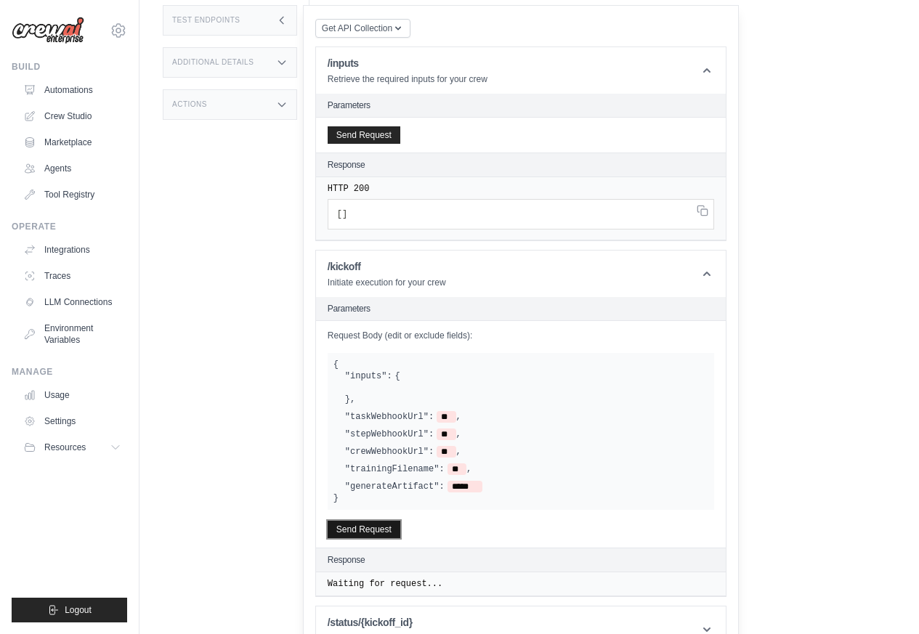
click at [391, 521] on button "Send Request" at bounding box center [364, 529] width 73 height 17
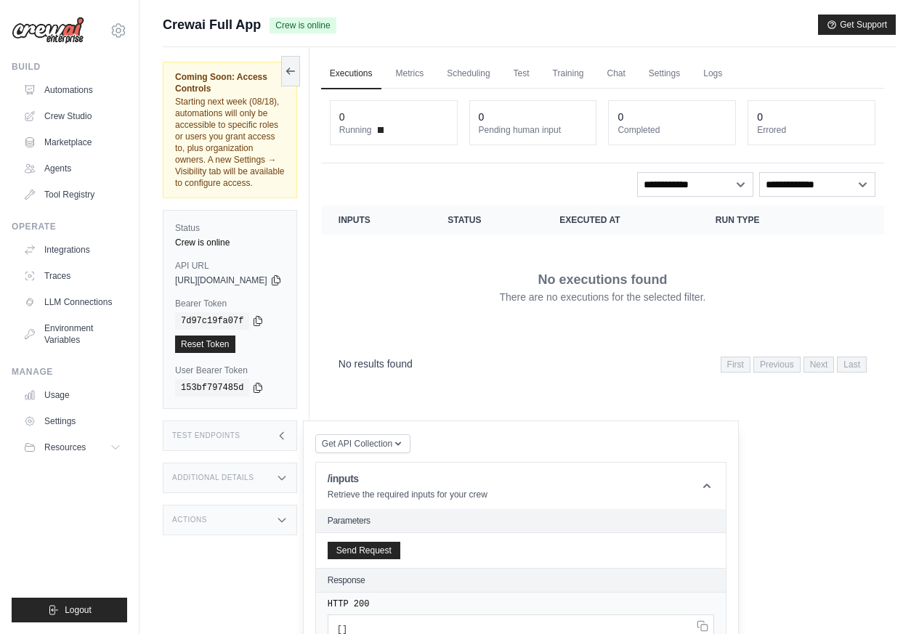
click at [746, 46] on div "Submit a support request Describe your issue or question * Please be specific a…" at bounding box center [529, 31] width 733 height 33
click at [731, 76] on link "Logs" at bounding box center [713, 74] width 36 height 31
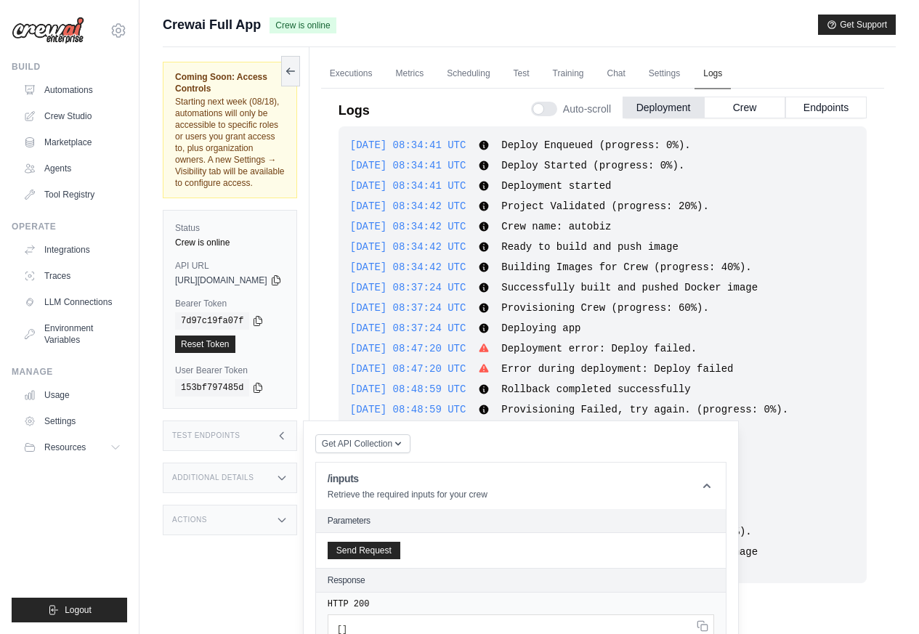
scroll to position [821, 0]
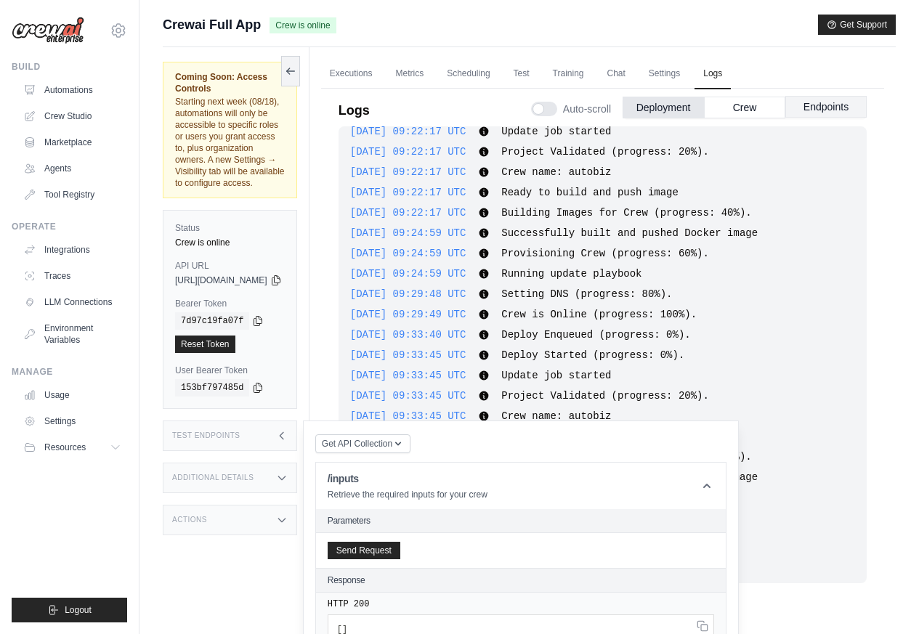
click at [825, 109] on button "Endpoints" at bounding box center [826, 107] width 81 height 22
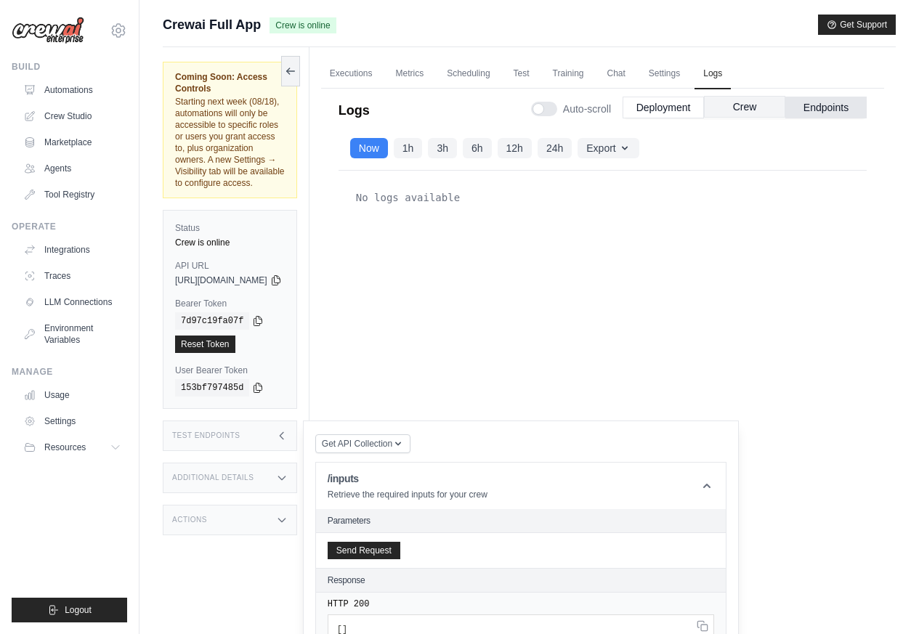
click at [732, 108] on button "Crew" at bounding box center [744, 107] width 81 height 22
click at [684, 76] on link "Settings" at bounding box center [664, 74] width 49 height 31
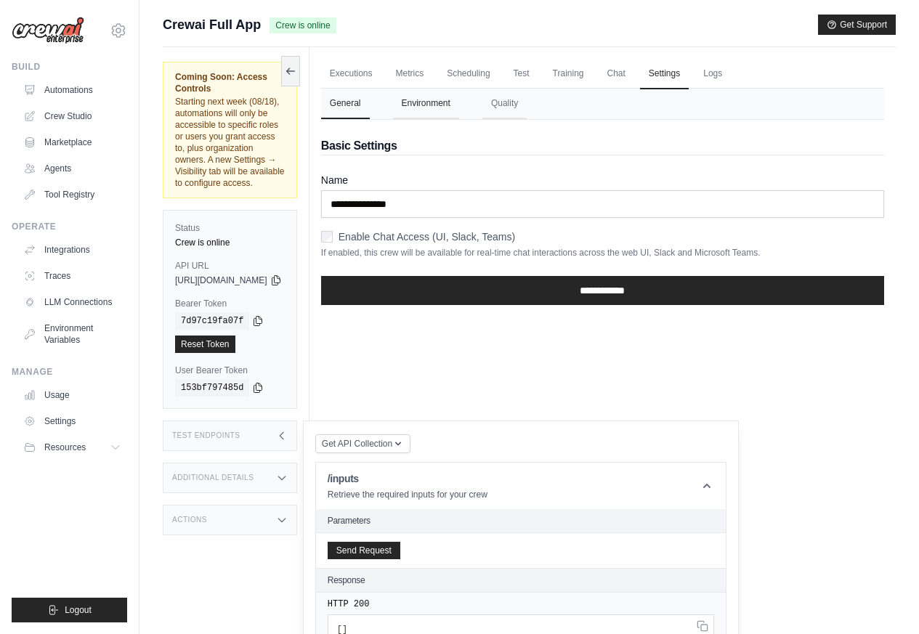
click at [459, 104] on button "Environment" at bounding box center [426, 104] width 66 height 31
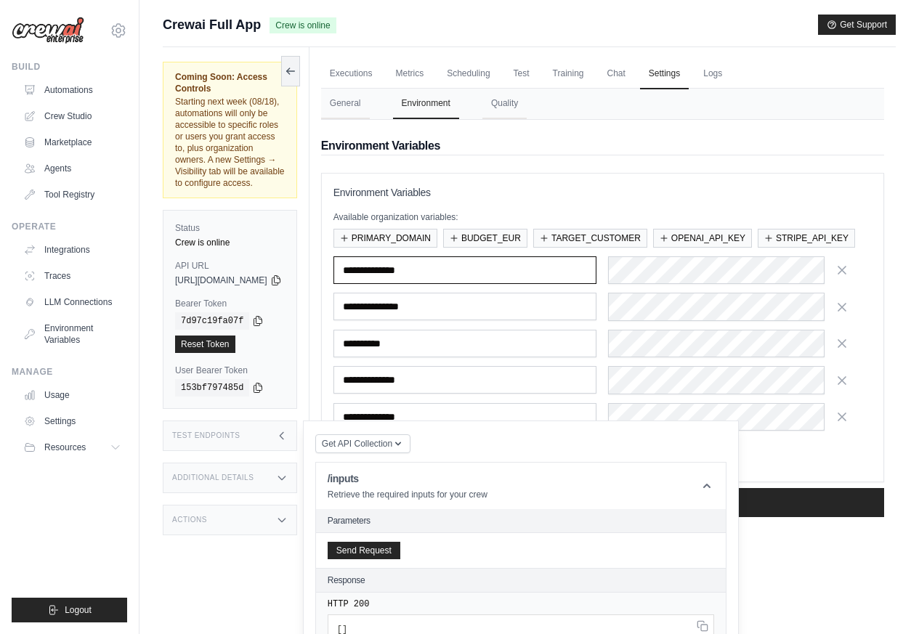
click at [429, 284] on input "**********" at bounding box center [466, 271] width 264 height 28
click at [689, 73] on link "Settings" at bounding box center [664, 74] width 49 height 31
click at [731, 76] on link "Logs" at bounding box center [713, 74] width 36 height 31
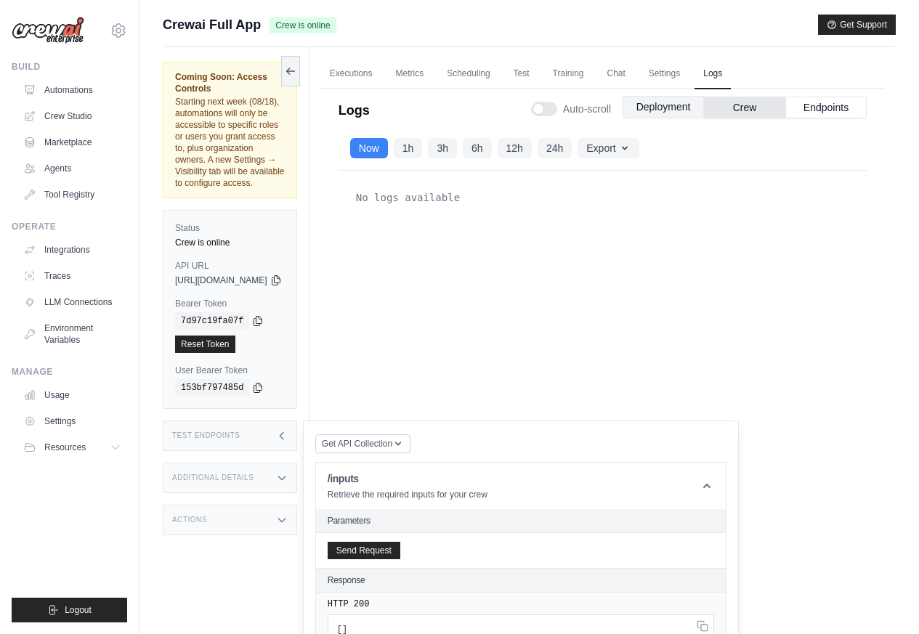
click at [658, 108] on button "Deployment" at bounding box center [663, 107] width 81 height 22
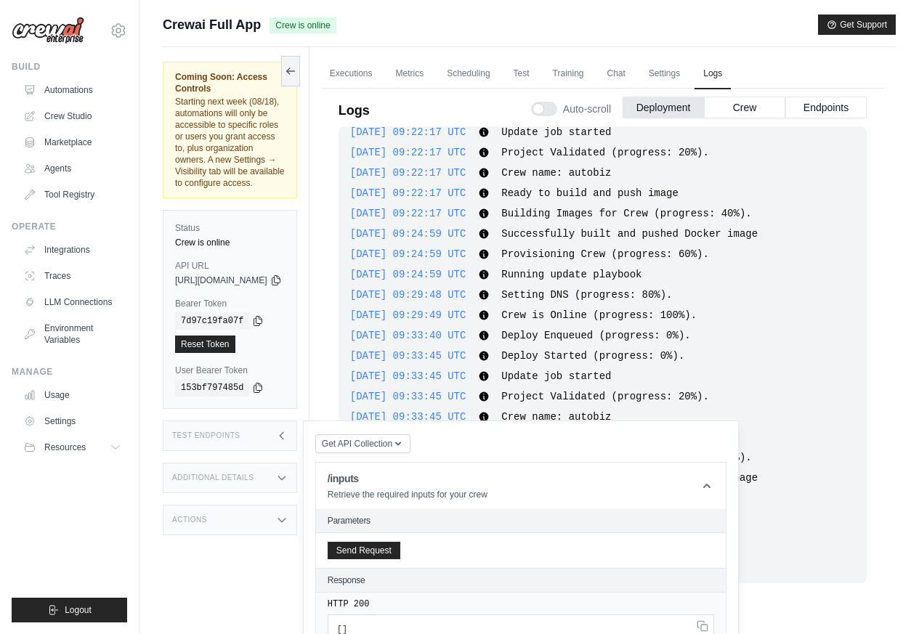
scroll to position [821, 0]
click at [297, 421] on div "Test Endpoints" at bounding box center [230, 436] width 134 height 31
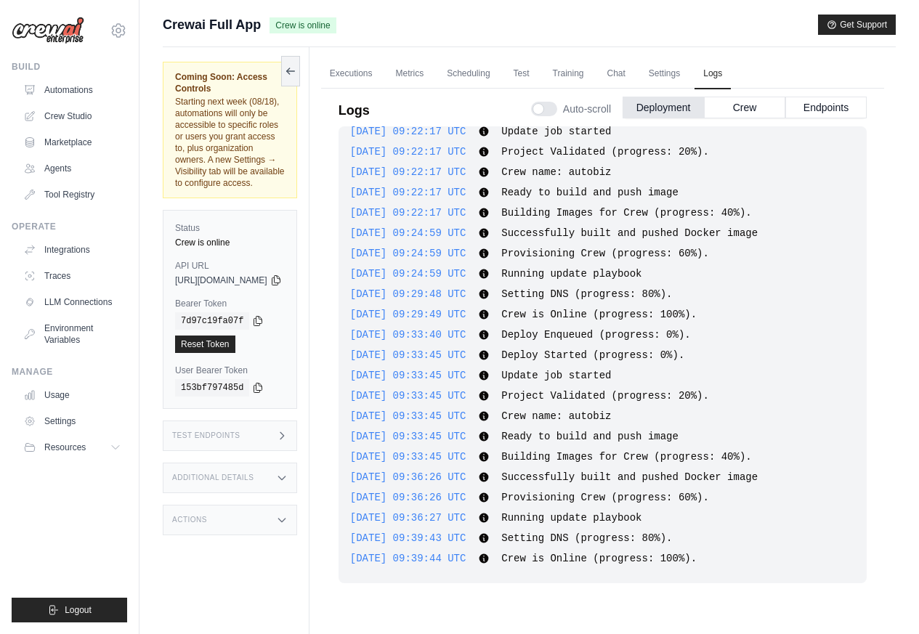
click at [197, 432] on h3 "Test Endpoints" at bounding box center [206, 436] width 68 height 9
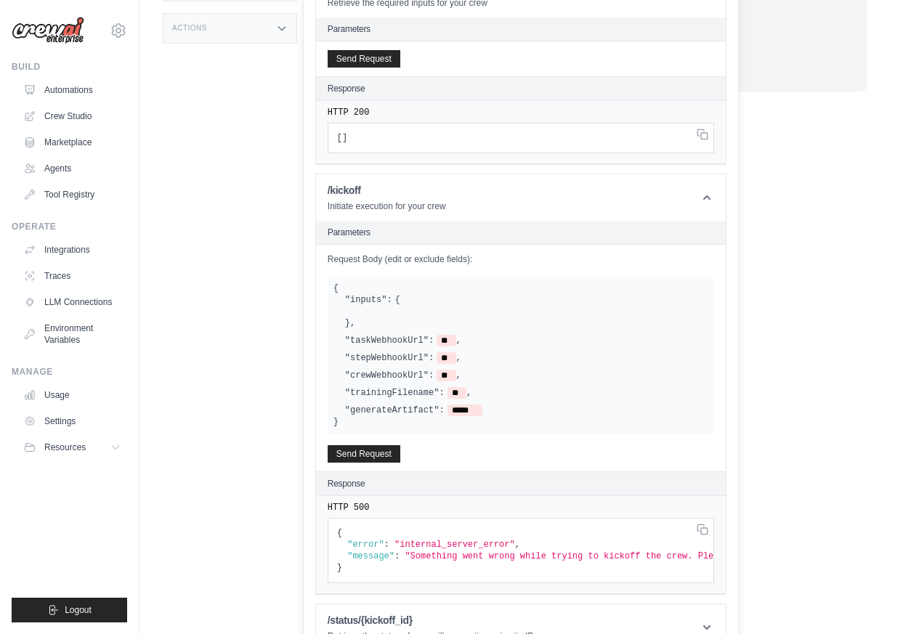
scroll to position [501, 0]
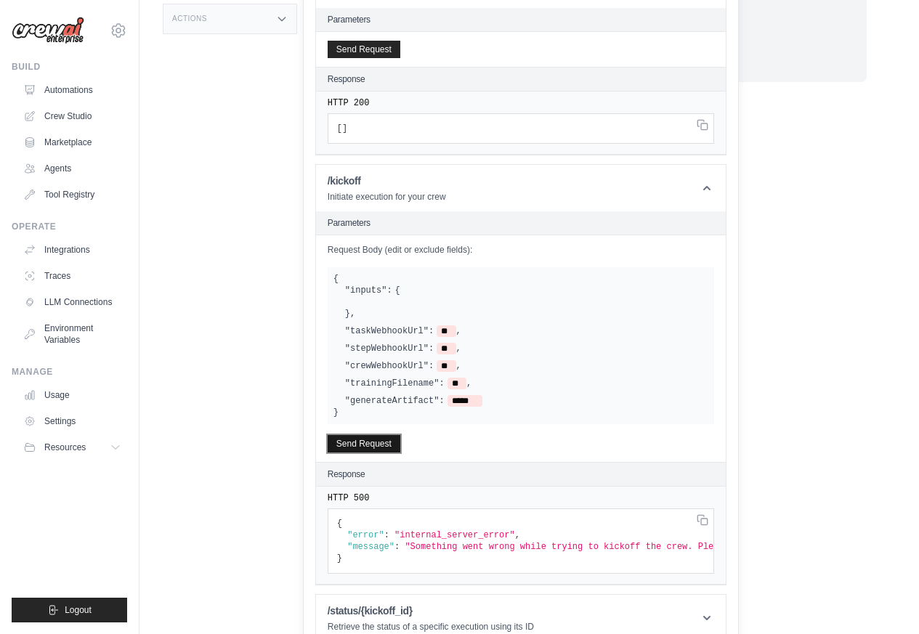
click at [397, 435] on button "Send Request" at bounding box center [364, 443] width 73 height 17
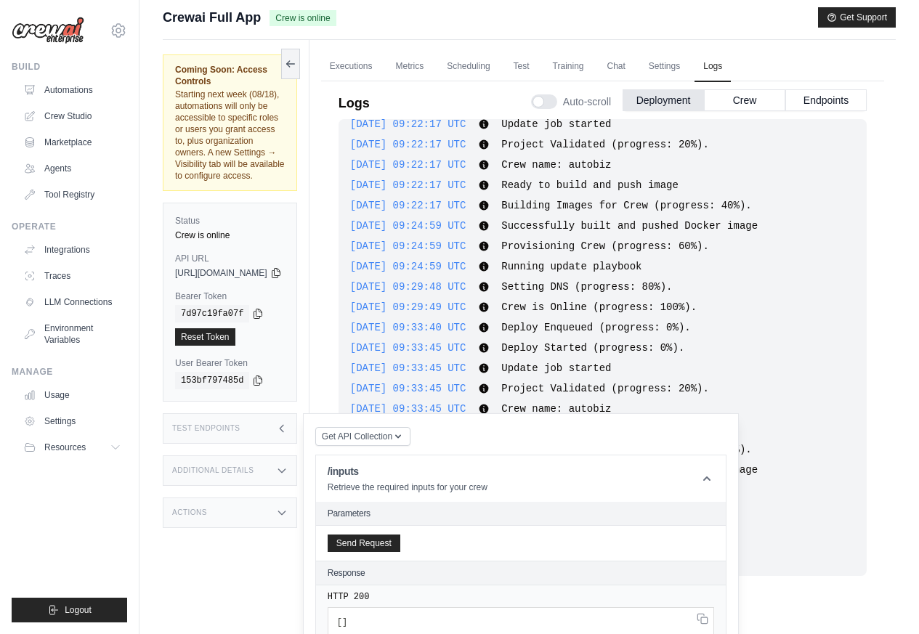
scroll to position [0, 0]
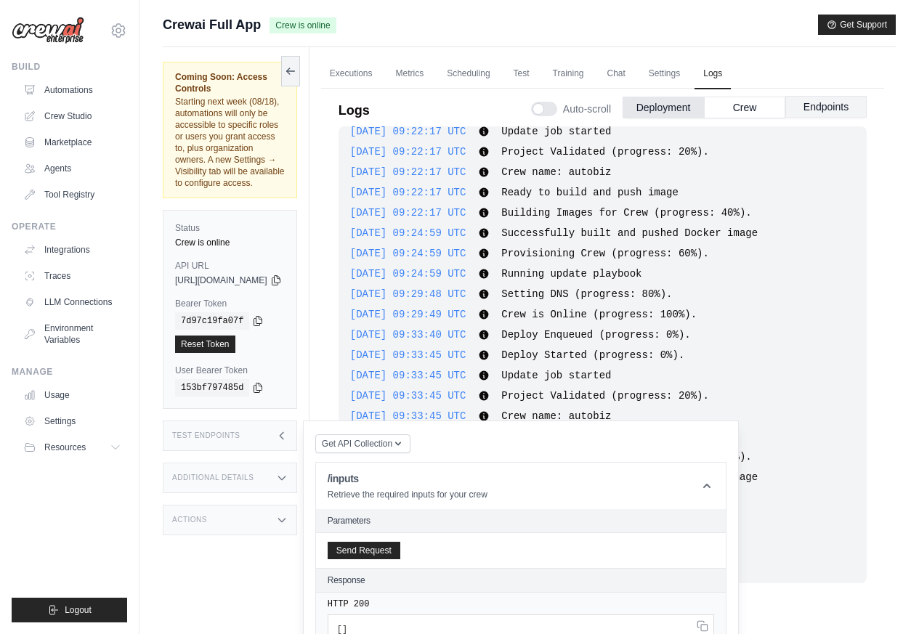
click at [823, 108] on button "Endpoints" at bounding box center [826, 107] width 81 height 22
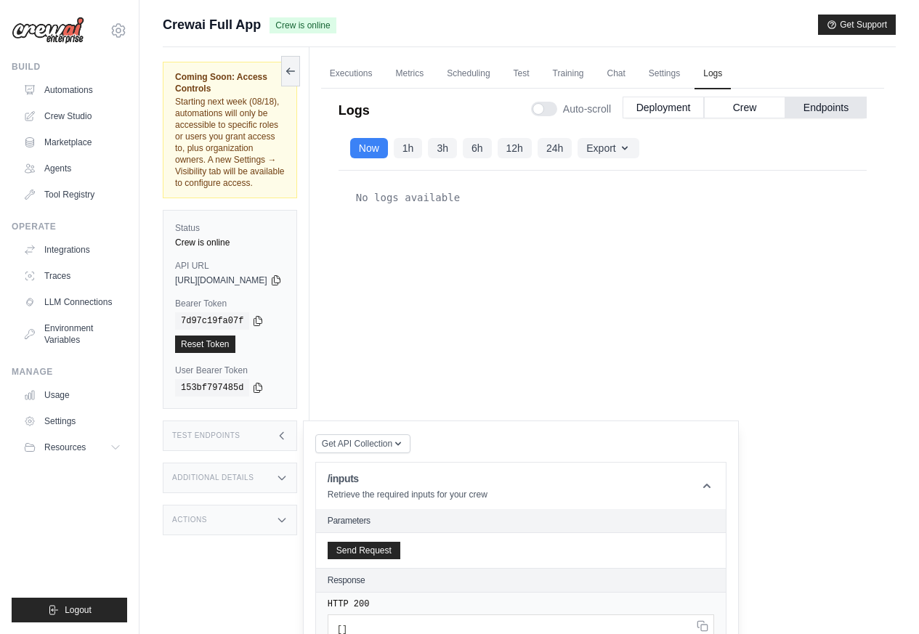
click at [233, 505] on div "Actions" at bounding box center [230, 520] width 134 height 31
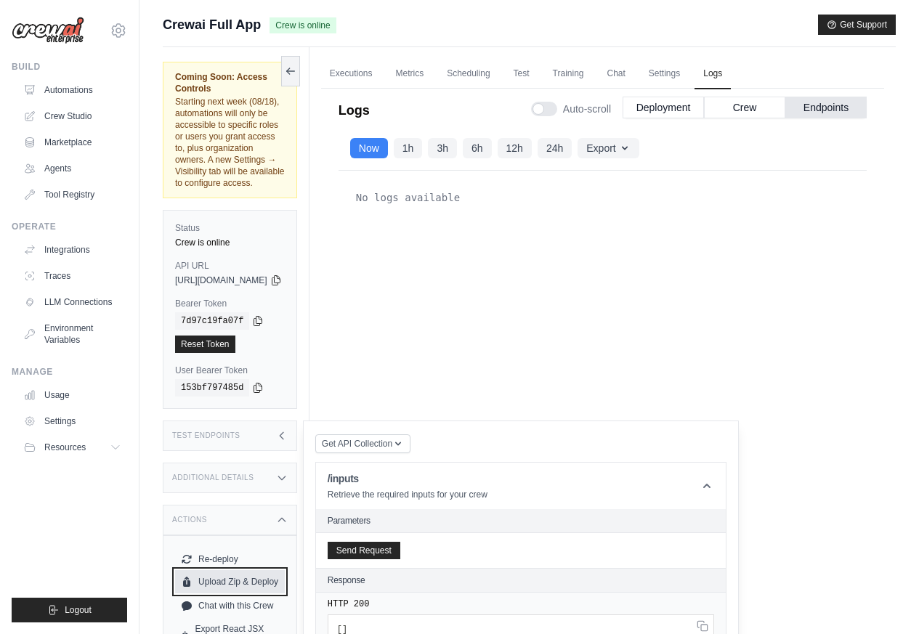
click at [216, 570] on button "Upload Zip & Deploy" at bounding box center [230, 581] width 110 height 23
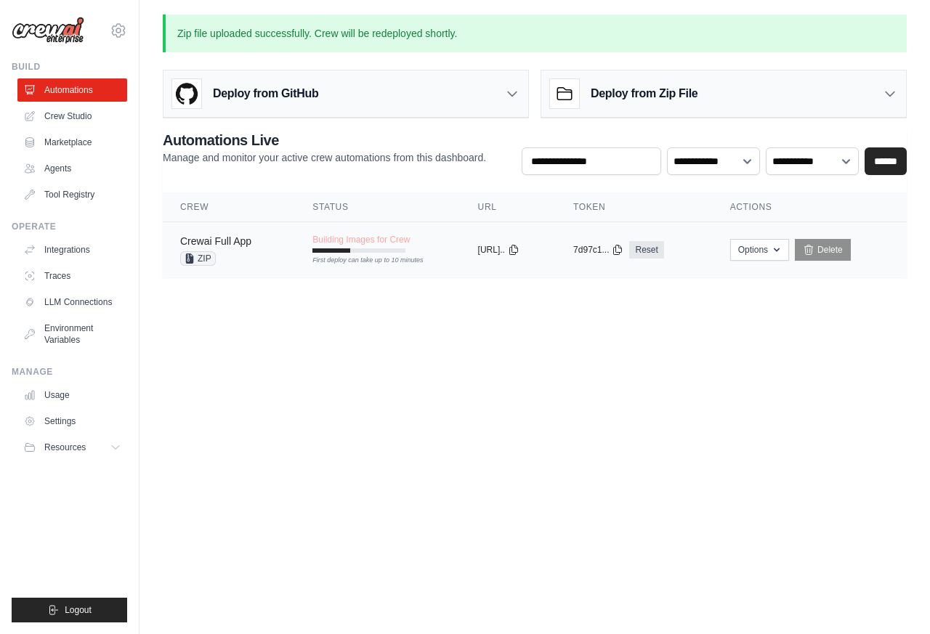
click at [222, 240] on link "Crewai Full App" at bounding box center [215, 241] width 71 height 12
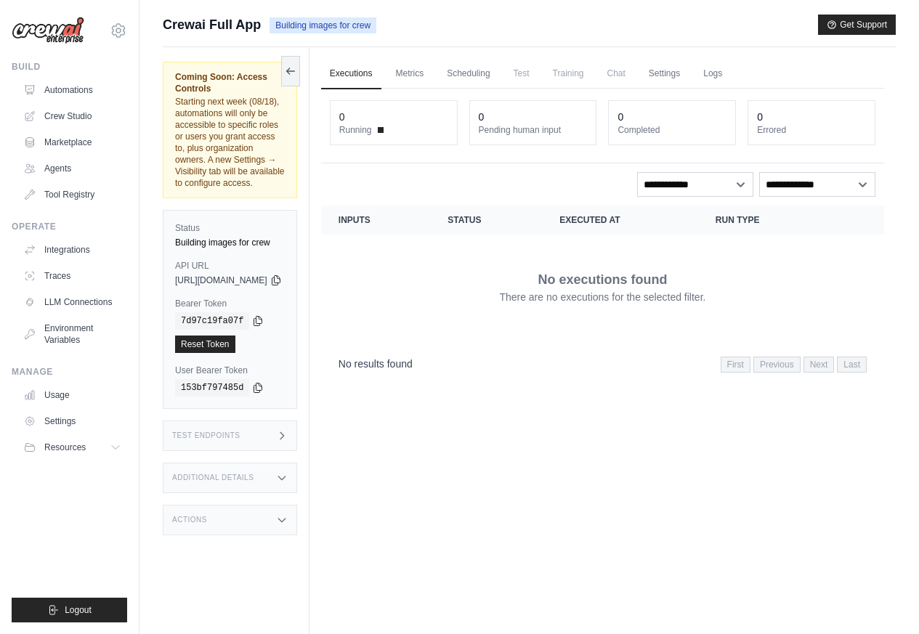
click at [727, 73] on ul "Executions Metrics Scheduling Test Training Chat Settings Logs" at bounding box center [602, 74] width 563 height 30
click at [731, 75] on link "Logs" at bounding box center [713, 74] width 36 height 31
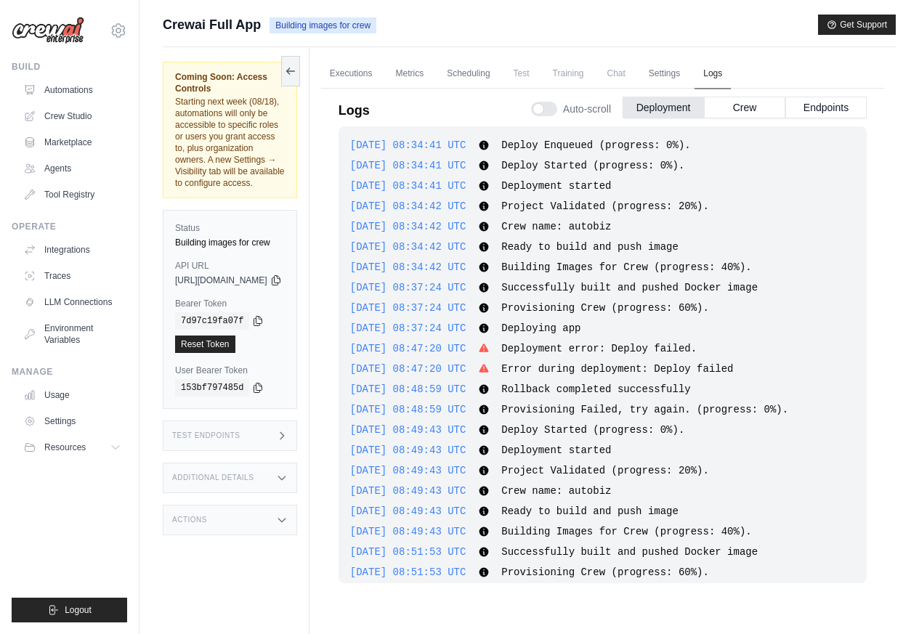
scroll to position [978, 0]
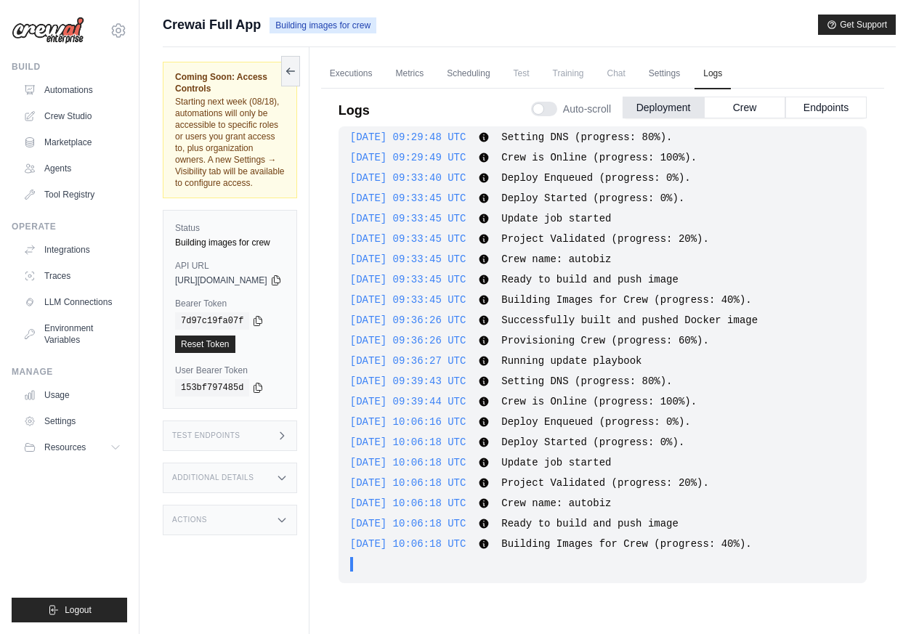
click at [209, 432] on h3 "Test Endpoints" at bounding box center [206, 436] width 68 height 9
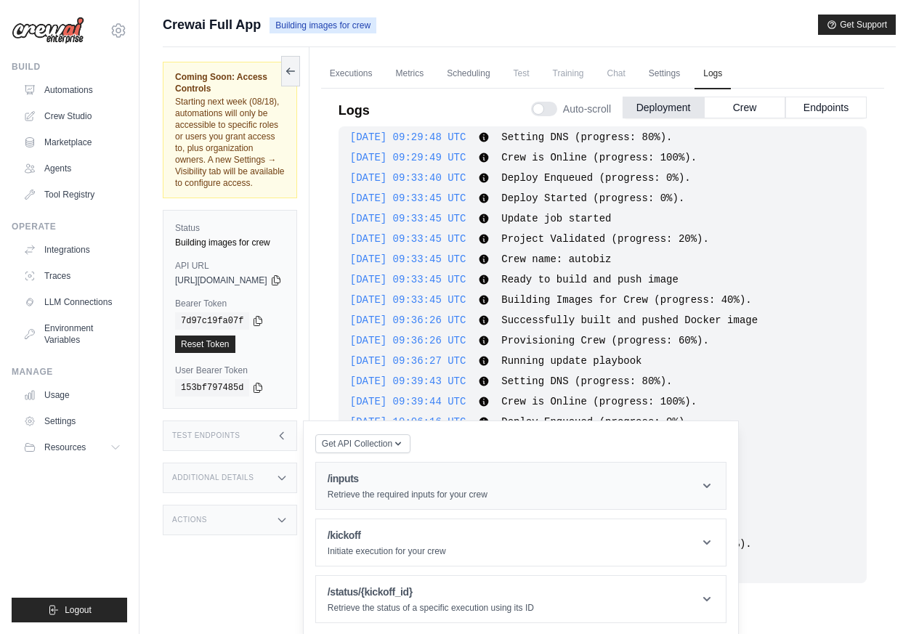
click at [726, 463] on header "/inputs Retrieve the required inputs for your crew" at bounding box center [521, 486] width 410 height 47
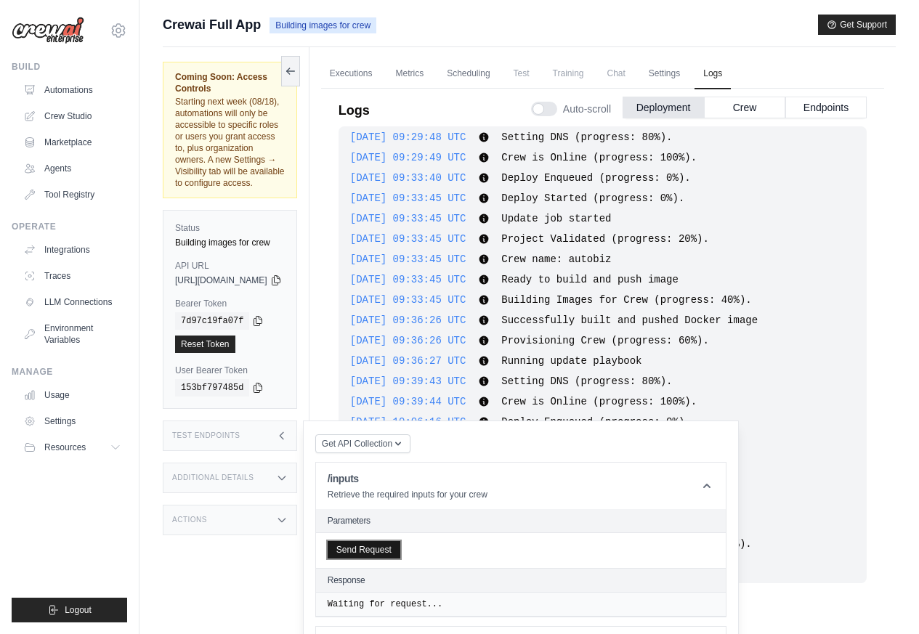
click at [391, 541] on button "Send Request" at bounding box center [364, 549] width 73 height 17
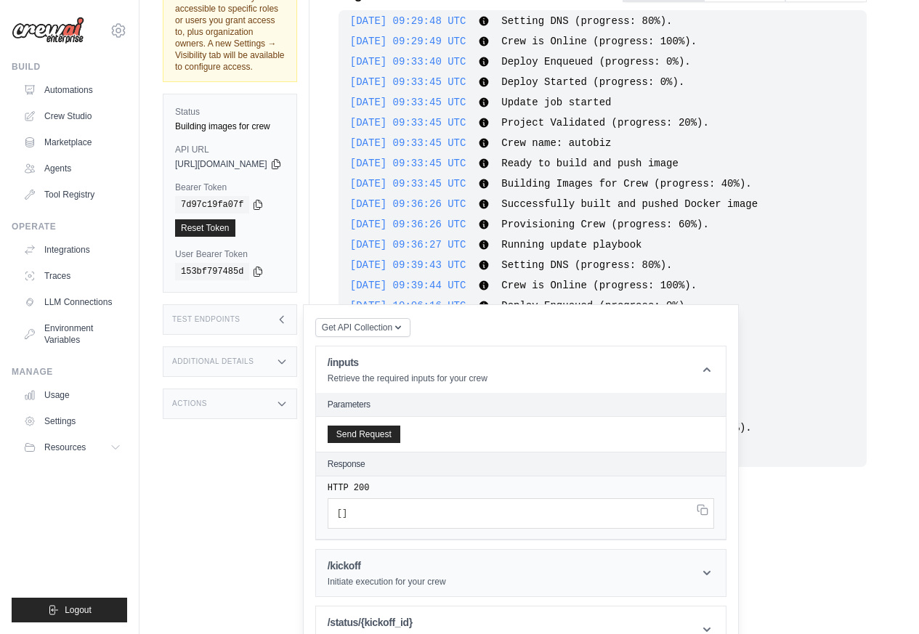
click at [726, 550] on header "/kickoff Initiate execution for your crew" at bounding box center [521, 573] width 410 height 47
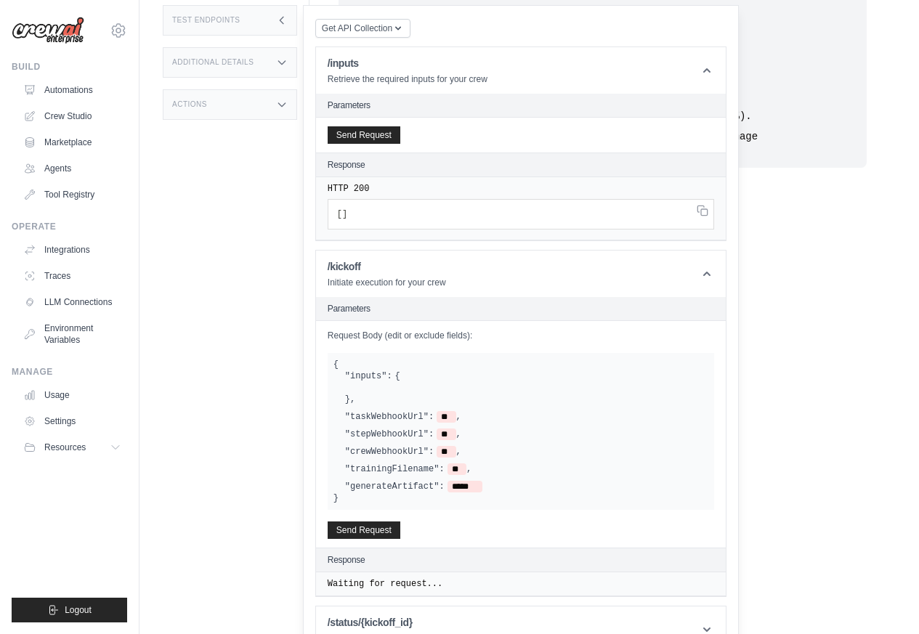
scroll to position [1039, 0]
click at [366, 171] on h2 "Response" at bounding box center [347, 165] width 38 height 12
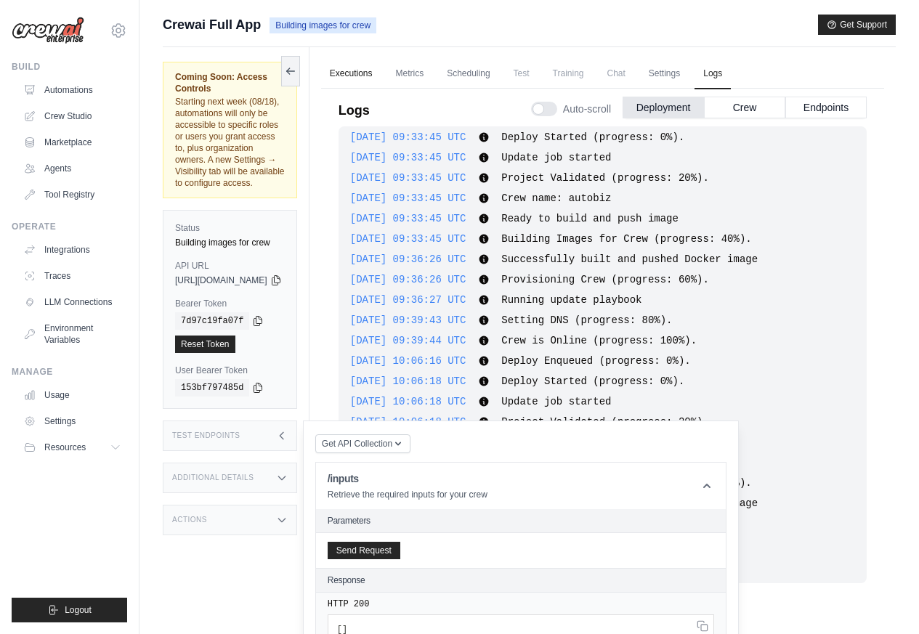
click at [381, 73] on link "Executions" at bounding box center [351, 74] width 60 height 31
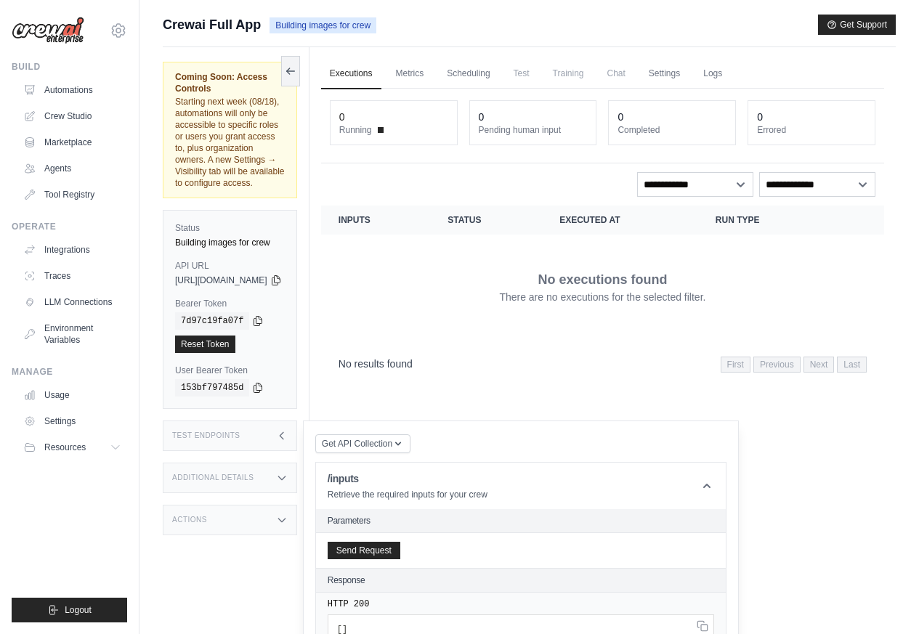
click at [212, 432] on h3 "Test Endpoints" at bounding box center [206, 436] width 68 height 9
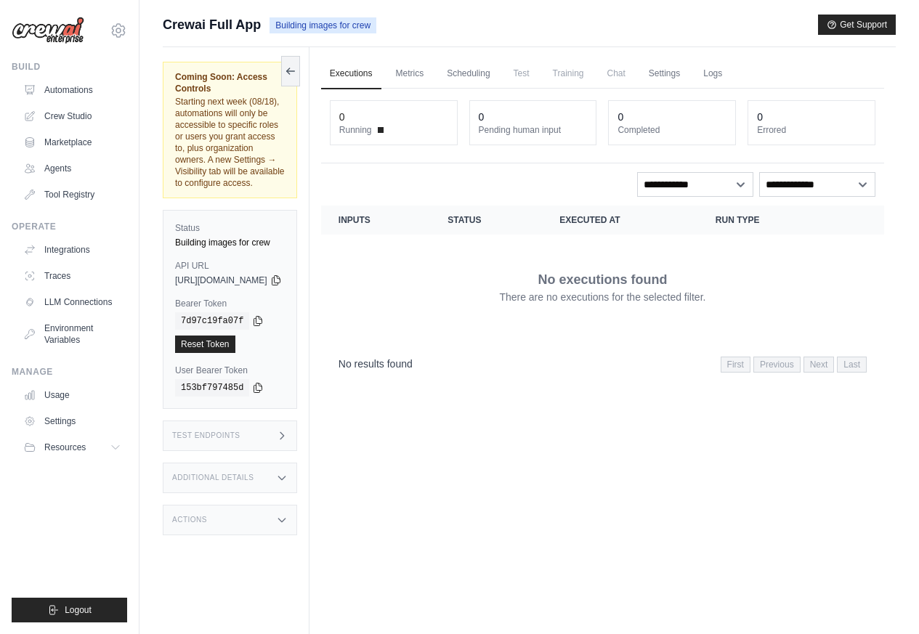
click at [238, 432] on h3 "Test Endpoints" at bounding box center [206, 436] width 68 height 9
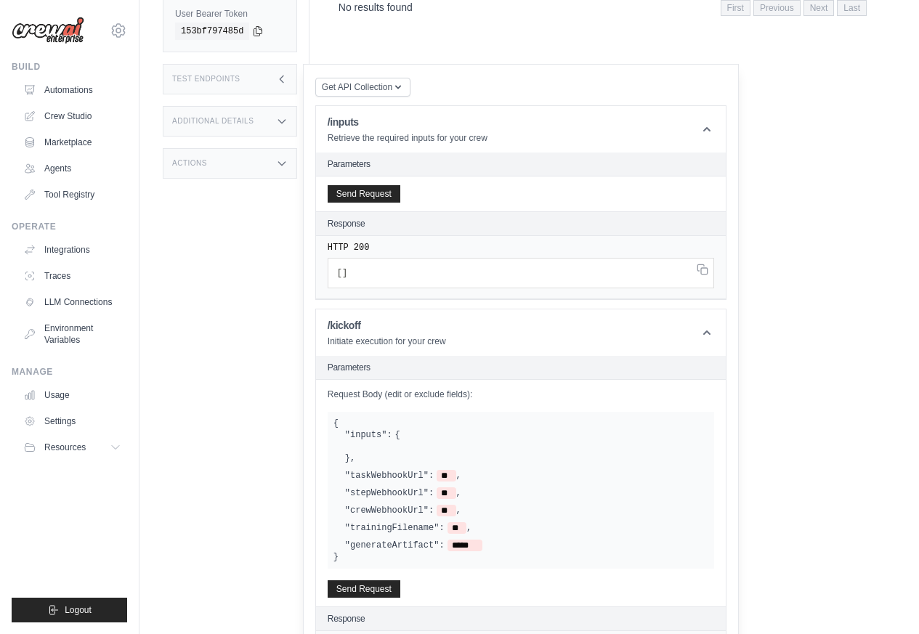
scroll to position [416, 0]
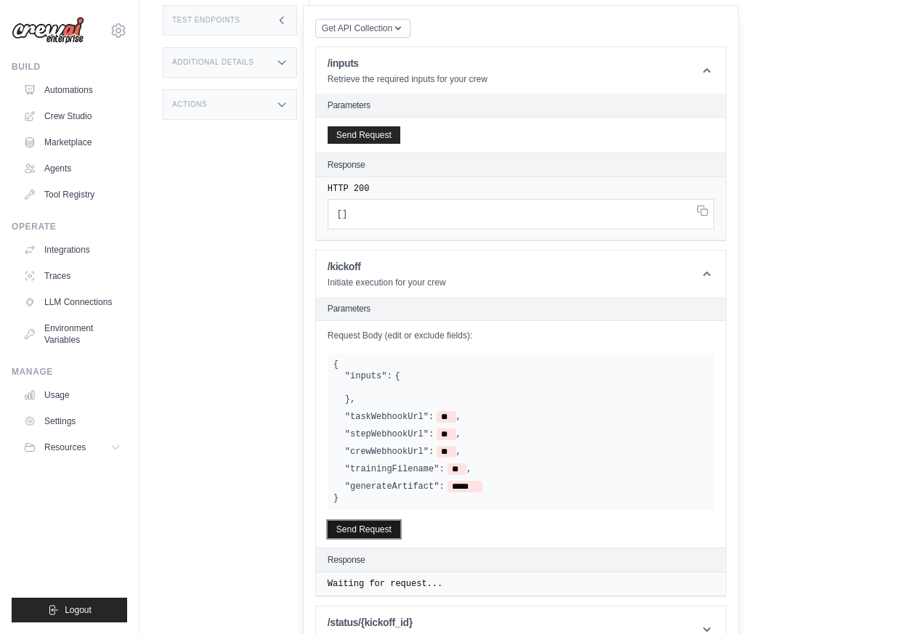
click at [392, 521] on button "Send Request" at bounding box center [364, 529] width 73 height 17
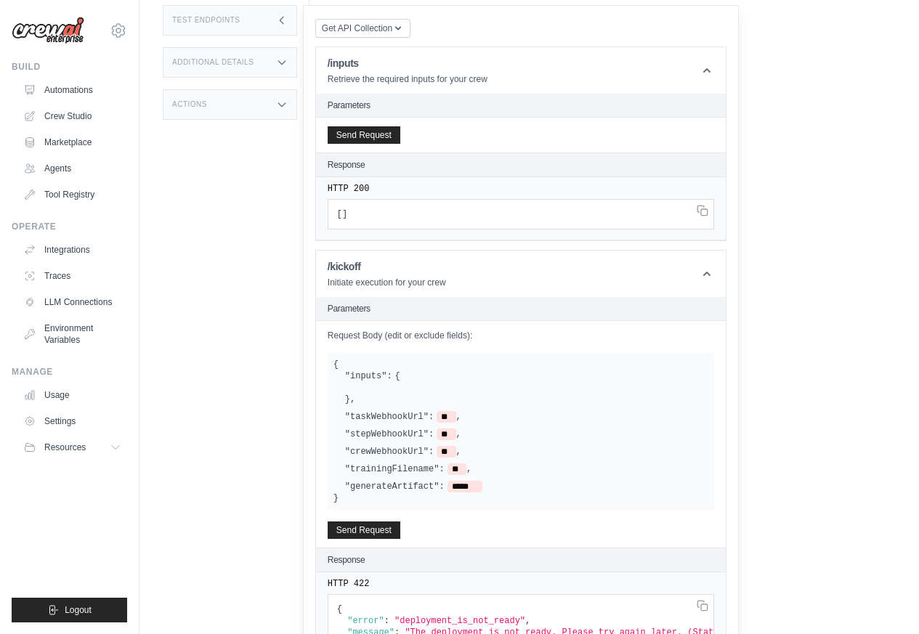
click at [714, 100] on h2 "Parameters" at bounding box center [521, 106] width 387 height 12
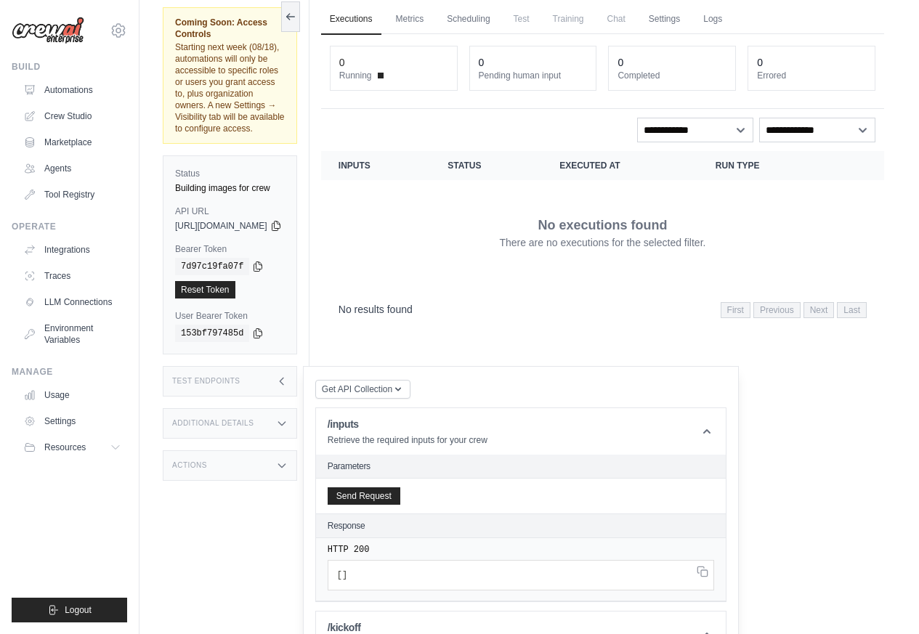
scroll to position [0, 0]
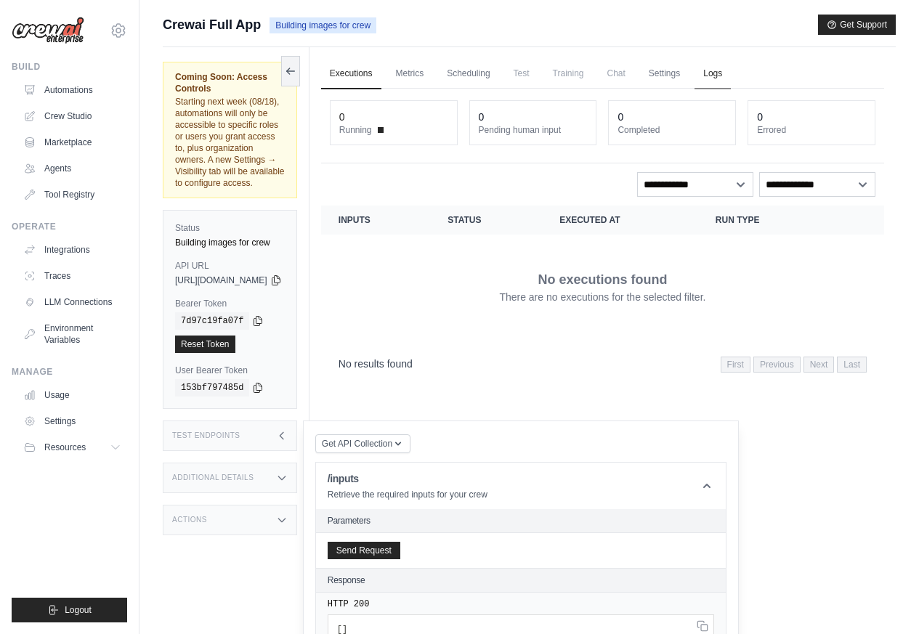
click at [730, 73] on link "Logs" at bounding box center [713, 74] width 36 height 31
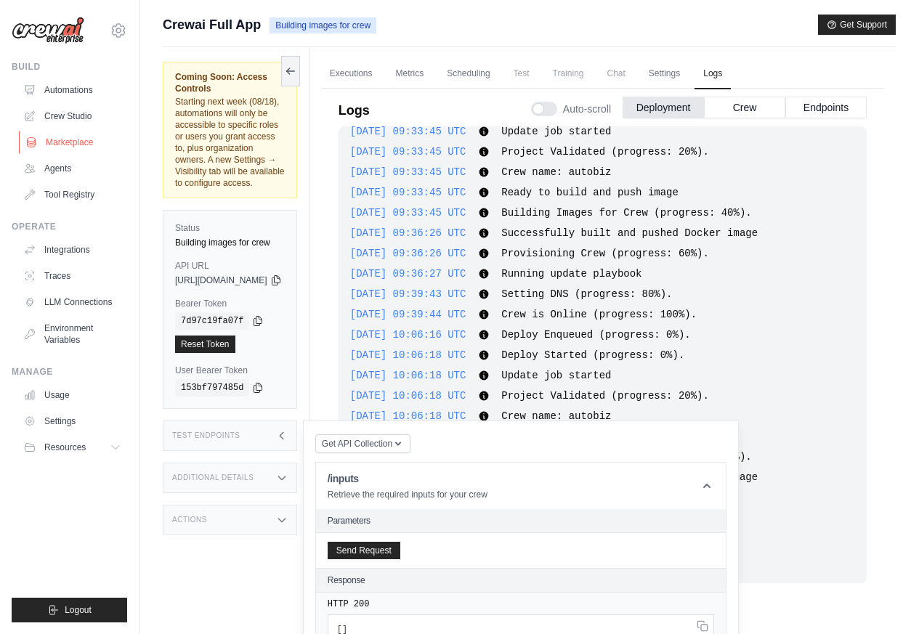
click at [44, 137] on link "Marketplace" at bounding box center [74, 142] width 110 height 23
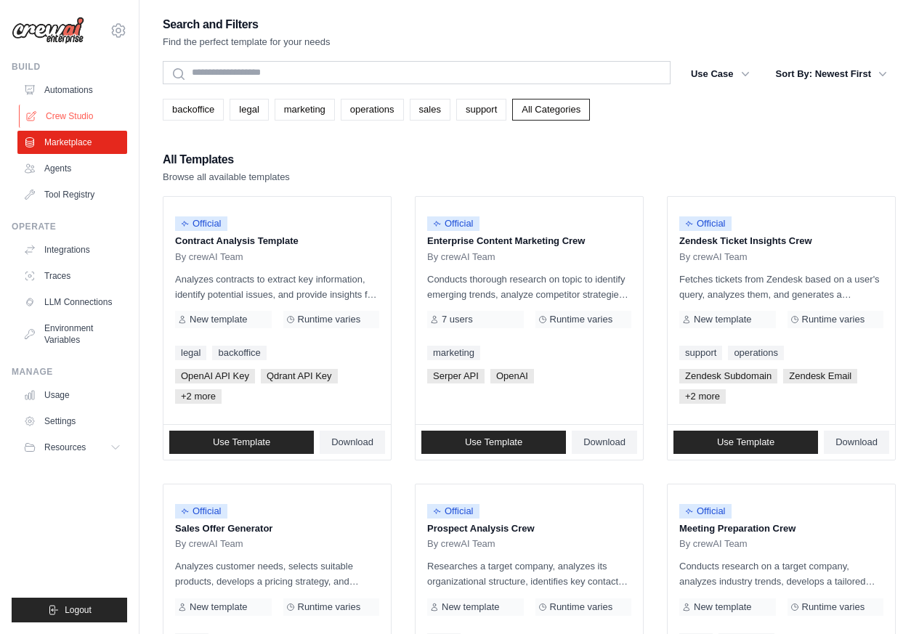
click at [58, 116] on link "Crew Studio" at bounding box center [74, 116] width 110 height 23
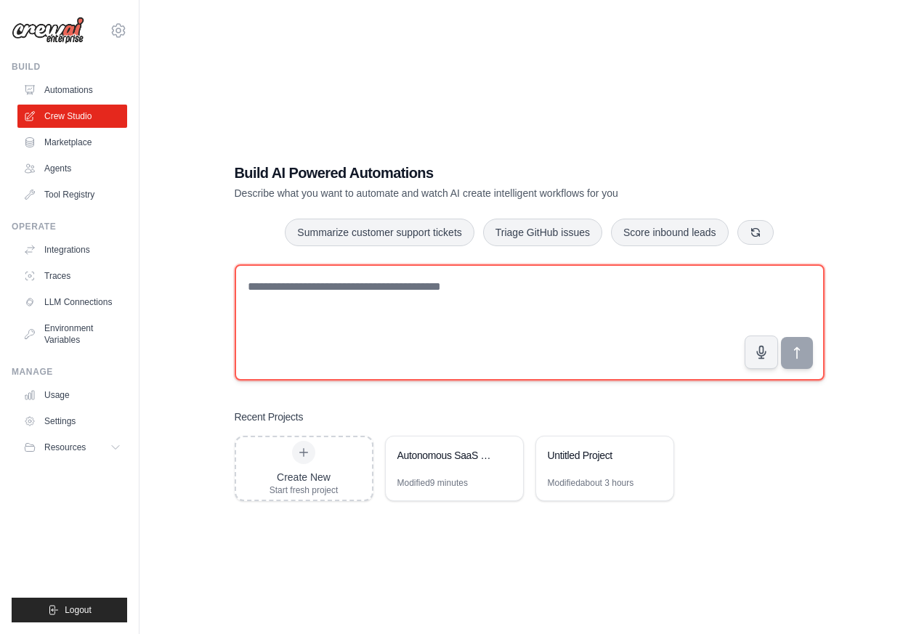
click at [335, 302] on textarea at bounding box center [530, 322] width 590 height 116
paste textarea "**********"
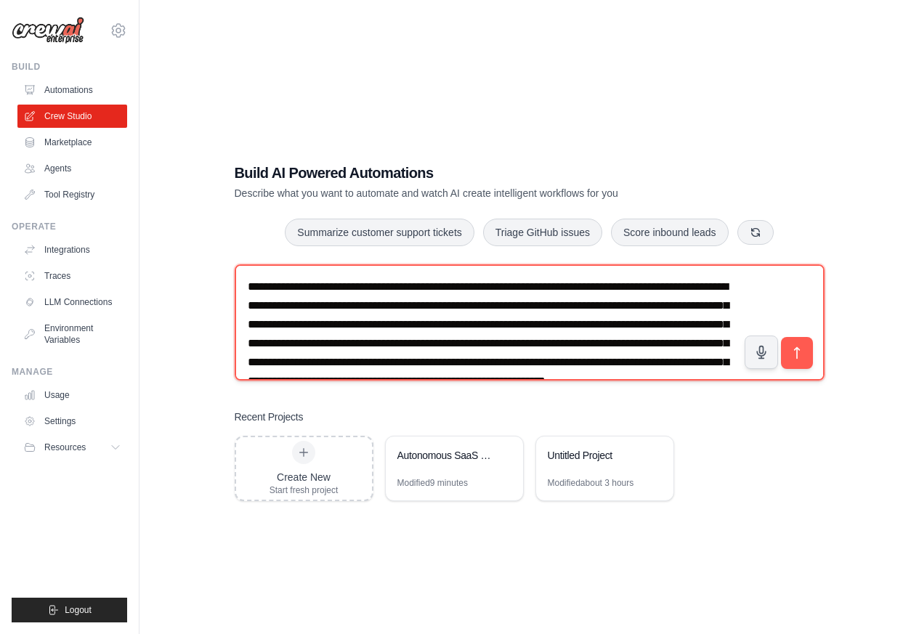
scroll to position [45, 0]
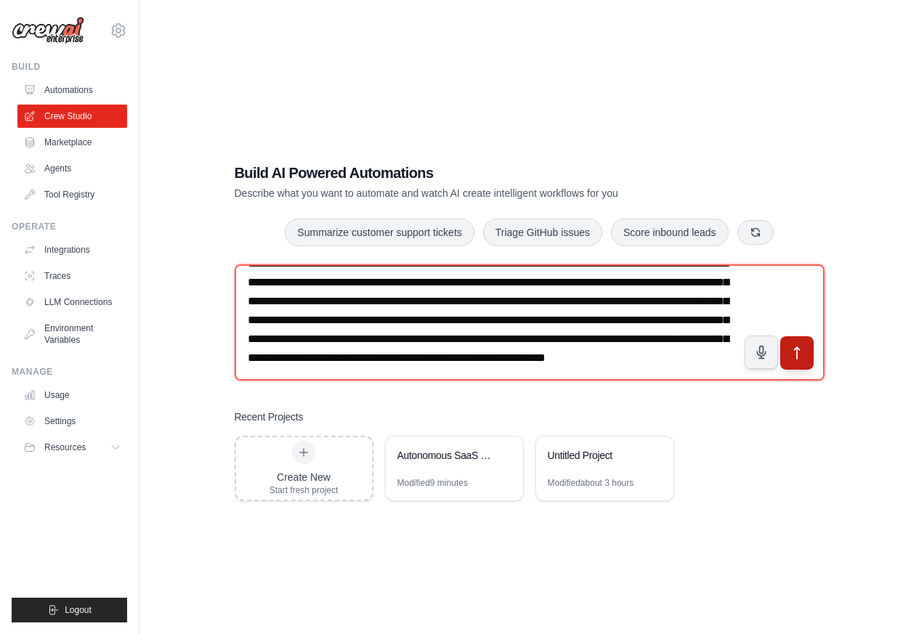
type textarea "**********"
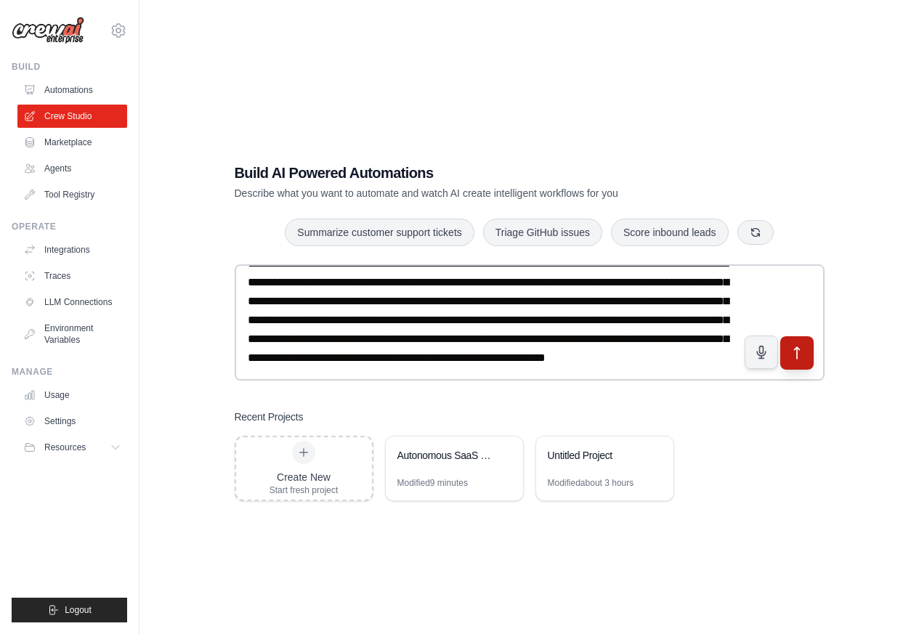
click at [785, 357] on button "submit" at bounding box center [796, 352] width 33 height 33
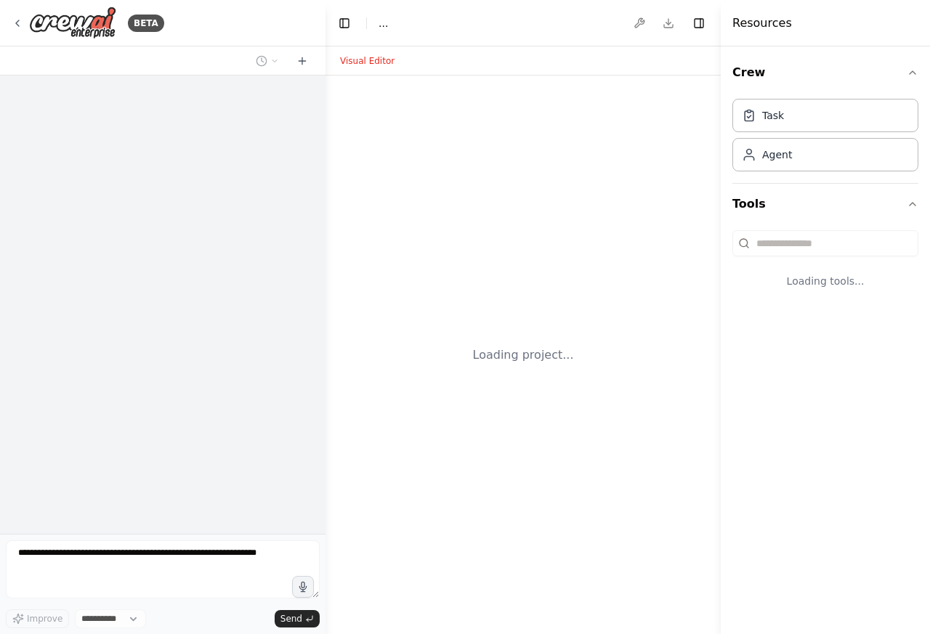
select select "****"
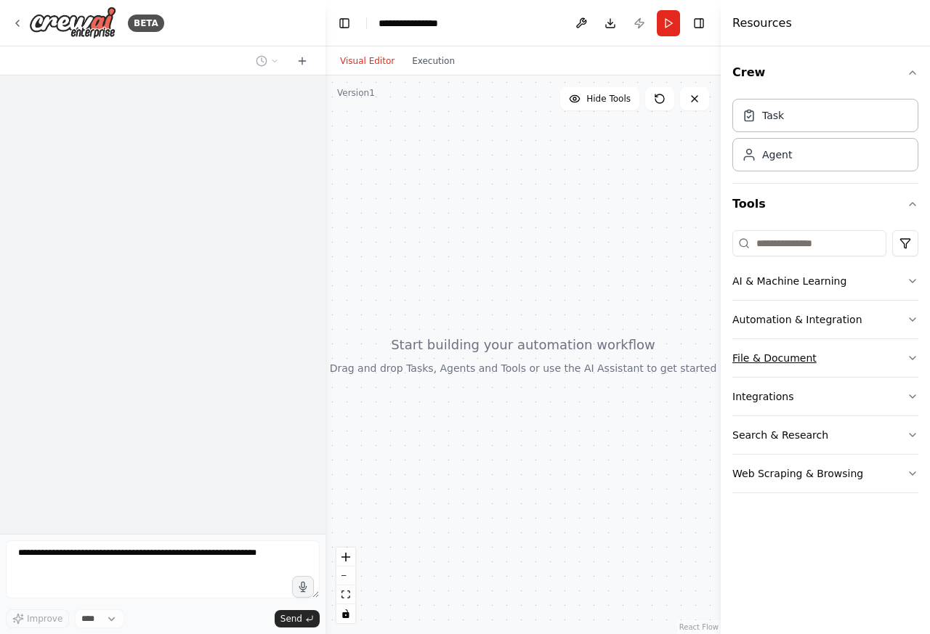
click at [788, 362] on button "File & Document" at bounding box center [825, 358] width 186 height 38
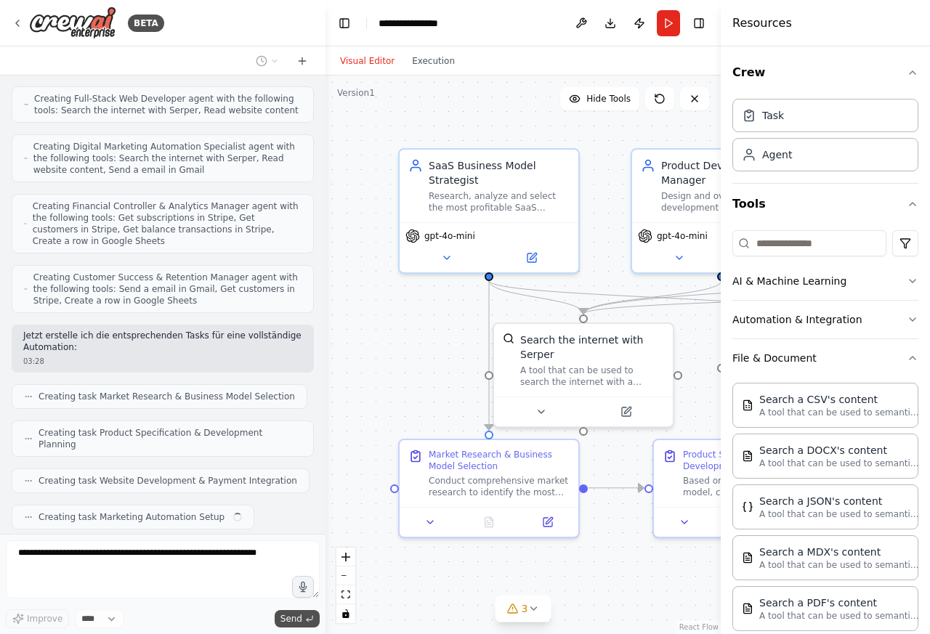
scroll to position [616, 0]
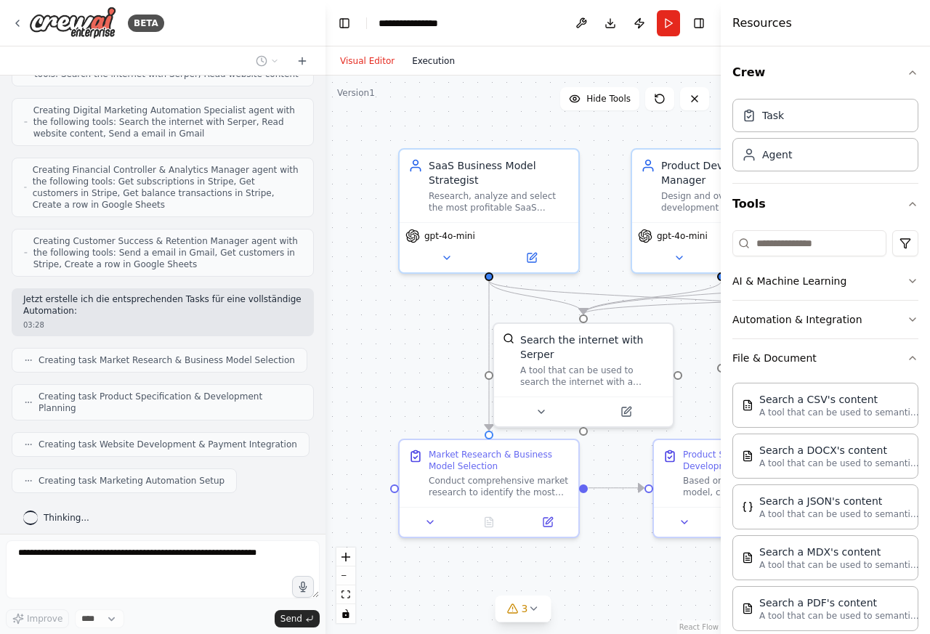
click at [414, 57] on button "Execution" at bounding box center [433, 60] width 60 height 17
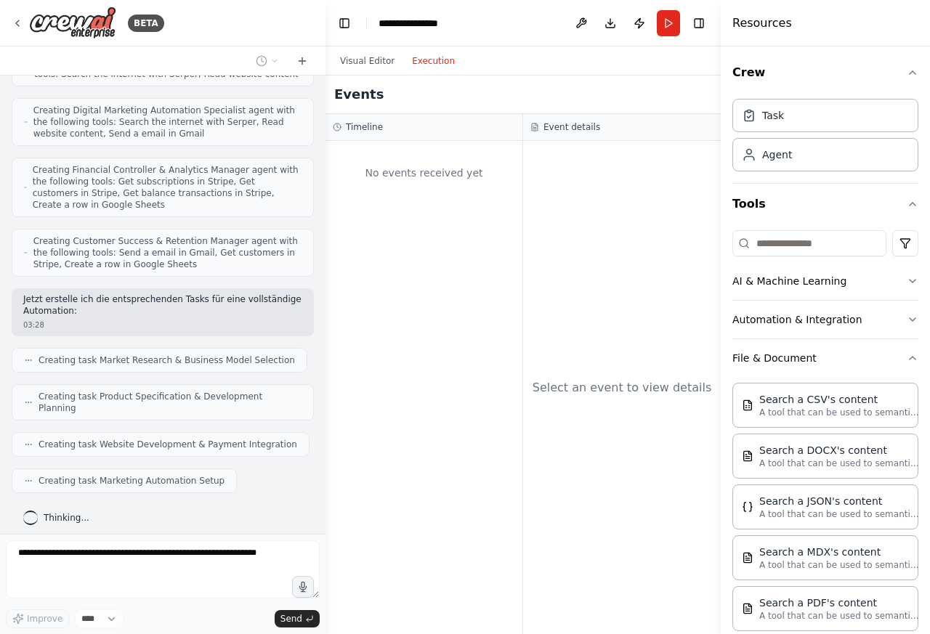
scroll to position [653, 0]
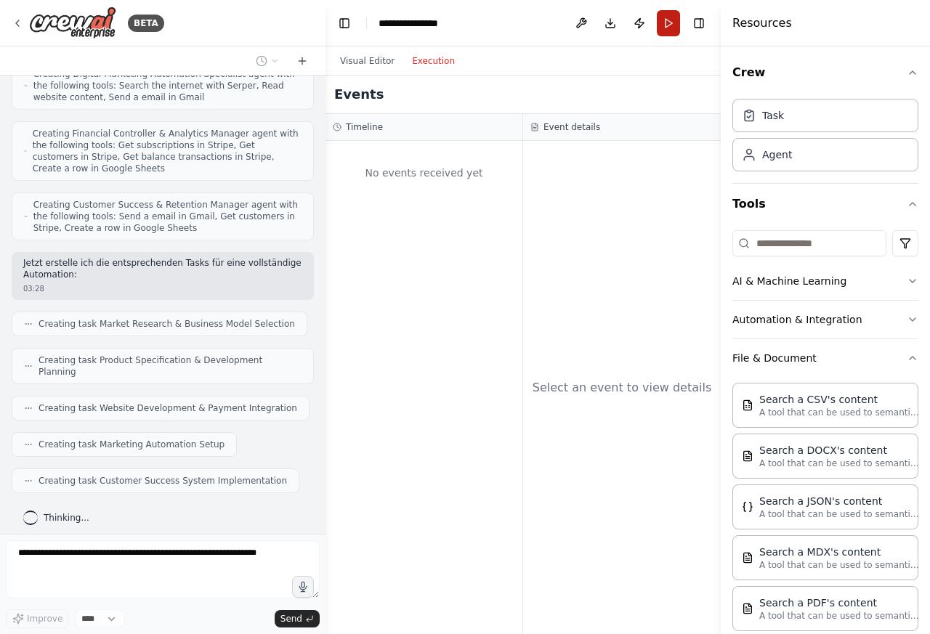
click at [669, 24] on button "Run" at bounding box center [668, 23] width 23 height 26
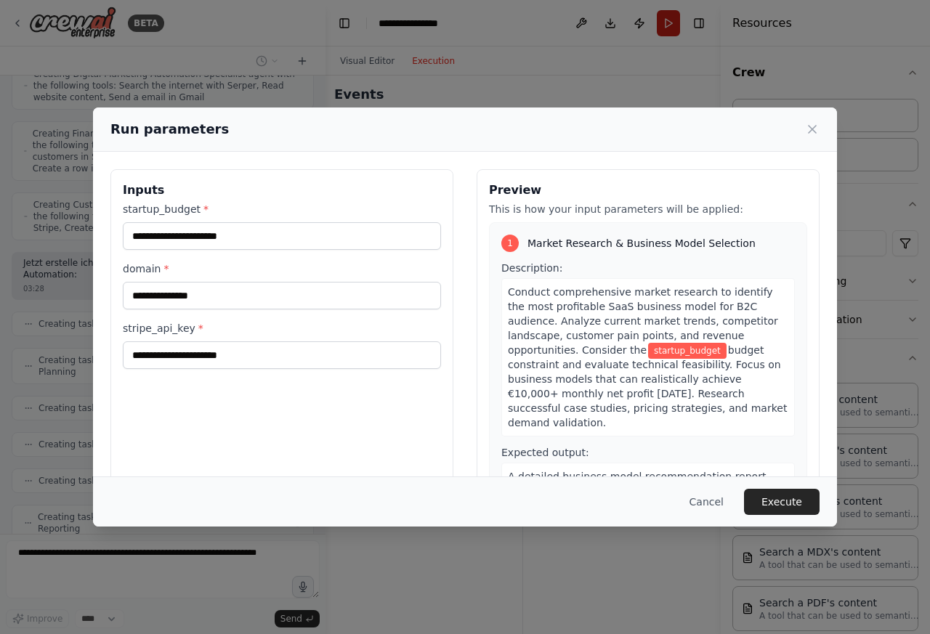
scroll to position [701, 0]
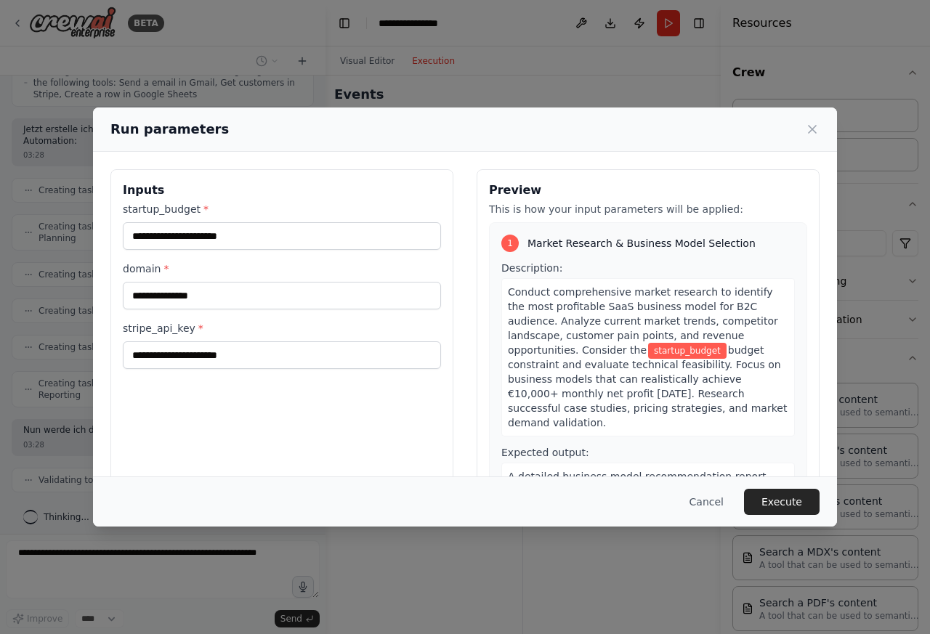
click at [186, 254] on div "startup_budget * domain * stripe_api_key *" at bounding box center [282, 285] width 318 height 167
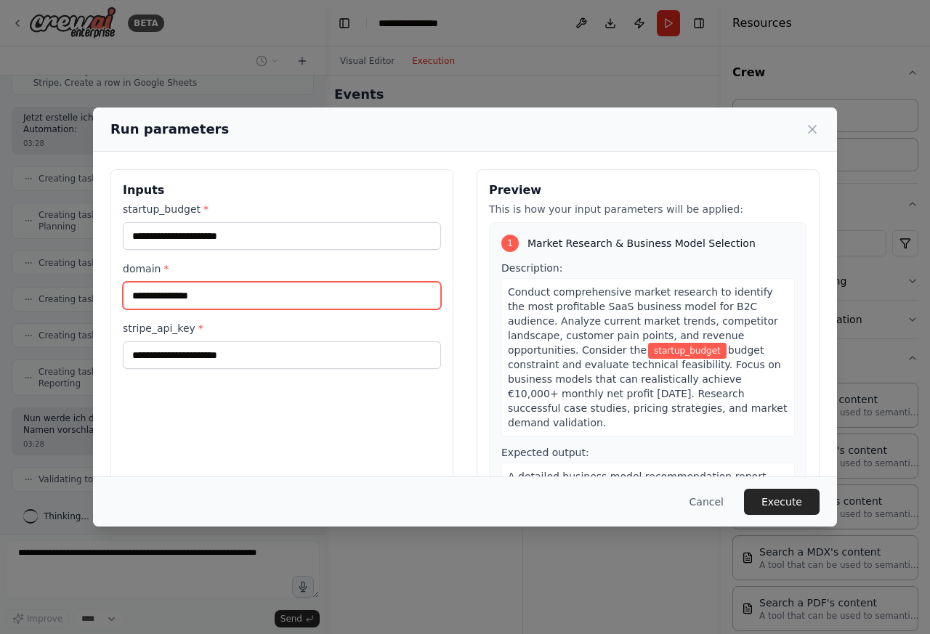
click at [194, 287] on input "domain *" at bounding box center [282, 296] width 318 height 28
paste input "**********"
type input "**********"
click at [190, 328] on label "stripe_api_key *" at bounding box center [282, 328] width 318 height 15
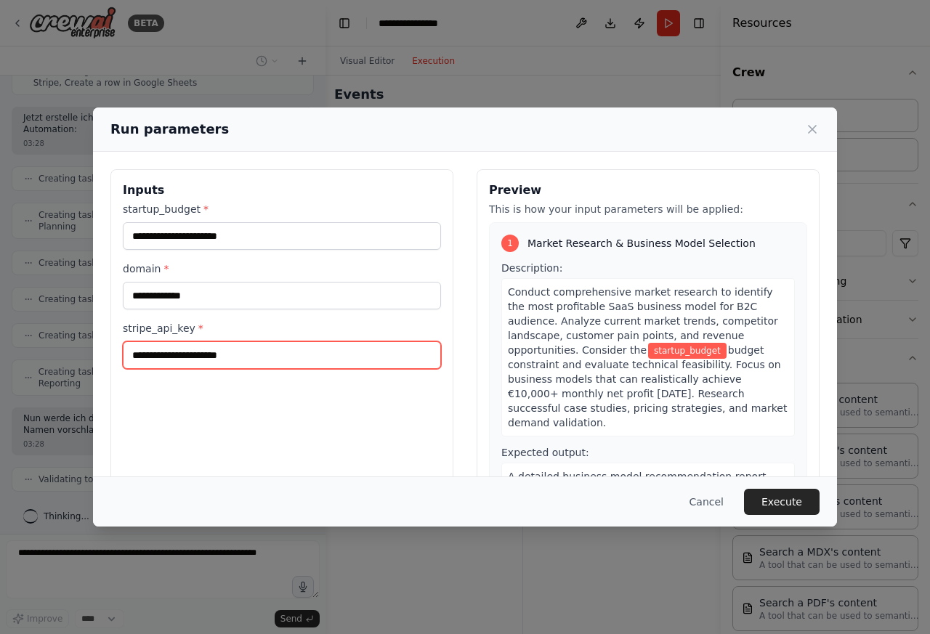
click at [190, 342] on input "stripe_api_key *" at bounding box center [282, 356] width 318 height 28
paste input "**********"
type input "**********"
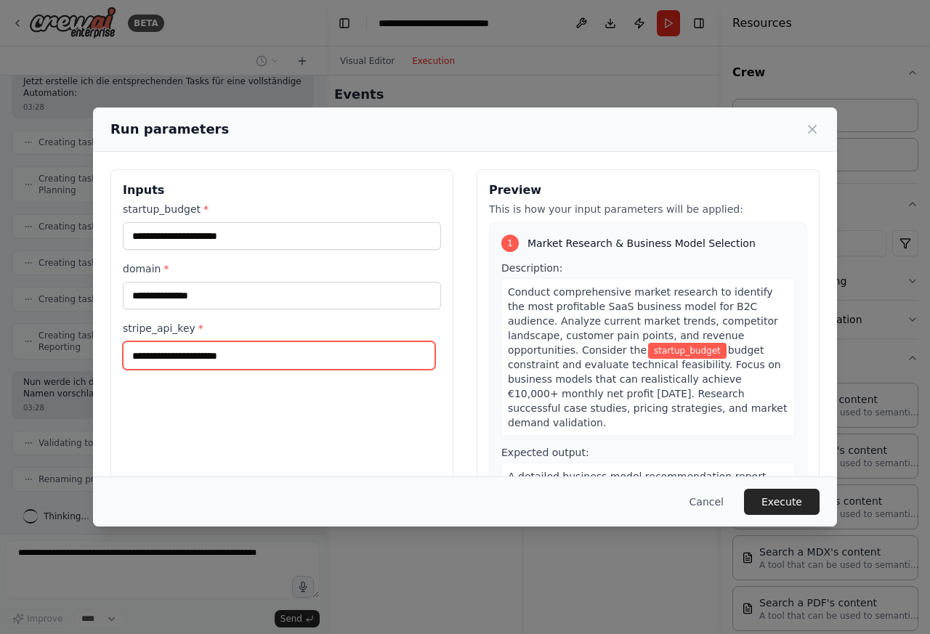
scroll to position [0, 0]
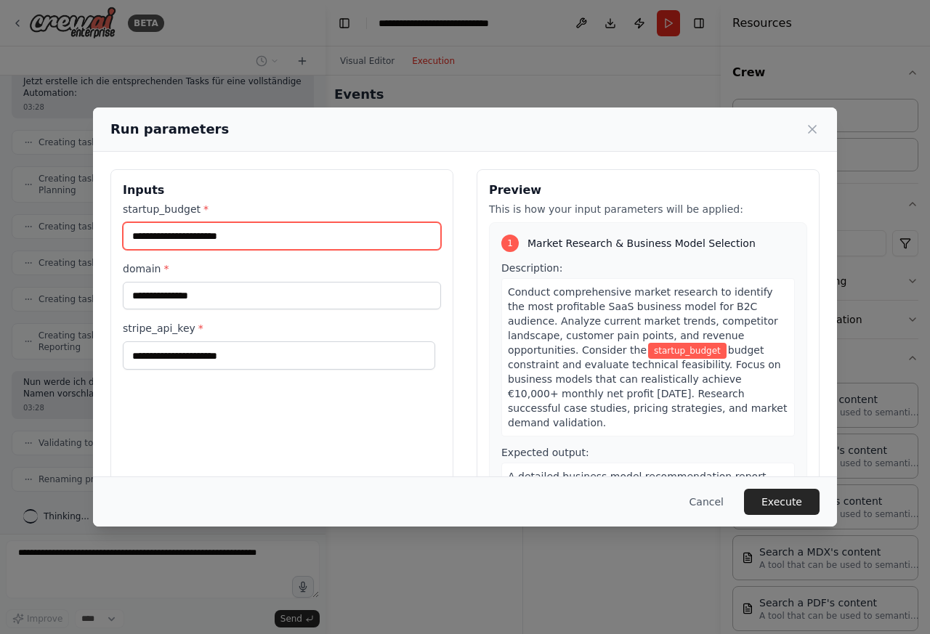
click at [162, 238] on input "startup_budget *" at bounding box center [282, 236] width 318 height 28
paste input "****"
type input "****"
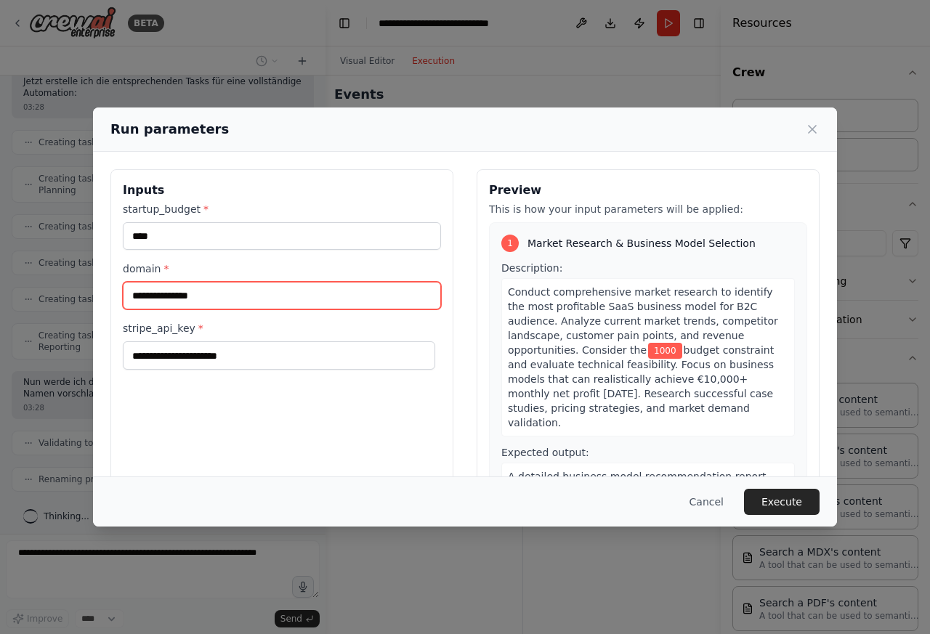
click at [176, 298] on input "domain *" at bounding box center [282, 296] width 318 height 28
paste input "**********"
type input "**********"
click at [175, 342] on div "stripe_api_key *" at bounding box center [282, 345] width 318 height 48
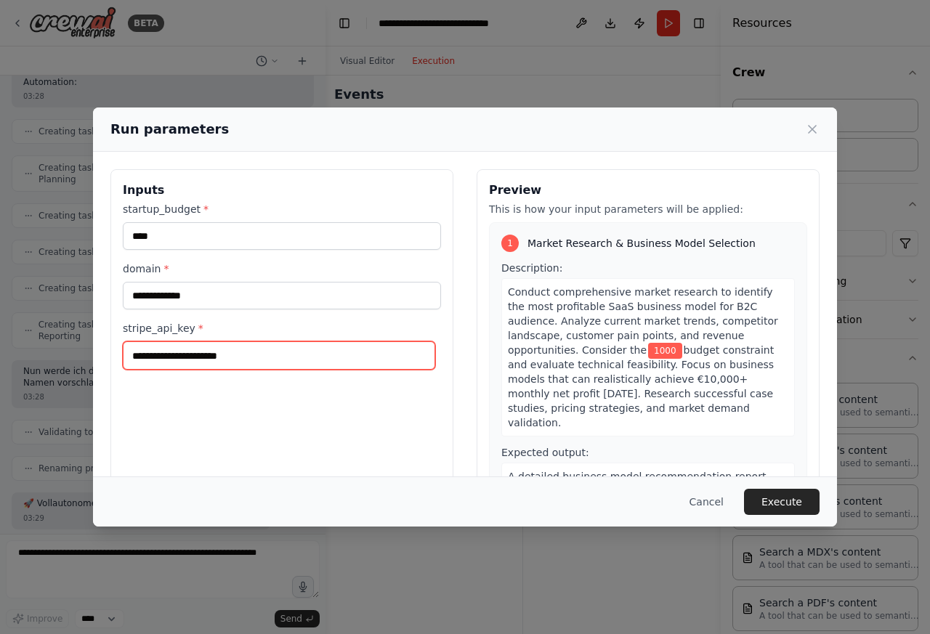
click at [169, 357] on input "stripe_api_key *" at bounding box center [279, 356] width 312 height 28
paste input "**********"
type input "**********"
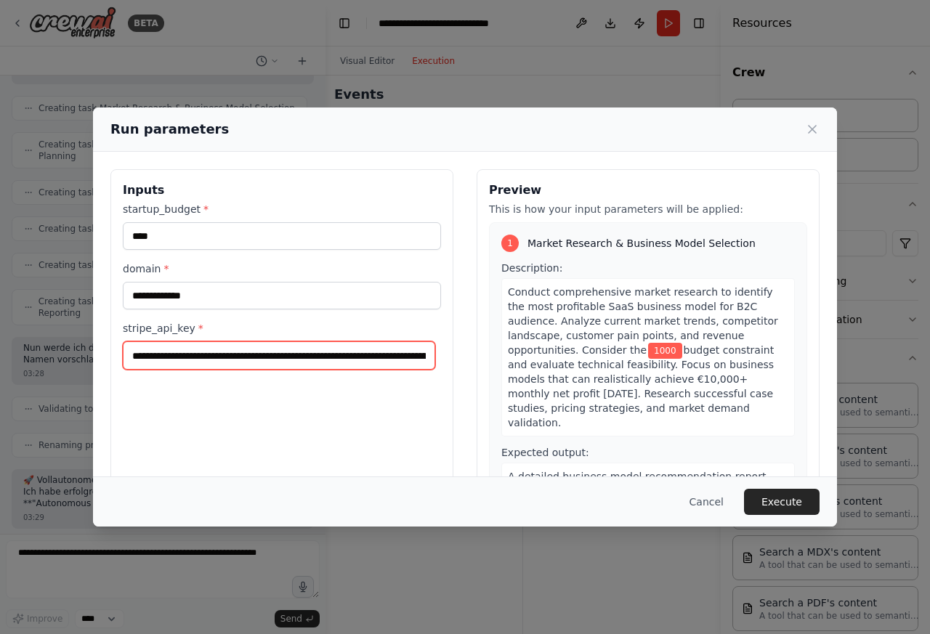
scroll to position [0, 355]
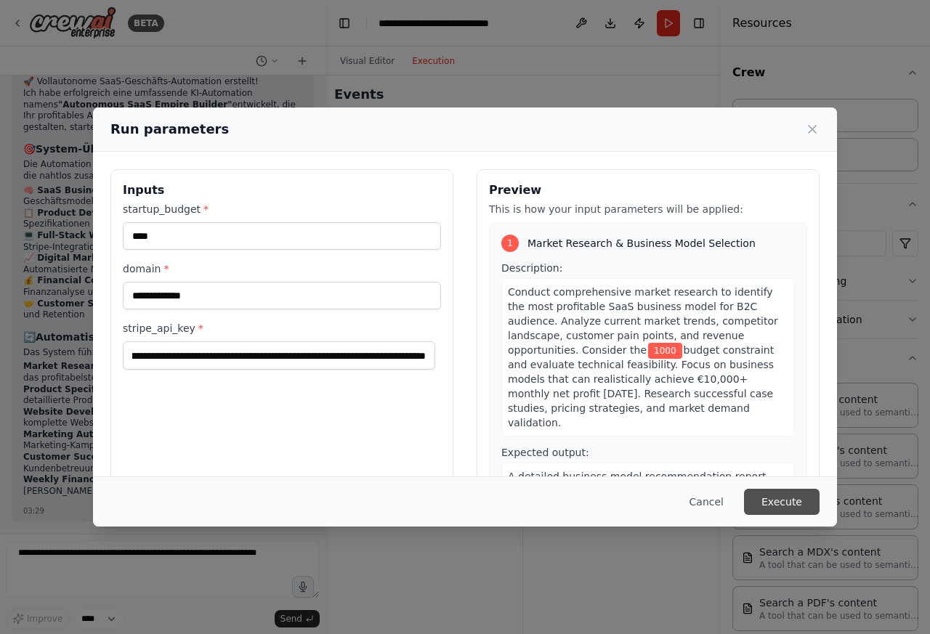
click at [786, 505] on button "Execute" at bounding box center [782, 502] width 76 height 26
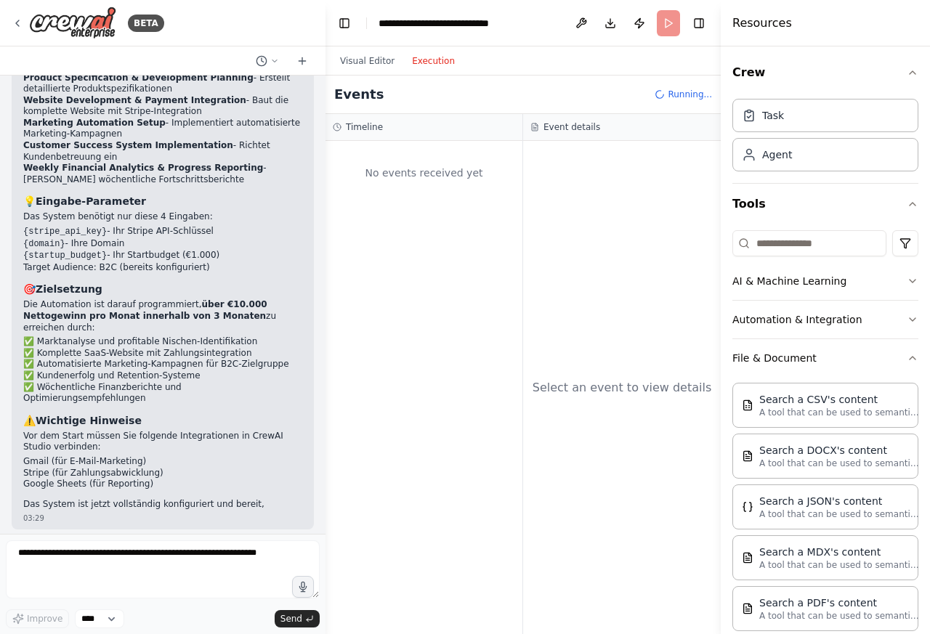
scroll to position [1590, 0]
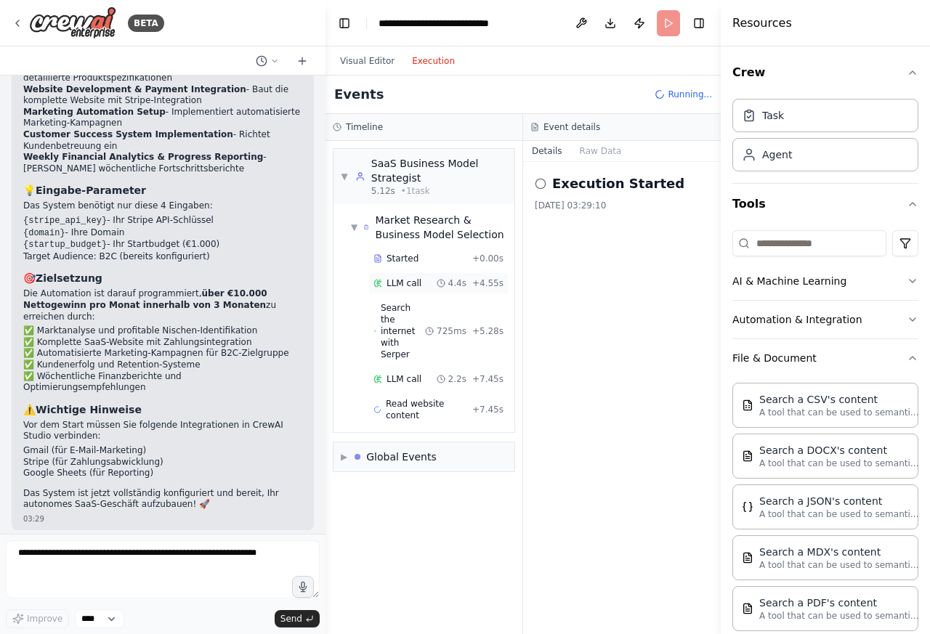
click at [445, 286] on icon at bounding box center [441, 283] width 9 height 9
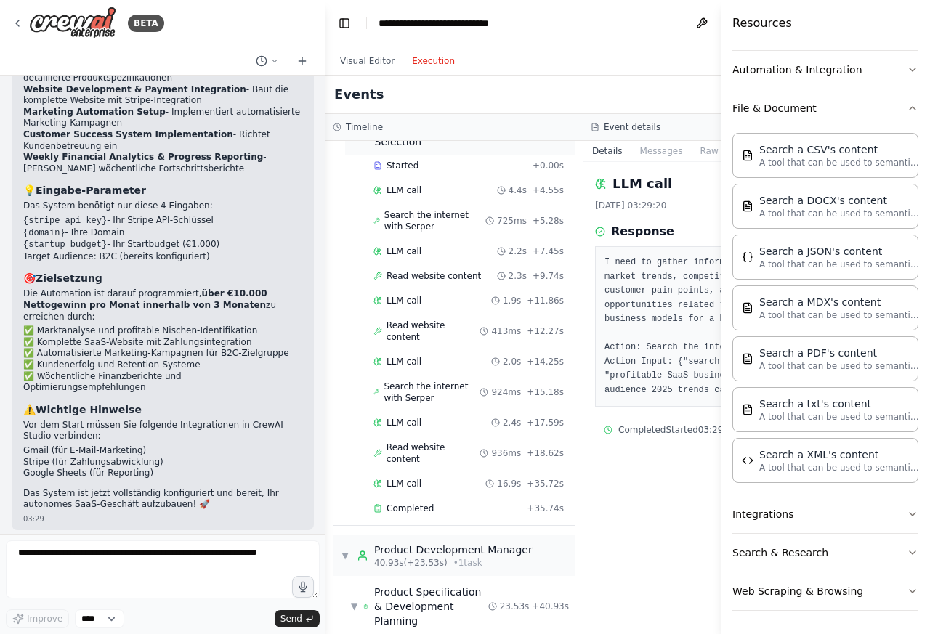
scroll to position [0, 0]
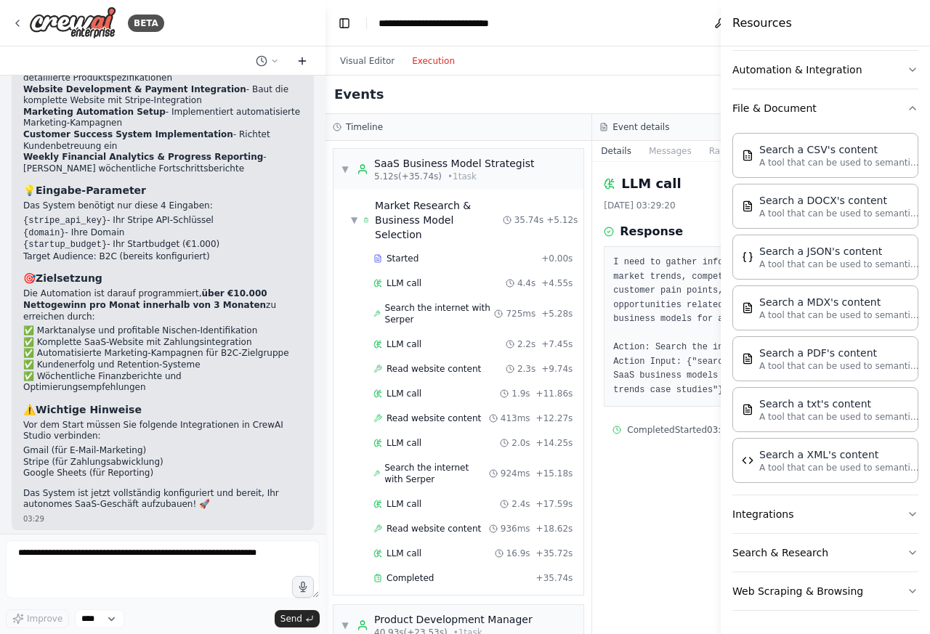
click at [291, 58] on button at bounding box center [302, 60] width 23 height 17
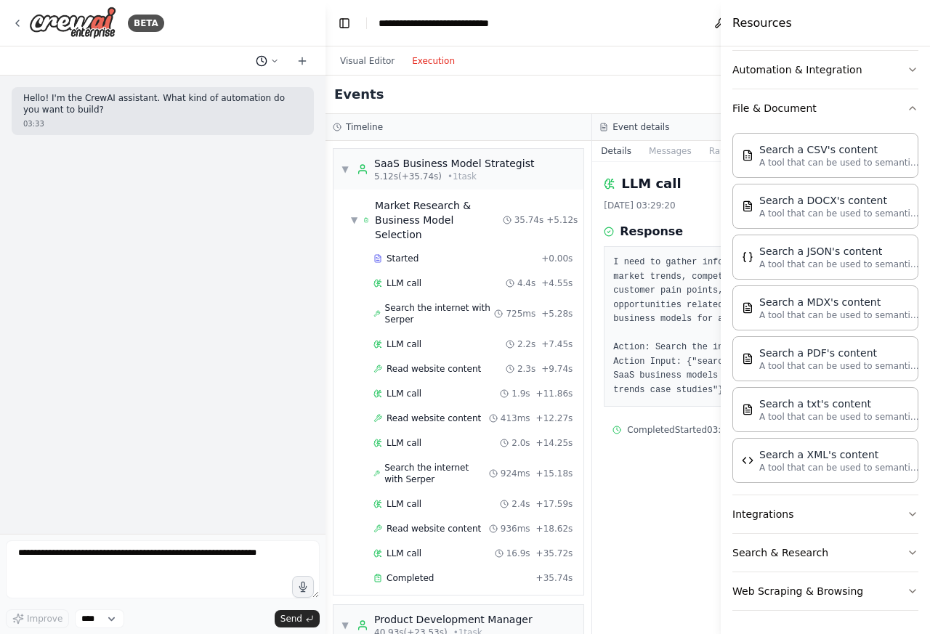
click at [260, 58] on icon at bounding box center [262, 61] width 12 height 12
click at [262, 57] on div at bounding box center [163, 317] width 326 height 634
click at [275, 62] on icon at bounding box center [274, 61] width 9 height 9
